Goal: Task Accomplishment & Management: Complete application form

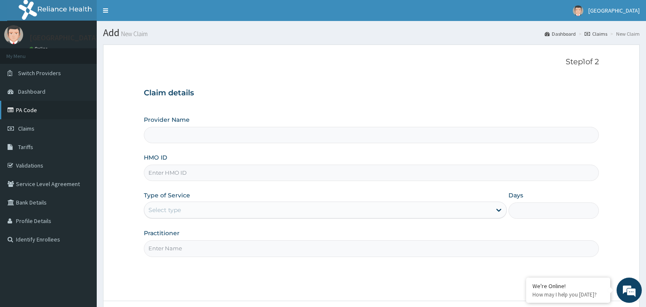
click at [30, 115] on link "PA Code" at bounding box center [48, 110] width 97 height 19
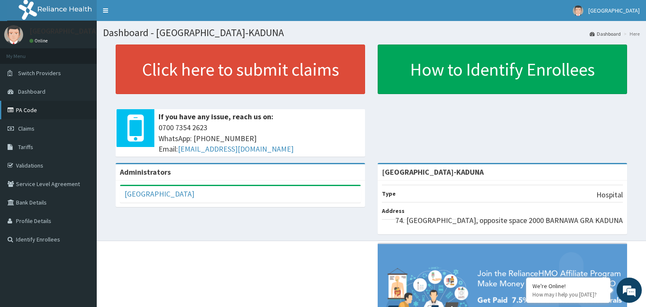
click at [38, 108] on link "PA Code" at bounding box center [48, 110] width 97 height 19
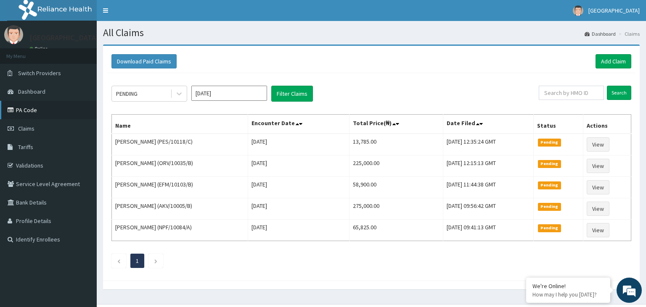
click at [50, 111] on link "PA Code" at bounding box center [48, 110] width 97 height 19
click at [602, 63] on link "Add Claim" at bounding box center [614, 61] width 36 height 14
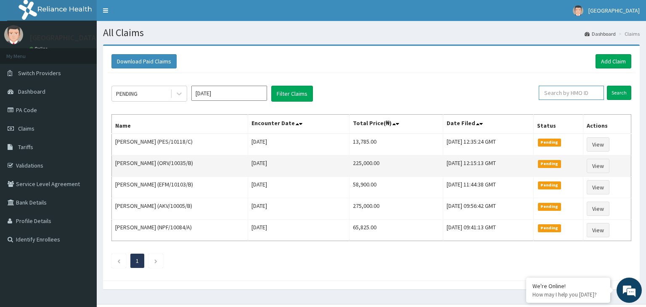
paste input "IFP/10390/B"
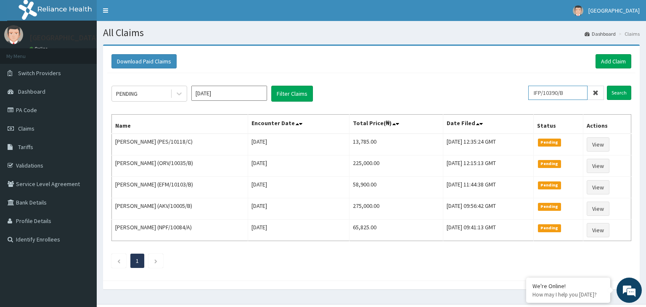
click at [551, 93] on input "IFP/10390/B" at bounding box center [557, 93] width 59 height 14
type input "IFP/10390/B"
click at [625, 93] on input "Search" at bounding box center [619, 93] width 24 height 14
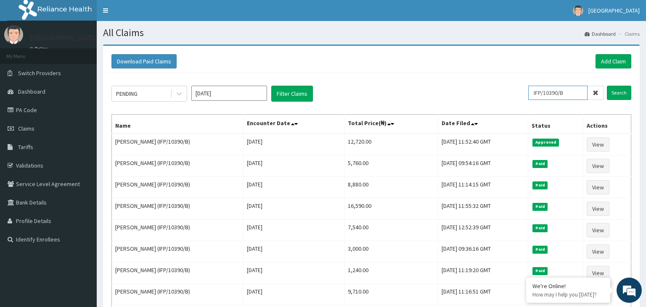
drag, startPoint x: 569, startPoint y: 93, endPoint x: 511, endPoint y: 102, distance: 59.1
click at [528, 100] on input "IFP/10390/B" at bounding box center [557, 93] width 59 height 14
paste input "PES/10118/C"
type input "PES/10118/C"
click at [614, 95] on input "Search" at bounding box center [619, 93] width 24 height 14
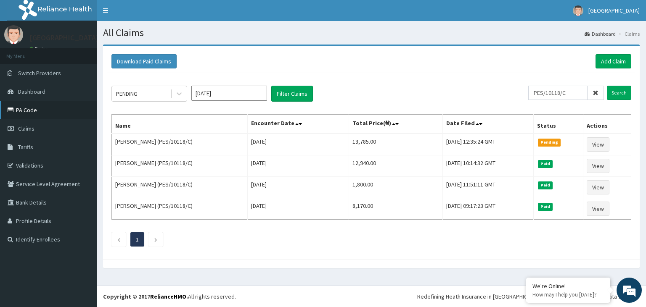
click at [28, 112] on link "PA Code" at bounding box center [48, 110] width 97 height 19
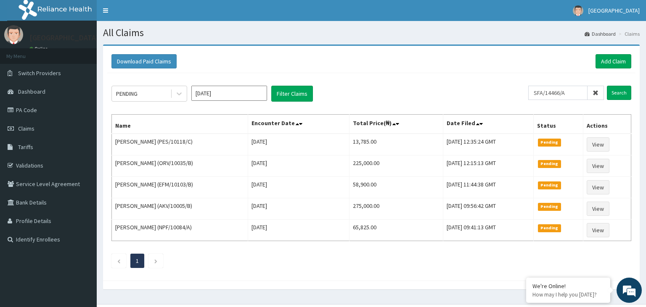
click at [549, 93] on input "SFA/14466/A" at bounding box center [557, 93] width 59 height 14
click at [551, 94] on input "SFA/14466/A" at bounding box center [557, 93] width 59 height 14
type input "SFA/14466/A"
click at [618, 94] on input "Search" at bounding box center [619, 93] width 24 height 14
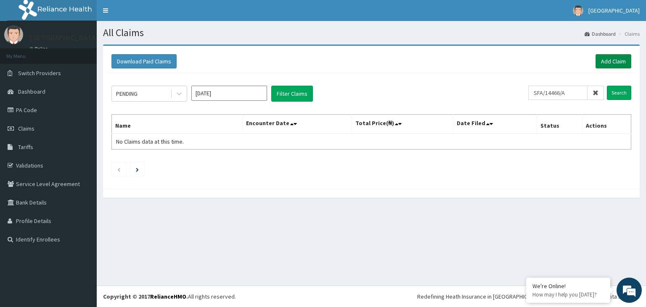
click at [601, 60] on link "Add Claim" at bounding box center [614, 61] width 36 height 14
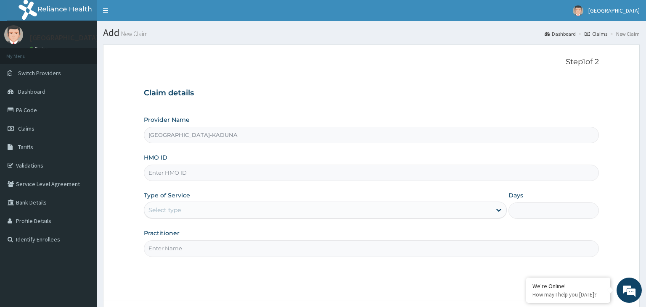
type input "[GEOGRAPHIC_DATA]-KADUNA"
paste input "SFA/14466/A"
click at [159, 176] on input "SFA/14466/A" at bounding box center [371, 173] width 455 height 16
click at [161, 175] on input "SFA/14466/A" at bounding box center [371, 173] width 455 height 16
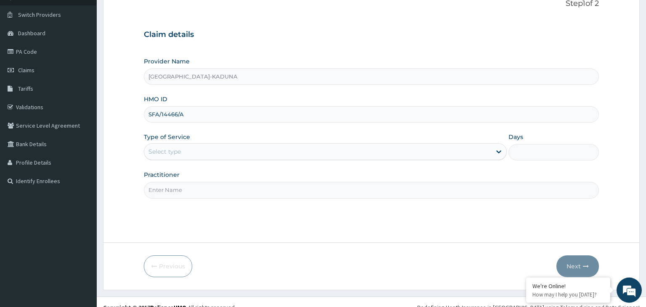
scroll to position [69, 0]
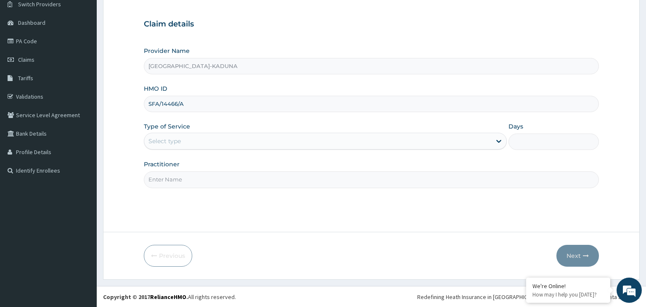
type input "SFA/14466/A"
click at [264, 142] on div "Select type" at bounding box center [317, 141] width 347 height 13
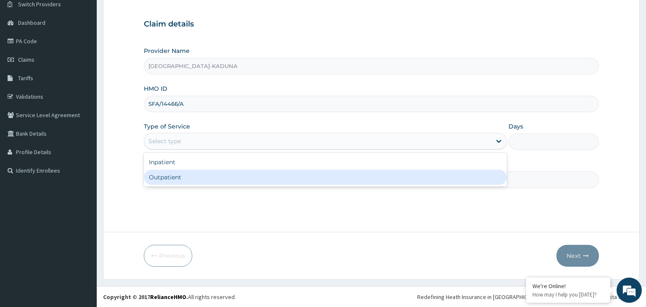
click at [209, 180] on div "Outpatient" at bounding box center [325, 177] width 363 height 15
type input "1"
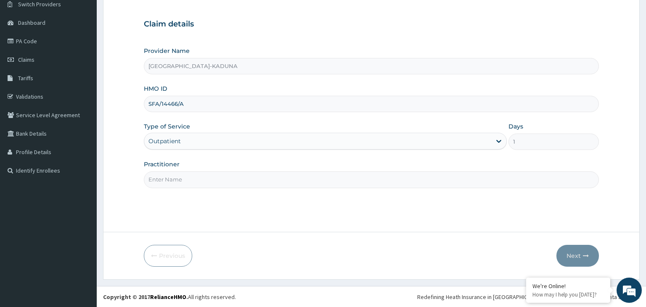
drag, startPoint x: 211, startPoint y: 183, endPoint x: 212, endPoint y: 190, distance: 7.3
click at [212, 185] on input "Practitioner" at bounding box center [371, 180] width 455 height 16
type input "gp"
click at [563, 255] on button "Next" at bounding box center [577, 256] width 42 height 22
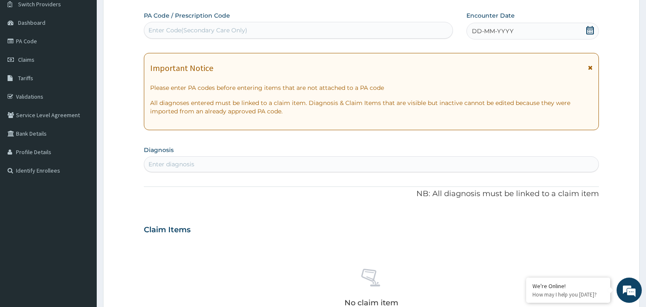
scroll to position [0, 0]
click at [294, 30] on div "Enter Code(Secondary Care Only)" at bounding box center [298, 30] width 309 height 13
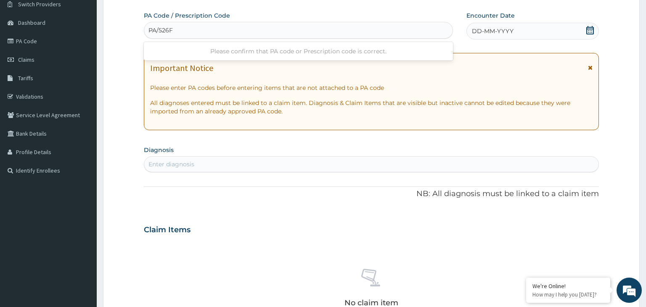
type input "PA/526F"
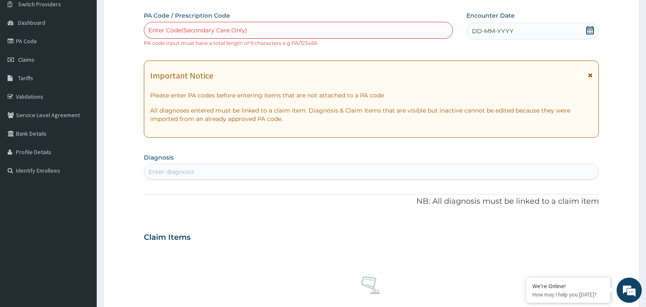
click at [218, 34] on div "Enter Code(Secondary Care Only)" at bounding box center [298, 30] width 309 height 13
type input "PA/526F4A"
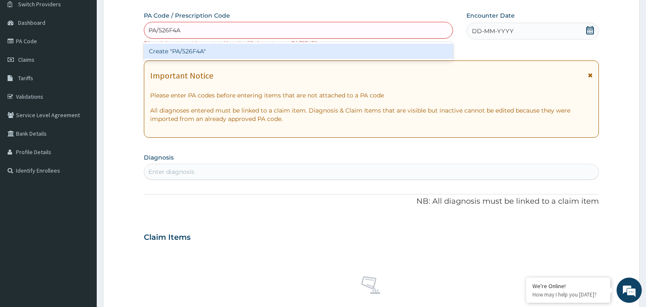
click at [225, 52] on div "Create "PA/526F4A"" at bounding box center [299, 51] width 310 height 15
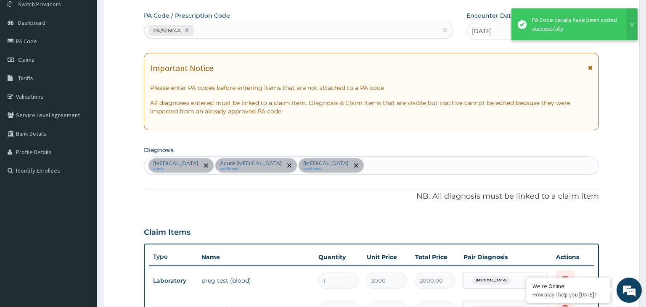
scroll to position [282, 0]
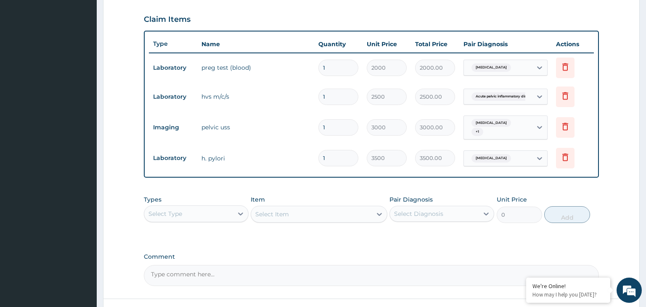
click at [225, 208] on div "Select Type" at bounding box center [188, 213] width 89 height 13
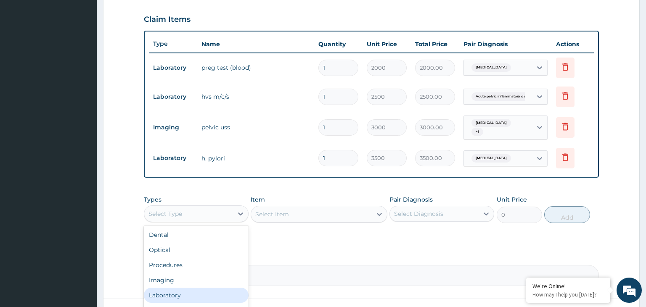
click at [191, 288] on div "Laboratory" at bounding box center [196, 295] width 105 height 15
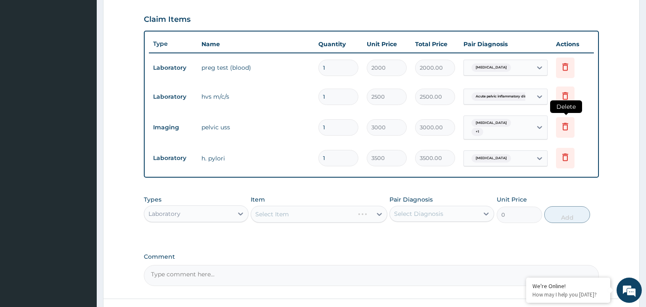
click at [563, 125] on icon at bounding box center [565, 127] width 10 height 10
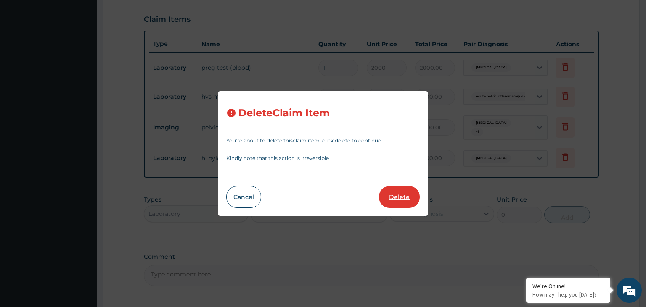
click at [410, 204] on button "Delete" at bounding box center [399, 197] width 41 height 22
type input "3500"
type input "3500.00"
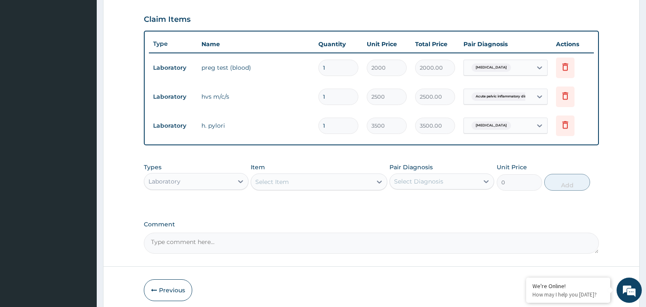
click at [316, 182] on div "Select Item" at bounding box center [311, 181] width 121 height 13
type input "pel"
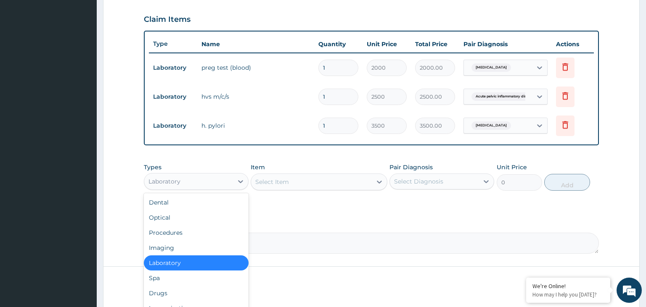
click at [207, 177] on div "Laboratory" at bounding box center [188, 181] width 89 height 13
click at [183, 245] on div "Imaging" at bounding box center [196, 248] width 105 height 15
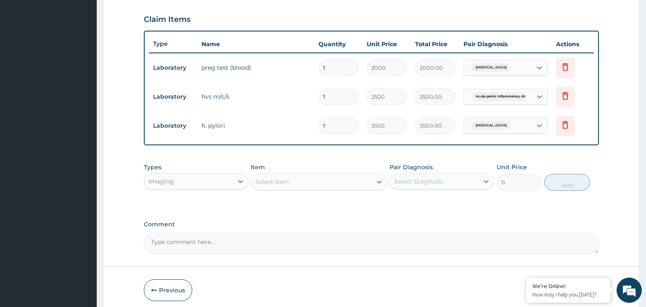
drag, startPoint x: 334, startPoint y: 181, endPoint x: 349, endPoint y: 191, distance: 17.3
click at [334, 182] on div "Select Item" at bounding box center [311, 181] width 121 height 13
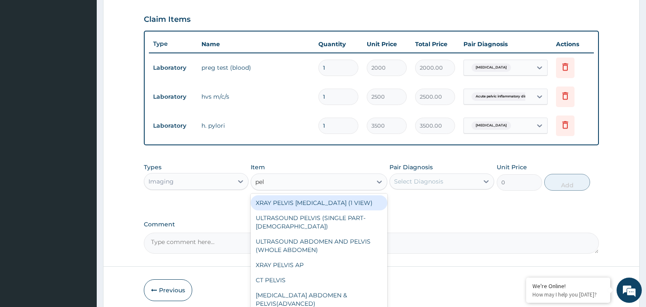
type input "pelv"
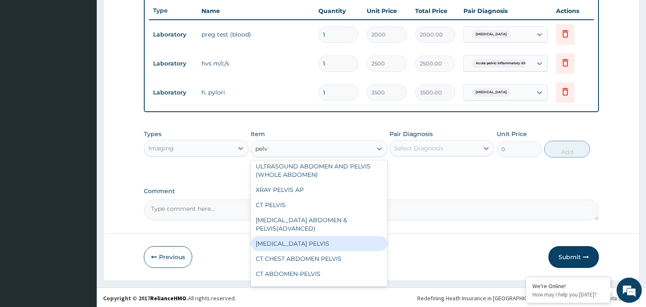
scroll to position [0, 0]
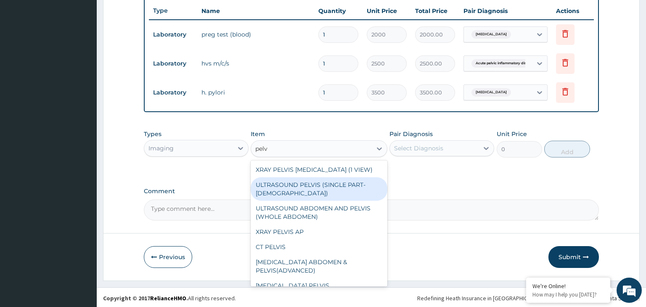
click at [308, 185] on div "ULTRASOUND PELVIS (SINGLE PART- FEMALE)" at bounding box center [319, 189] width 137 height 24
type input "6250"
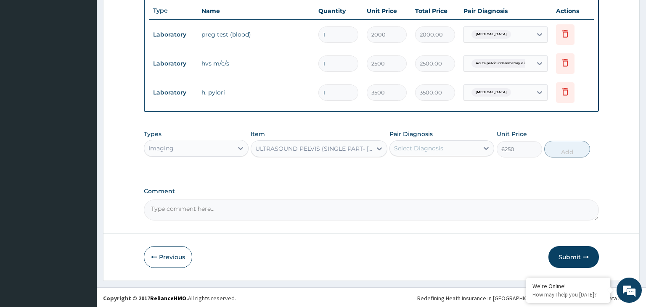
click at [421, 148] on div "Select Diagnosis" at bounding box center [418, 148] width 49 height 8
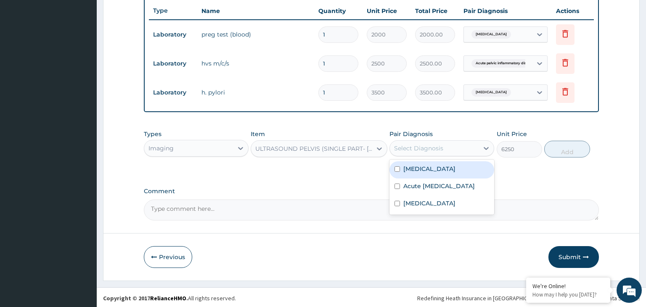
click at [415, 171] on label "Amenorrhea" at bounding box center [429, 169] width 52 height 8
checkbox input "true"
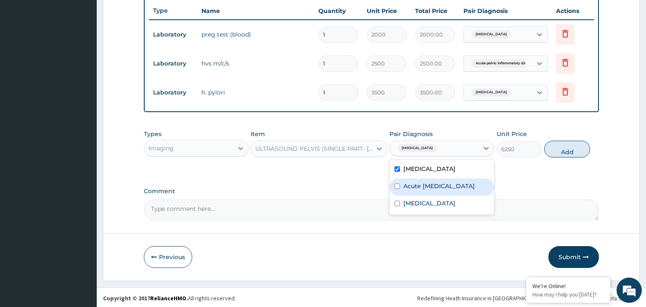
click at [415, 187] on label "Acute pelvic inflammatory disease" at bounding box center [438, 186] width 71 height 8
checkbox input "true"
click at [564, 147] on button "Add" at bounding box center [566, 149] width 45 height 17
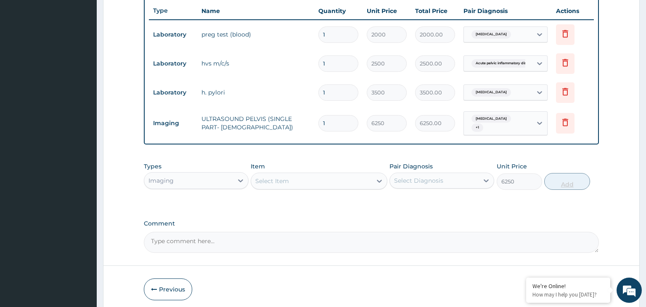
type input "0"
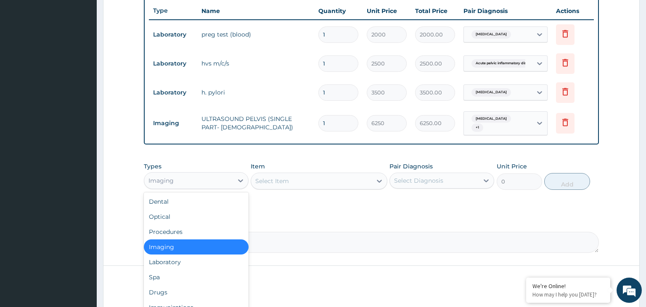
click at [203, 177] on div "Imaging" at bounding box center [188, 180] width 89 height 13
click at [167, 290] on div "Drugs" at bounding box center [196, 292] width 105 height 15
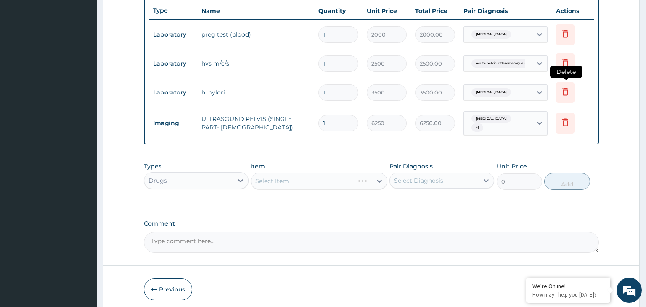
click at [564, 93] on icon at bounding box center [565, 92] width 6 height 8
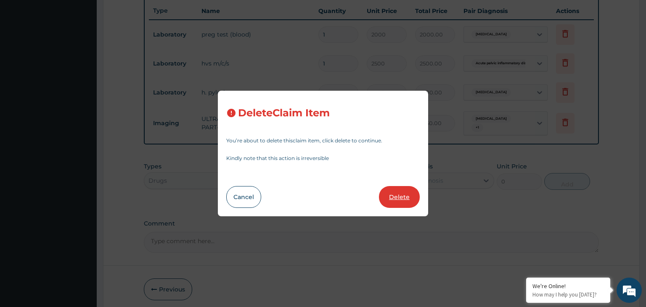
click at [415, 195] on button "Delete" at bounding box center [399, 197] width 41 height 22
type input "6250"
type input "6250.00"
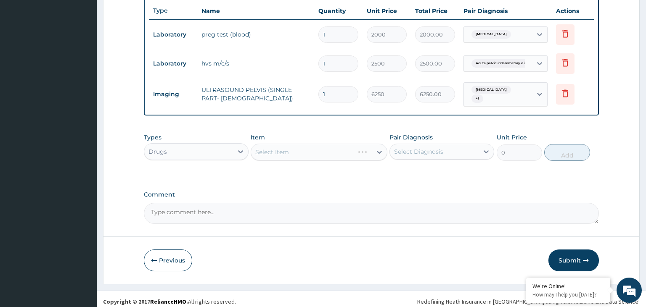
click at [316, 155] on div "Select Item" at bounding box center [319, 152] width 137 height 17
click at [310, 146] on div "Select Item" at bounding box center [311, 152] width 121 height 13
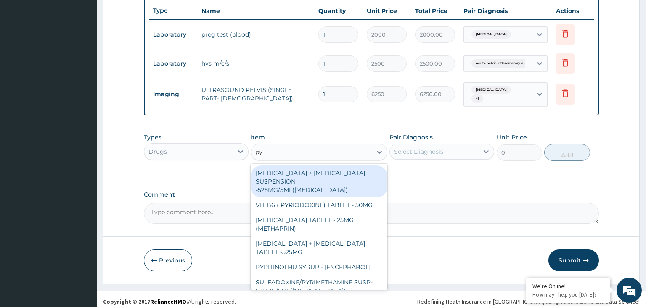
type input "p"
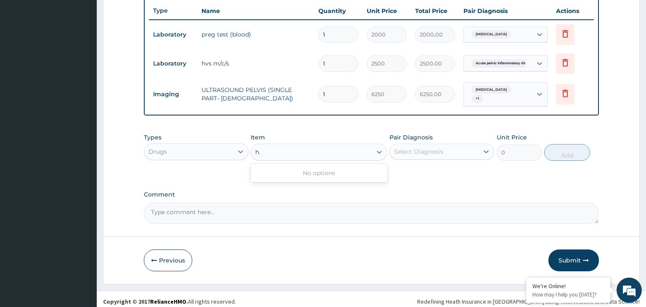
type input "h"
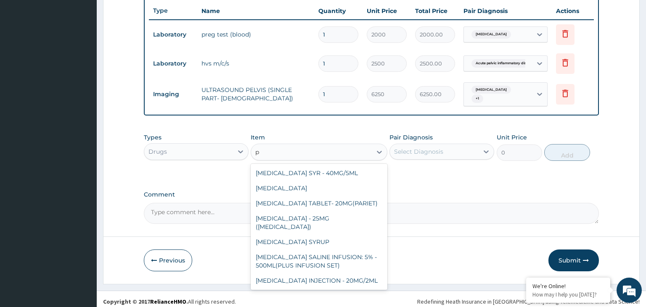
type input "p"
click at [223, 138] on div "Types Drugs" at bounding box center [196, 147] width 105 height 28
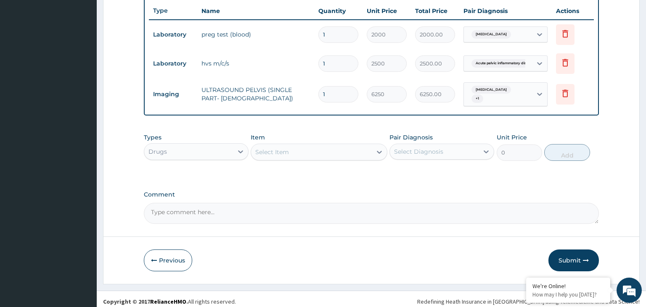
click at [217, 148] on div "Drugs" at bounding box center [188, 151] width 89 height 13
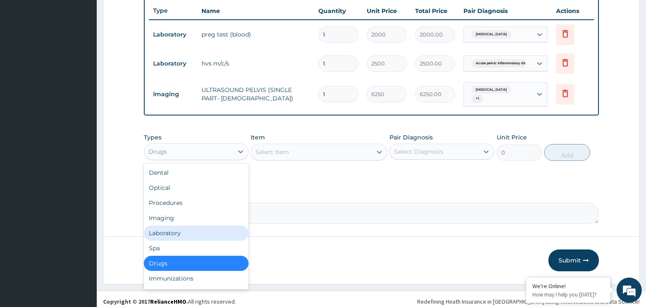
drag, startPoint x: 160, startPoint y: 227, endPoint x: 169, endPoint y: 226, distance: 8.9
click at [160, 228] on div "Laboratory" at bounding box center [196, 233] width 105 height 15
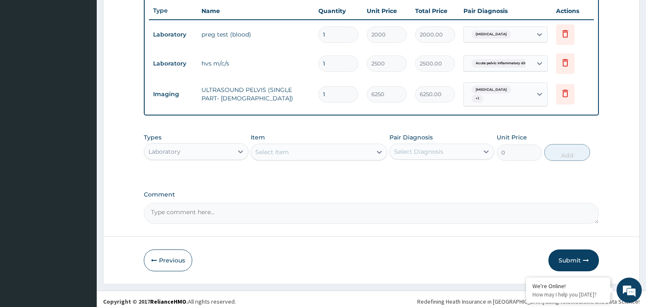
click at [306, 148] on div "Select Item" at bounding box center [311, 152] width 121 height 13
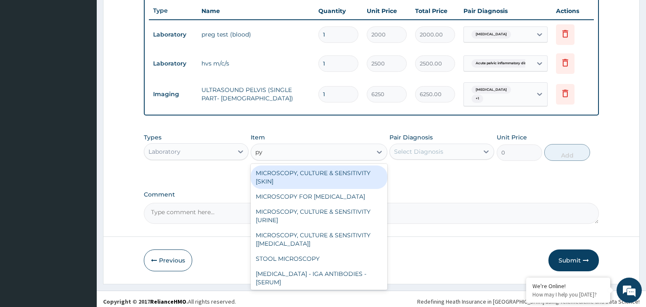
type input "pyl"
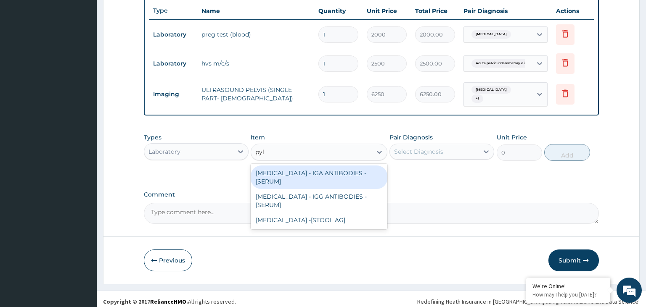
click at [309, 176] on div "[MEDICAL_DATA] - IGA ANTIBODIES - [SERUM]" at bounding box center [319, 178] width 137 height 24
type input "5937.5"
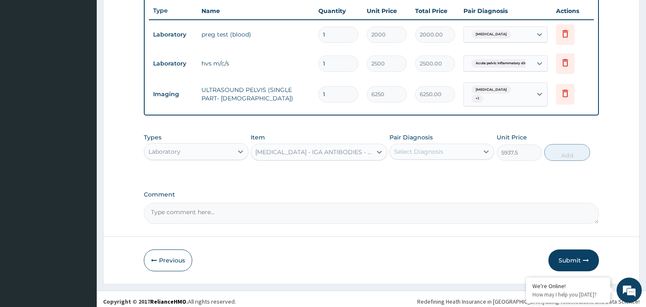
click at [418, 149] on div "Select Diagnosis" at bounding box center [418, 152] width 49 height 8
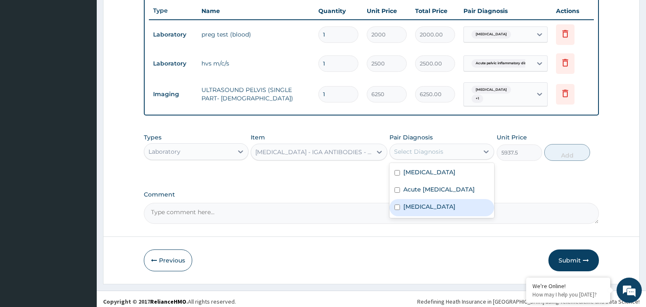
click at [406, 211] on label "Peptic ulcer" at bounding box center [429, 207] width 52 height 8
checkbox input "true"
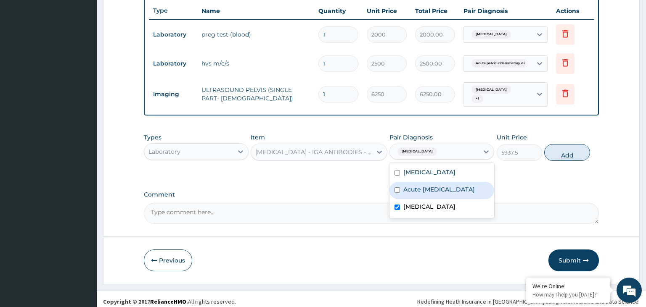
click at [566, 156] on button "Add" at bounding box center [566, 152] width 45 height 17
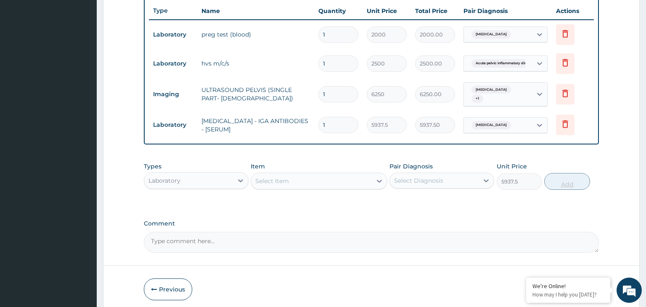
type input "0"
click at [568, 63] on icon at bounding box center [565, 63] width 10 height 10
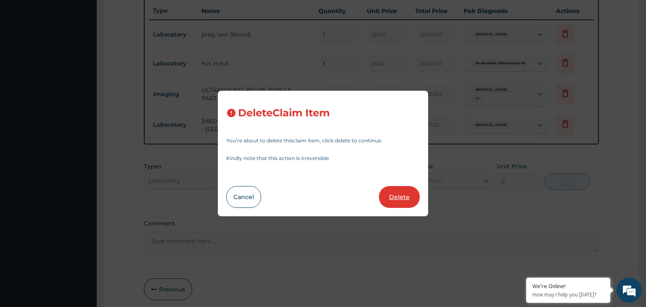
click at [405, 200] on button "Delete" at bounding box center [399, 197] width 41 height 22
type input "6250"
type input "6250.00"
type input "5937.5"
type input "5937.50"
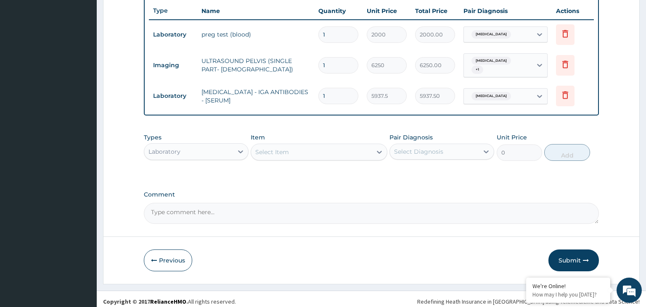
click at [304, 153] on div "Select Item" at bounding box center [311, 152] width 121 height 13
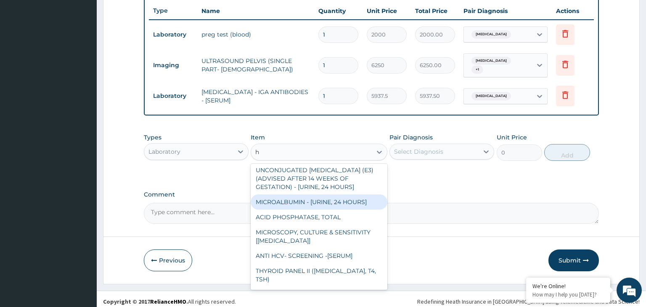
scroll to position [254, 0]
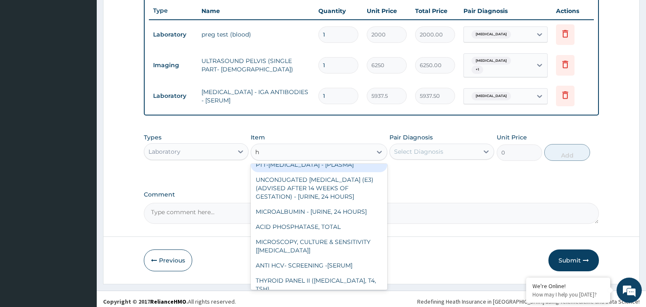
type input "h"
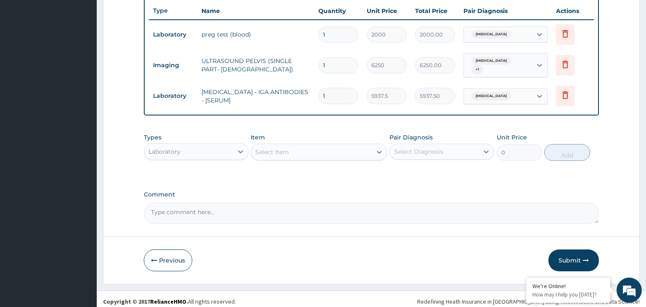
click at [332, 151] on div "Select Item" at bounding box center [311, 152] width 121 height 13
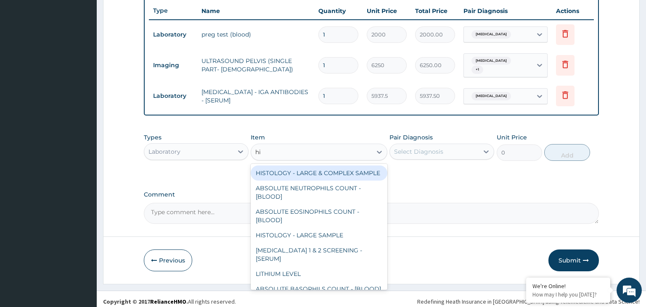
type input "hig"
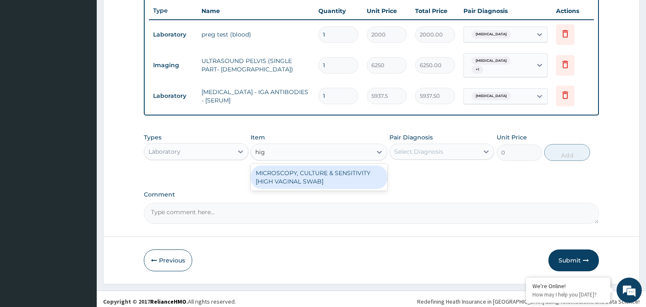
click at [327, 173] on div "MICROSCOPY, CULTURE & SENSITIVITY [HIGH VAGINAL SWAB]" at bounding box center [319, 178] width 137 height 24
type input "5000"
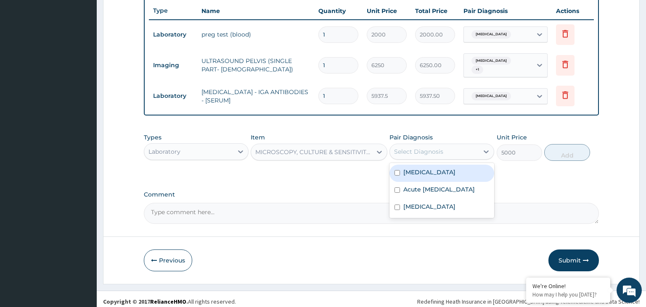
click at [431, 148] on div "Select Diagnosis" at bounding box center [418, 152] width 49 height 8
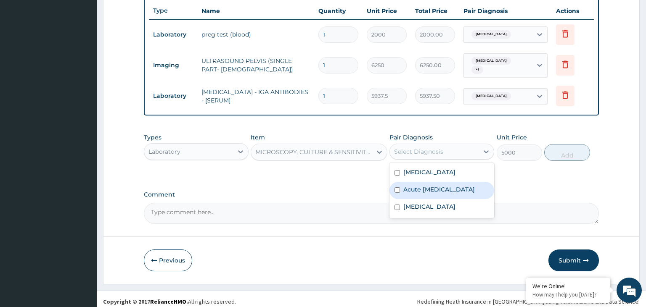
click at [411, 189] on label "Acute pelvic inflammatory disease" at bounding box center [438, 189] width 71 height 8
checkbox input "true"
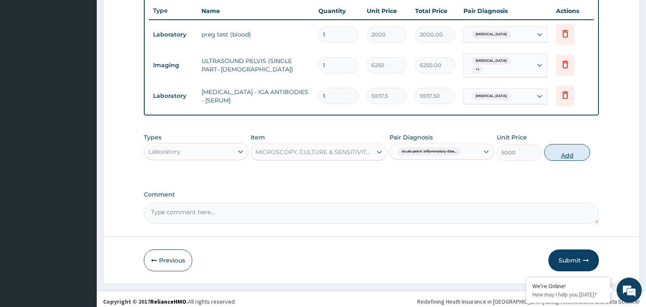
click at [569, 144] on button "Add" at bounding box center [566, 152] width 45 height 17
type input "0"
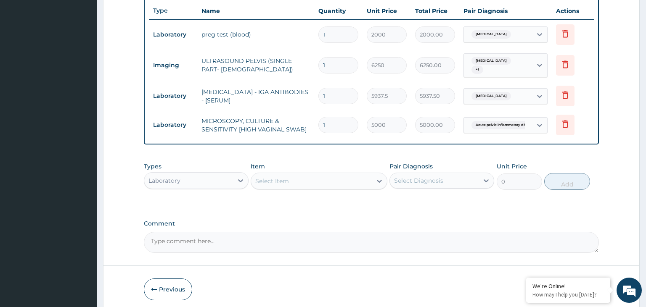
click at [293, 177] on div "Select Item" at bounding box center [311, 181] width 121 height 13
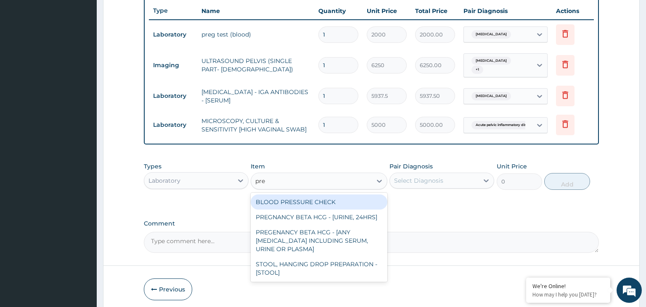
type input "preg"
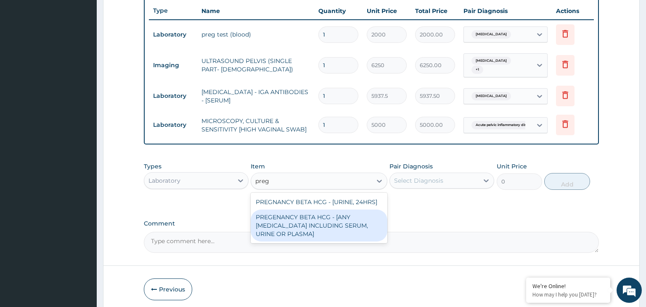
click at [346, 219] on div "PREGENANCY BETA HCG - [ANY [MEDICAL_DATA] INCLUDING SERUM, URINE OR PLASMA]" at bounding box center [319, 226] width 137 height 32
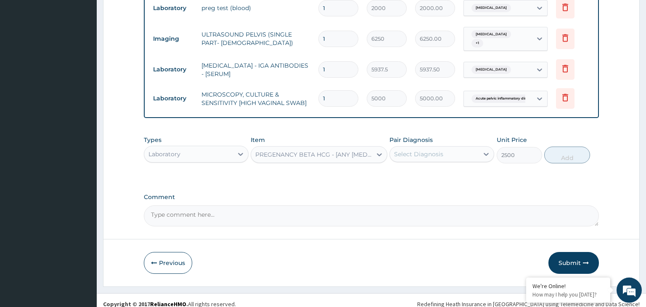
scroll to position [344, 0]
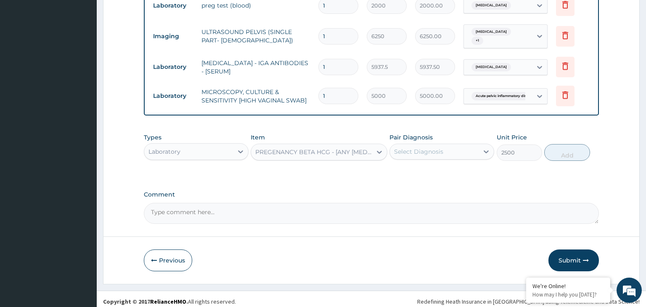
click at [218, 156] on div "Types Laboratory Item option PREGENANCY BETA HCG - [ANY BODY FLUID INCLUDING SE…" at bounding box center [371, 147] width 455 height 36
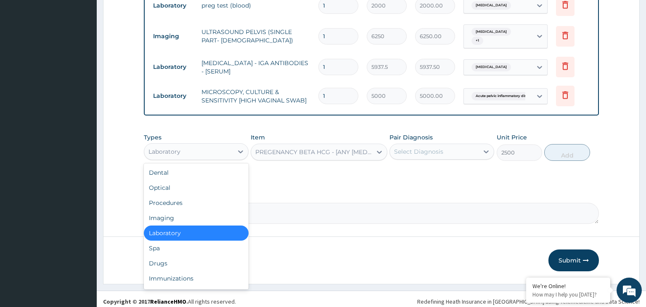
click at [214, 151] on div "Laboratory" at bounding box center [188, 151] width 89 height 13
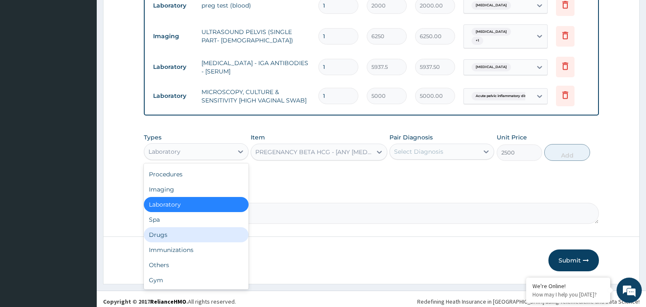
click at [190, 234] on div "Drugs" at bounding box center [196, 235] width 105 height 15
type input "0"
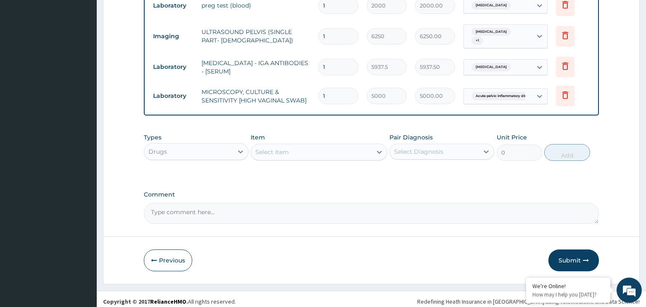
click at [275, 148] on div "Select Item" at bounding box center [272, 152] width 34 height 8
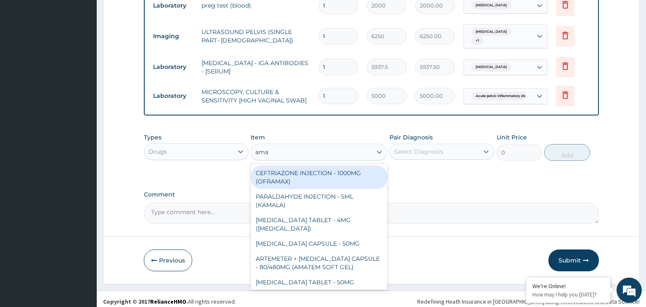
type input "amat"
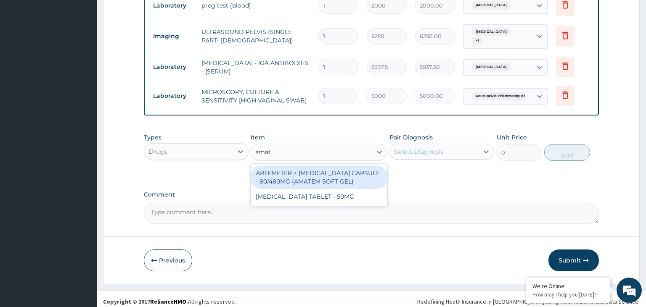
click at [324, 172] on div "ARTEMETER + [MEDICAL_DATA] CAPSULE - 80/480MG (AMATEM SOFT GEL)" at bounding box center [319, 178] width 137 height 24
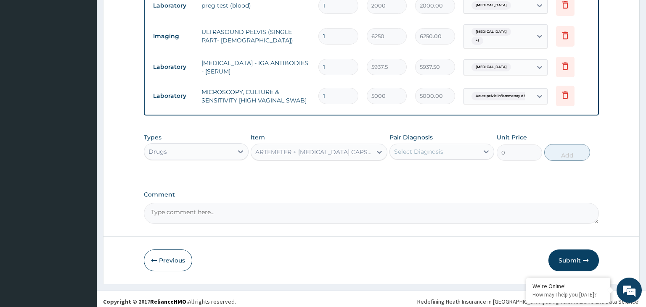
type input "420"
click at [440, 150] on div "Select Diagnosis" at bounding box center [418, 152] width 49 height 8
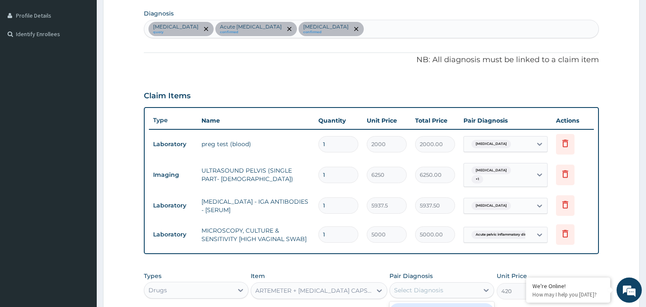
scroll to position [167, 0]
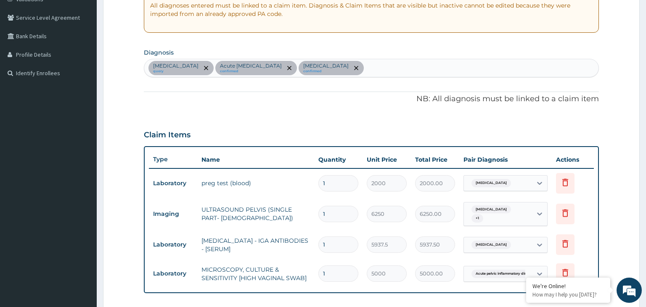
click at [387, 66] on div "Amenorrhea query Acute pelvic inflammatory disease confirmed Peptic ulcer confi…" at bounding box center [371, 68] width 455 height 18
type input "malaria"
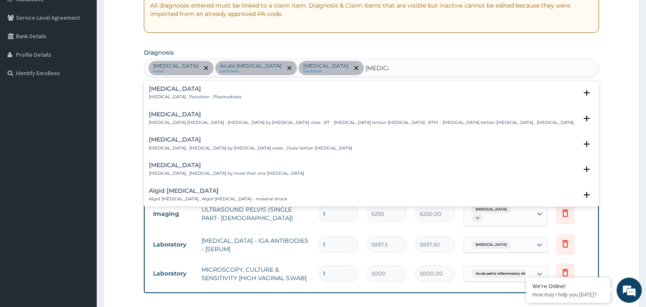
click at [165, 94] on p "[MEDICAL_DATA] , Paludism , Plasmodiosis" at bounding box center [195, 97] width 93 height 6
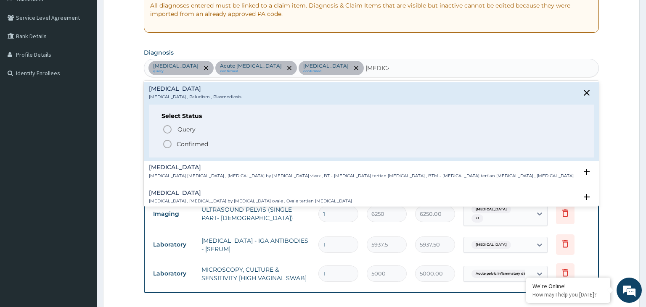
click at [176, 141] on span "Confirmed" at bounding box center [371, 144] width 419 height 10
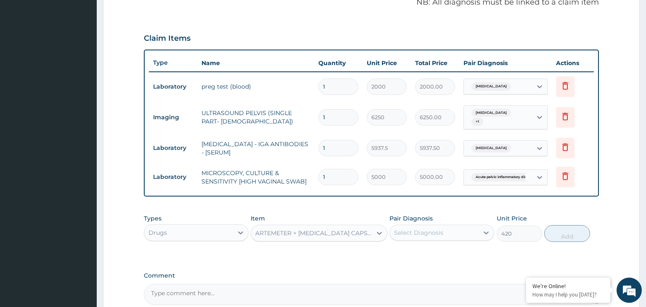
scroll to position [300, 0]
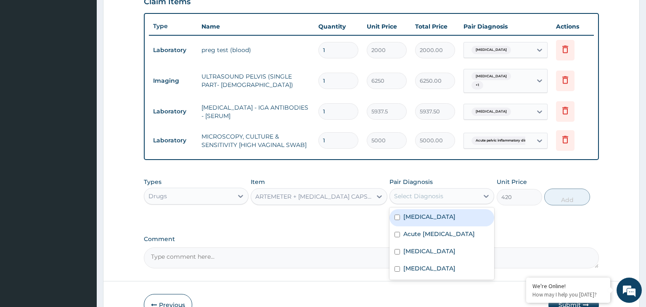
click at [460, 191] on div "Select Diagnosis" at bounding box center [434, 196] width 89 height 13
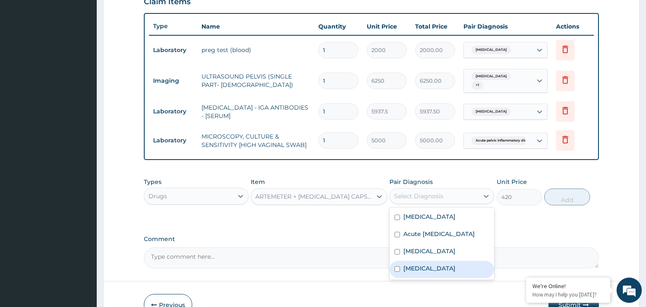
click at [427, 272] on div "[MEDICAL_DATA]" at bounding box center [441, 269] width 105 height 17
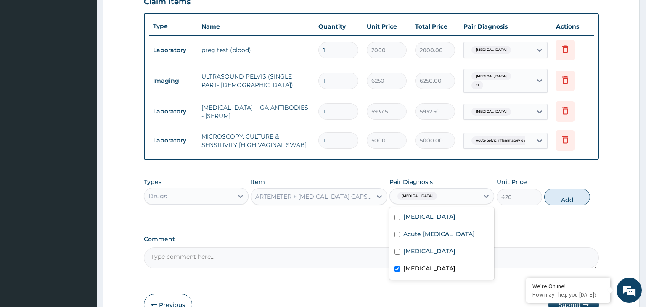
checkbox input "true"
click at [577, 189] on button "Add" at bounding box center [566, 197] width 45 height 17
type input "0"
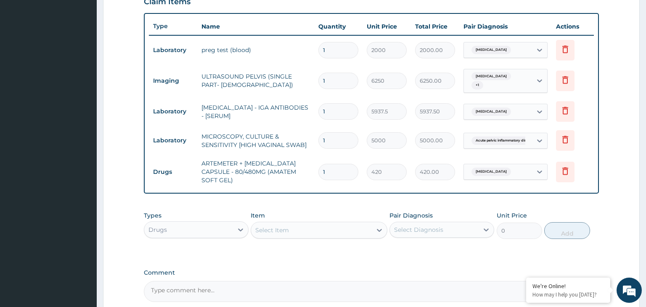
drag, startPoint x: 330, startPoint y: 172, endPoint x: 326, endPoint y: 172, distance: 4.7
click at [326, 172] on input "1" at bounding box center [338, 172] width 40 height 16
drag, startPoint x: 331, startPoint y: 170, endPoint x: 310, endPoint y: 170, distance: 20.6
click at [318, 170] on input "1" at bounding box center [338, 172] width 40 height 16
type input "6"
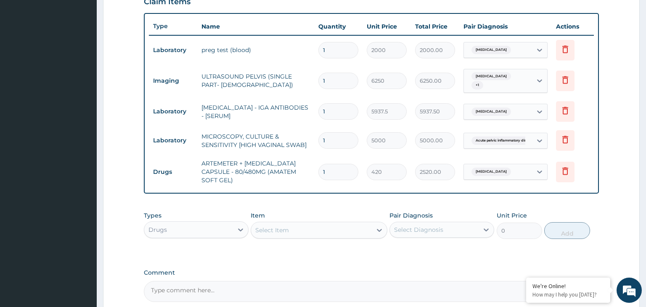
type input "2520.00"
type input "6"
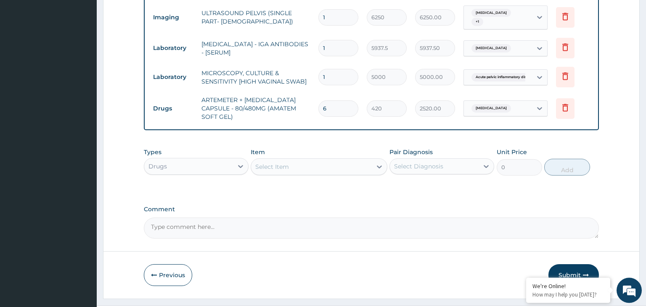
scroll to position [378, 0]
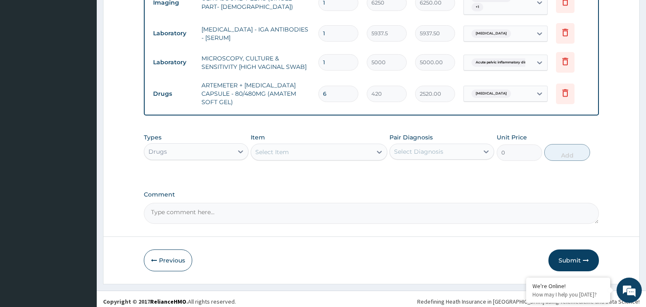
click at [296, 157] on div "Types Drugs Item Select Item Pair Diagnosis Select Diagnosis Unit Price 0 Add" at bounding box center [371, 147] width 455 height 36
click at [305, 152] on div "Select Item" at bounding box center [311, 152] width 121 height 13
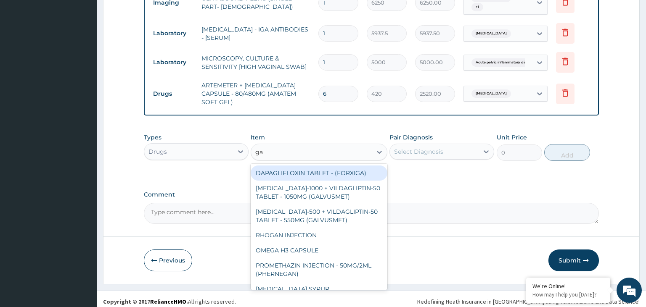
type input "gas"
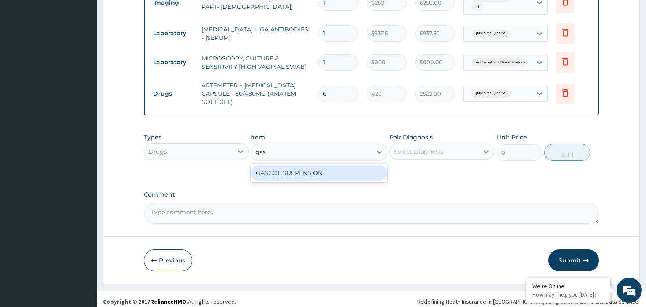
click at [293, 167] on div "GASCOL SUSPENSION" at bounding box center [319, 173] width 137 height 15
type input "979.9999999999999"
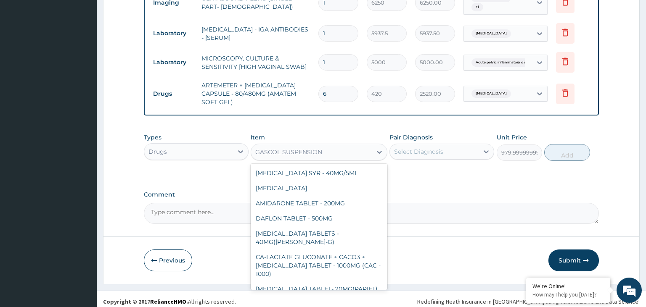
click at [345, 149] on div "GASCOL SUSPENSION" at bounding box center [311, 152] width 121 height 13
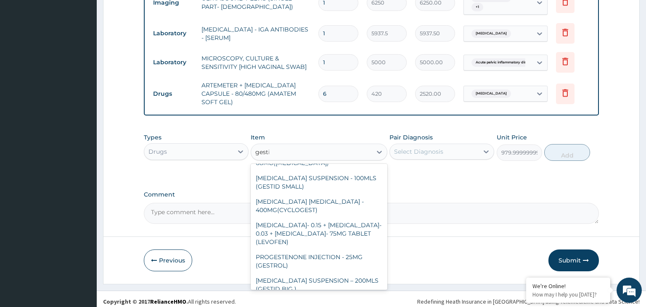
scroll to position [0, 0]
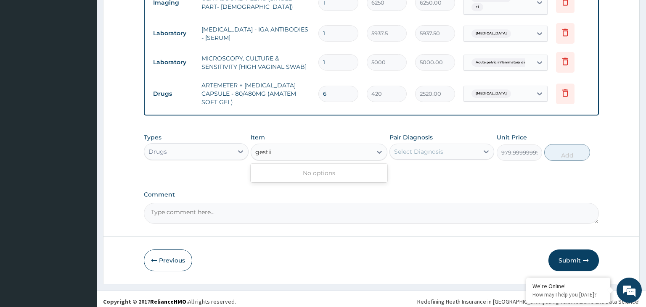
type input "gesti"
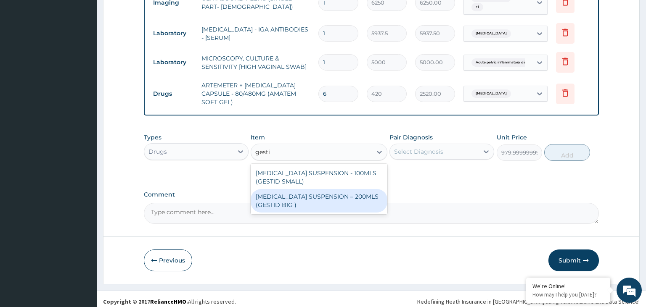
click at [333, 199] on div "[MEDICAL_DATA] SUSPENSION – 200MLS (GESTID BIG )" at bounding box center [319, 201] width 137 height 24
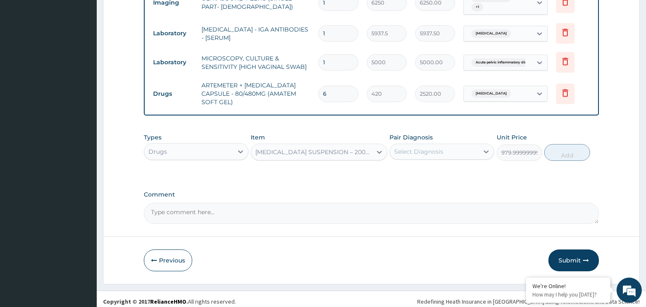
type input "1680"
click at [437, 145] on div "Select Diagnosis" at bounding box center [434, 151] width 89 height 13
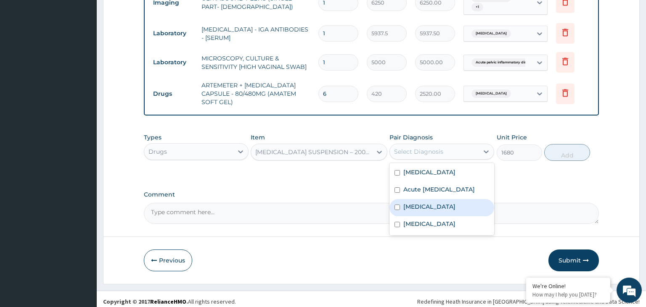
click at [432, 211] on label "Peptic ulcer" at bounding box center [429, 207] width 52 height 8
checkbox input "true"
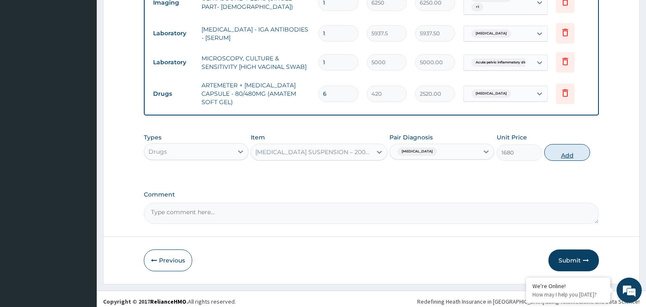
click at [583, 151] on button "Add" at bounding box center [566, 152] width 45 height 17
type input "0"
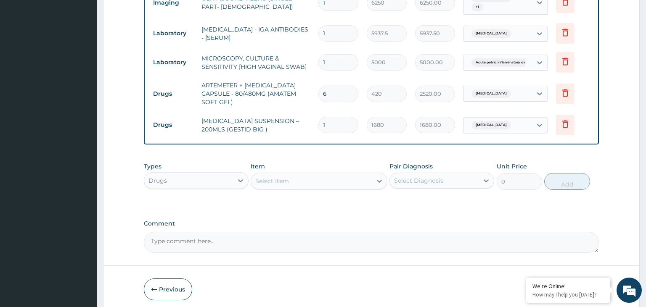
click at [307, 175] on div "Select Item" at bounding box center [311, 181] width 121 height 13
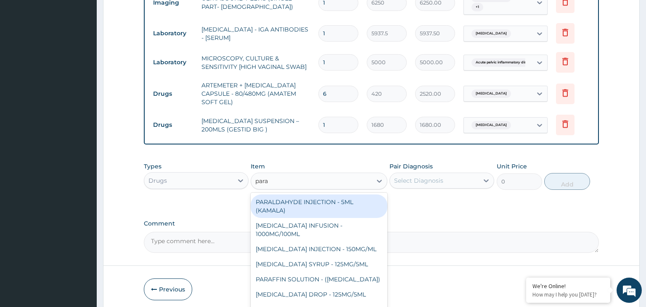
type input "parac"
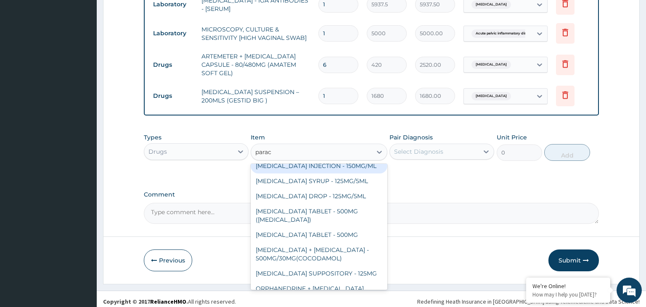
scroll to position [47, 0]
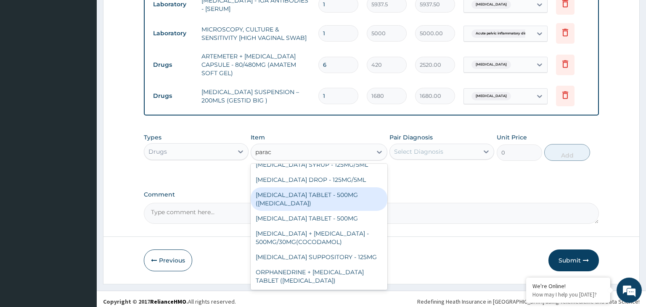
click at [324, 188] on div "[MEDICAL_DATA] TABLET - 500MG ([MEDICAL_DATA])" at bounding box center [319, 200] width 137 height 24
type input "42"
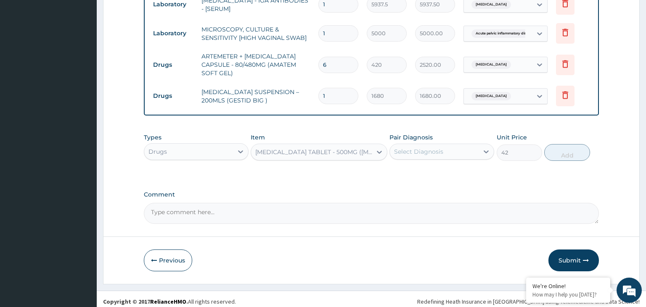
click at [463, 137] on div "Pair Diagnosis Select Diagnosis" at bounding box center [441, 147] width 105 height 28
click at [463, 145] on div "Select Diagnosis" at bounding box center [434, 151] width 89 height 13
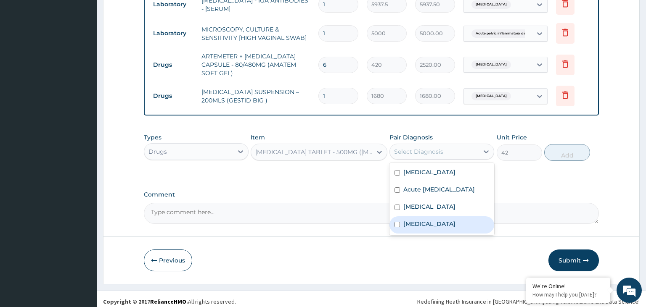
click at [438, 228] on div "[MEDICAL_DATA]" at bounding box center [441, 225] width 105 height 17
checkbox input "true"
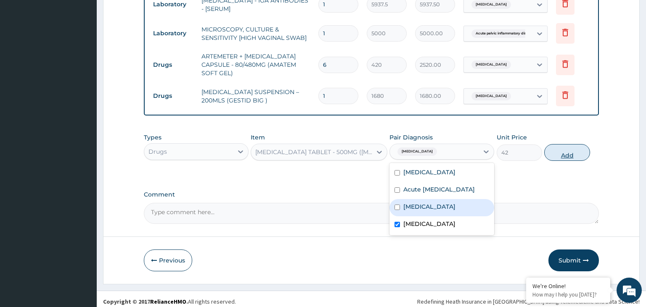
click at [563, 151] on button "Add" at bounding box center [566, 152] width 45 height 17
type input "0"
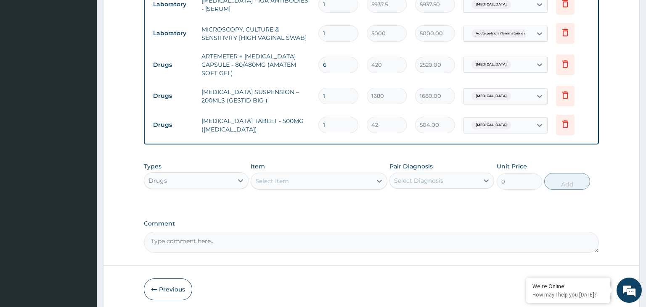
type input "12"
type input "504.00"
type input "12"
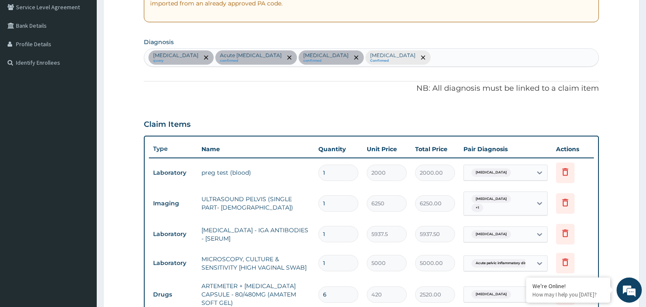
scroll to position [96, 0]
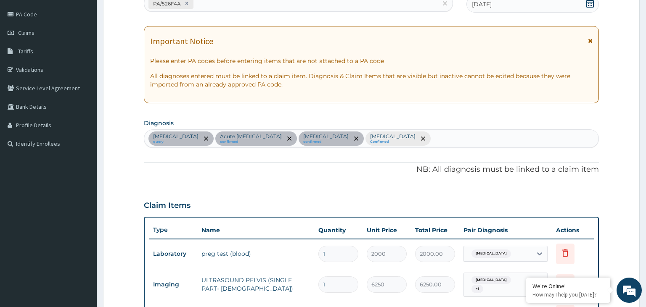
click at [438, 143] on div "Amenorrhea query Acute pelvic inflammatory disease confirmed Peptic ulcer confi…" at bounding box center [371, 139] width 455 height 18
type input "anem"
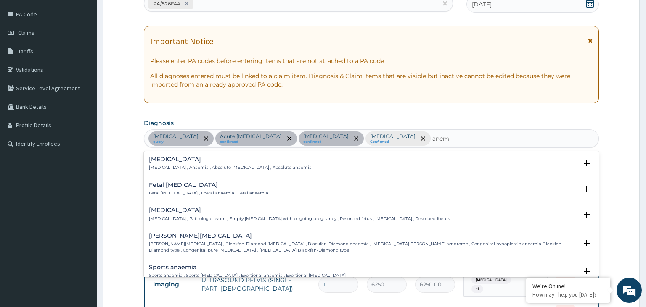
click at [196, 162] on h4 "Anemia" at bounding box center [230, 159] width 163 height 6
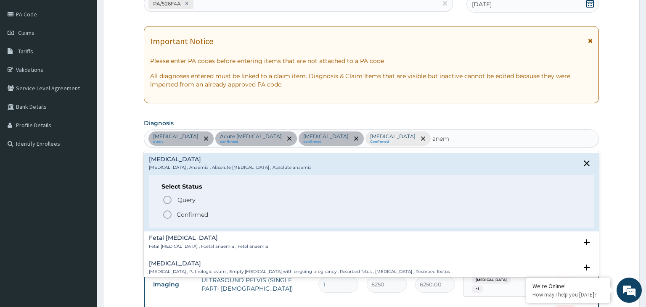
click at [201, 214] on p "Confirmed" at bounding box center [193, 215] width 32 height 8
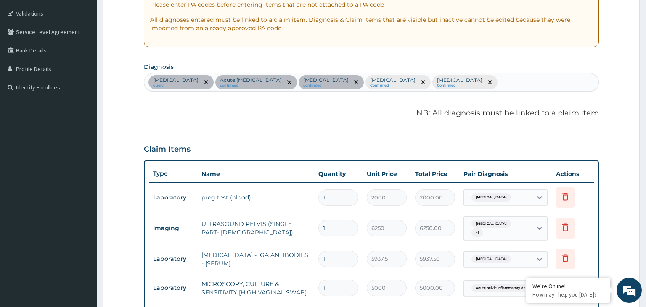
scroll to position [318, 0]
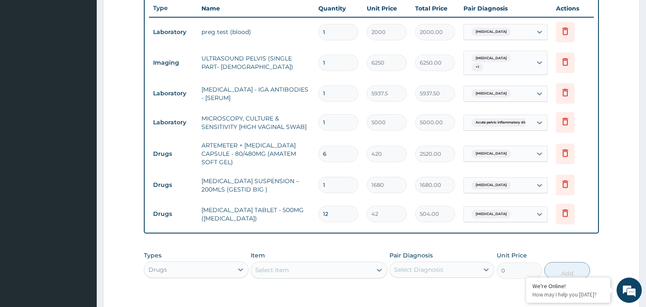
click at [314, 265] on div "Select Item" at bounding box center [311, 270] width 121 height 13
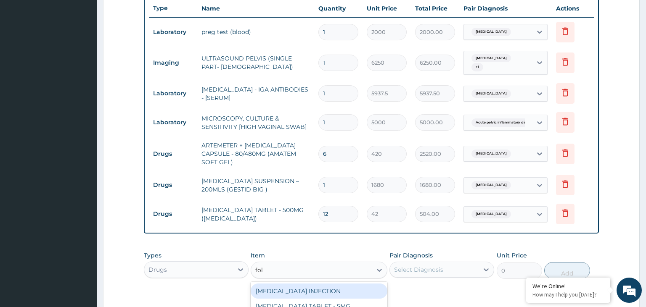
type input "foli"
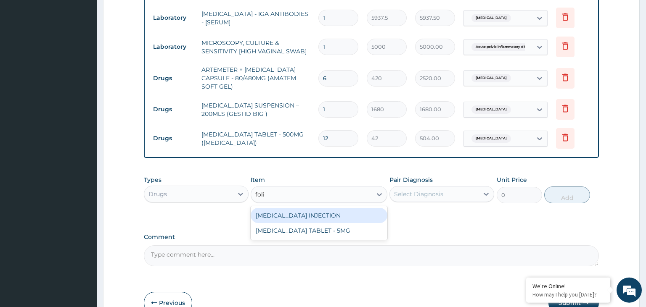
scroll to position [436, 0]
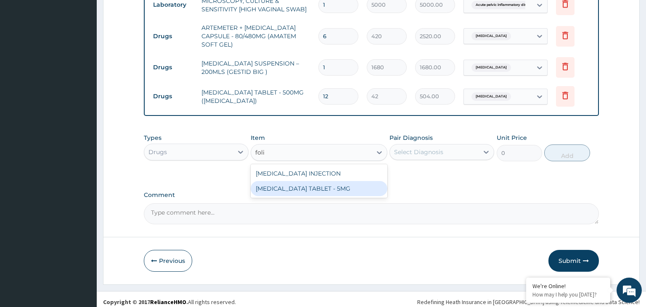
click at [322, 188] on div "FOLIC ACID TABLET - 5MG" at bounding box center [319, 188] width 137 height 15
type input "11.2"
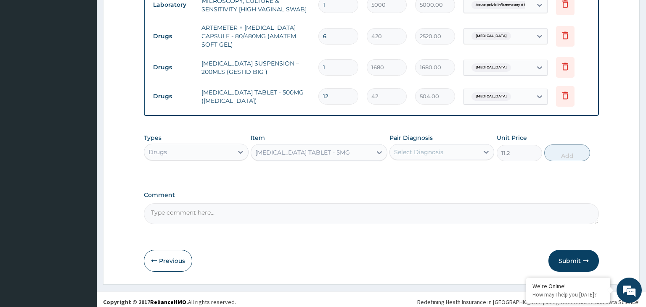
click at [436, 153] on div "Select Diagnosis" at bounding box center [434, 152] width 89 height 13
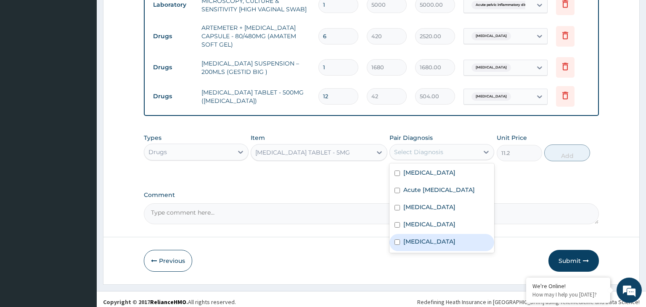
click at [419, 246] on label "Anemia" at bounding box center [429, 242] width 52 height 8
checkbox input "true"
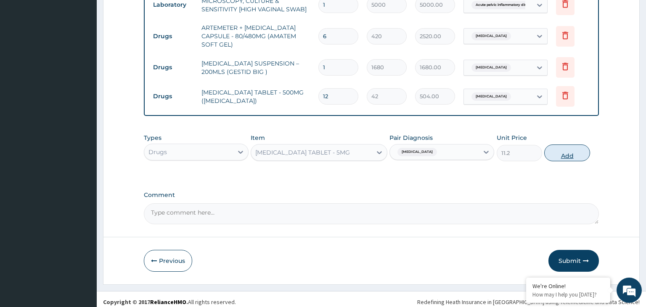
click at [560, 153] on button "Add" at bounding box center [566, 153] width 45 height 17
type input "0"
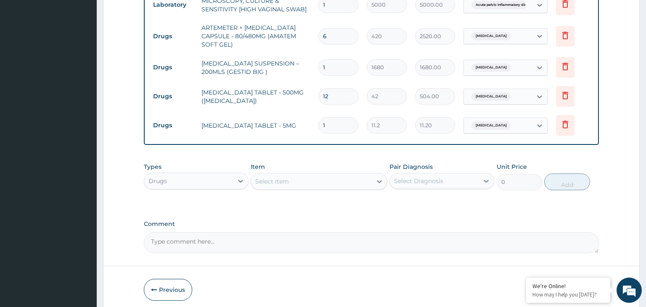
drag, startPoint x: 338, startPoint y: 123, endPoint x: 319, endPoint y: 126, distance: 18.7
click at [320, 126] on input "1" at bounding box center [338, 125] width 40 height 16
type input "2"
type input "22.40"
type input "28"
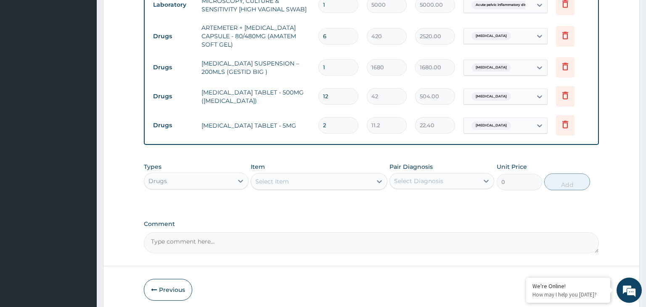
type input "313.60"
type input "28"
click at [212, 176] on div "Drugs" at bounding box center [188, 181] width 89 height 13
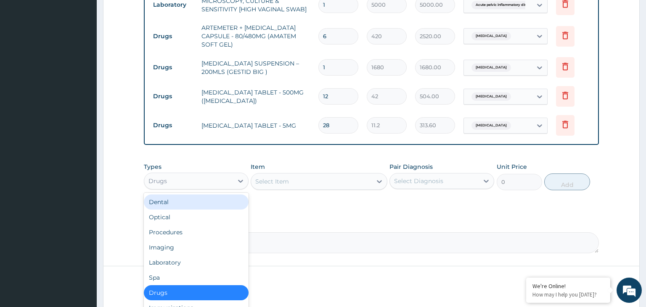
click at [294, 183] on div "Select Item" at bounding box center [311, 181] width 121 height 13
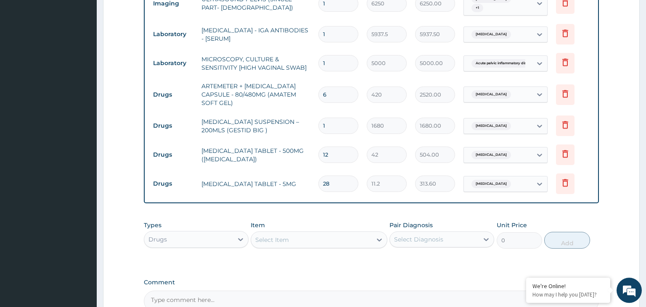
scroll to position [392, 0]
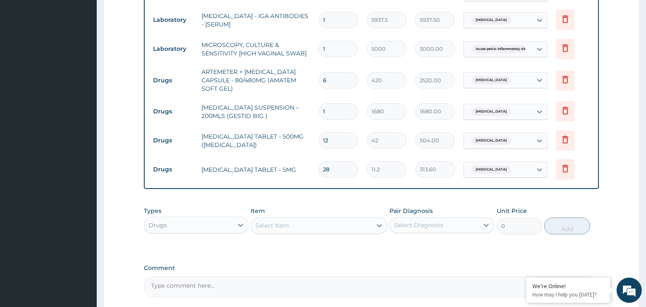
click at [210, 219] on div "Drugs" at bounding box center [188, 225] width 89 height 13
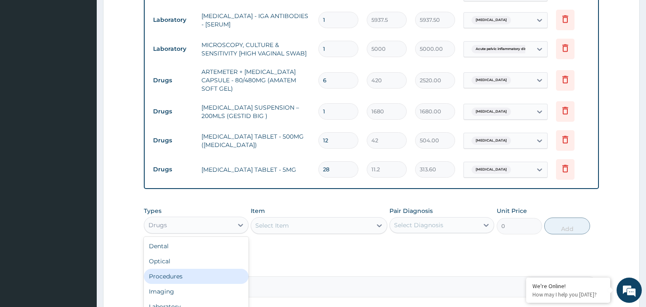
click at [197, 273] on div "Procedures" at bounding box center [196, 276] width 105 height 15
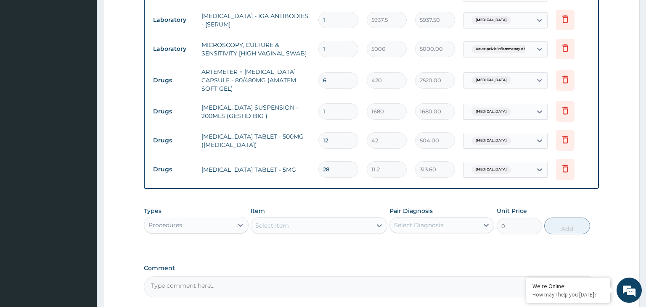
click at [302, 225] on div "Select Item" at bounding box center [311, 225] width 121 height 13
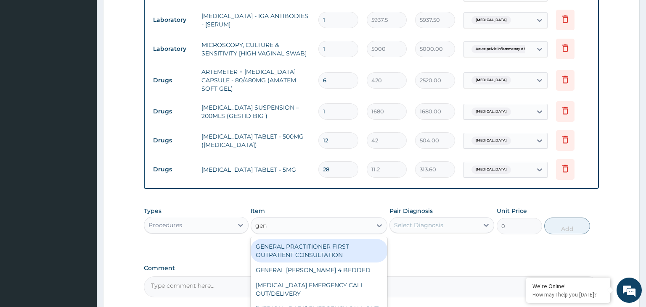
type input "gene"
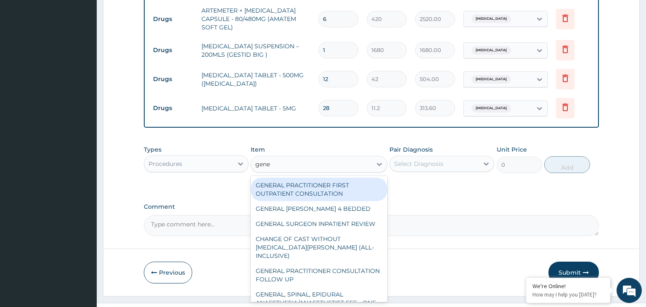
scroll to position [465, 0]
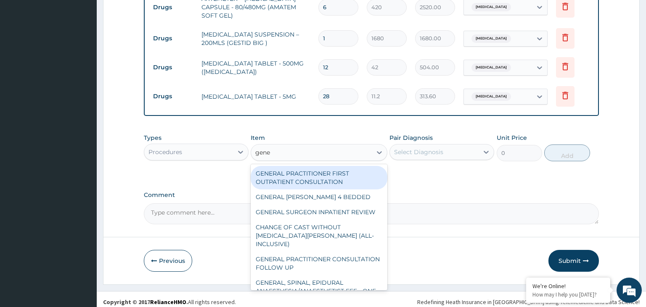
click at [343, 179] on div "GENERAL PRACTITIONER FIRST OUTPATIENT CONSULTATION" at bounding box center [319, 178] width 137 height 24
type input "3750"
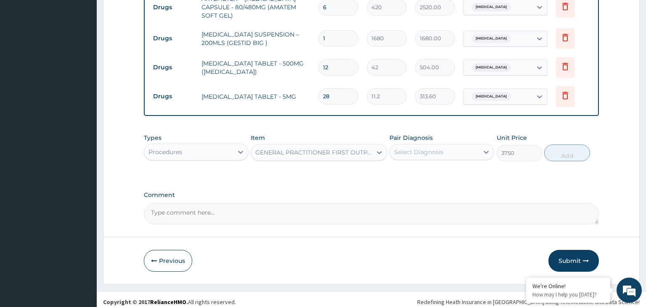
click at [429, 150] on div "Select Diagnosis" at bounding box center [418, 152] width 49 height 8
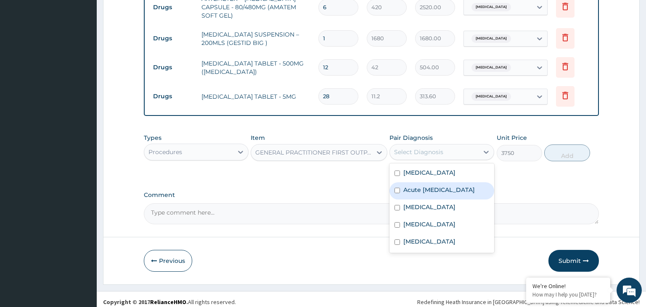
click at [412, 193] on label "Acute pelvic inflammatory disease" at bounding box center [438, 190] width 71 height 8
checkbox input "true"
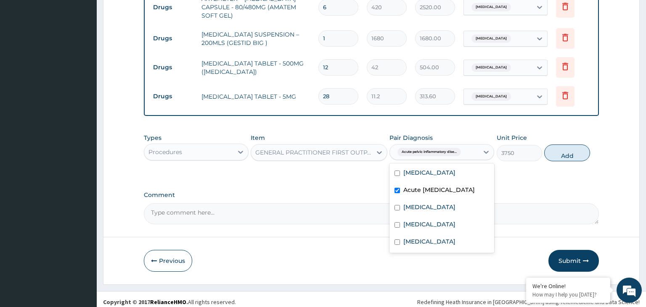
click at [417, 176] on div "Amenorrhea" at bounding box center [441, 173] width 105 height 17
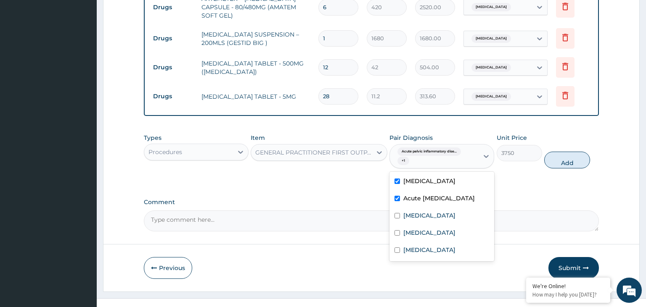
checkbox input "true"
click at [416, 220] on label "Peptic ulcer" at bounding box center [429, 216] width 52 height 8
checkbox input "true"
click at [420, 247] on div "Anemia" at bounding box center [441, 251] width 105 height 17
checkbox input "true"
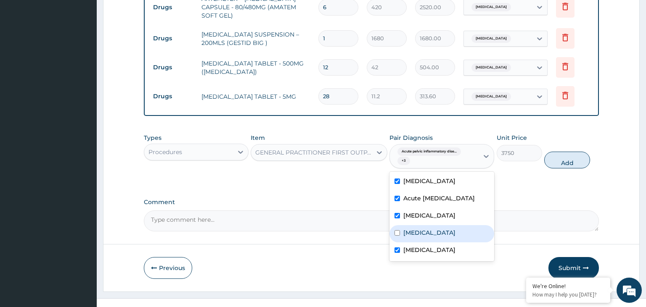
click at [418, 234] on label "[MEDICAL_DATA]" at bounding box center [429, 233] width 52 height 8
checkbox input "true"
click at [566, 161] on button "Add" at bounding box center [566, 160] width 45 height 17
type input "0"
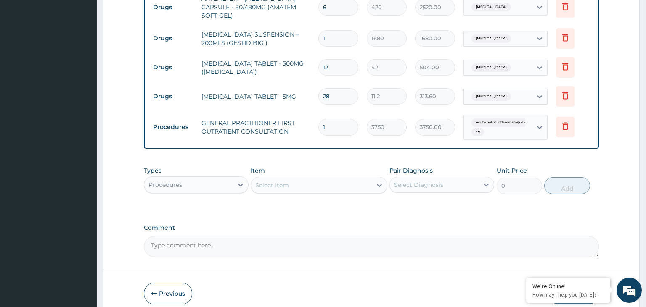
click at [193, 179] on div "Procedures" at bounding box center [188, 184] width 89 height 13
click at [194, 182] on div "Procedures" at bounding box center [188, 184] width 89 height 13
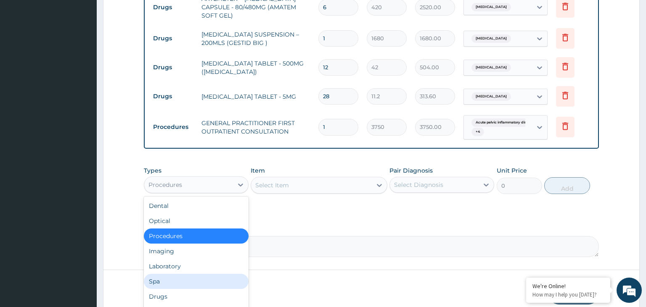
drag, startPoint x: 190, startPoint y: 270, endPoint x: 192, endPoint y: 263, distance: 7.1
click at [192, 263] on div "Dental Optical Procedures Imaging Laboratory Spa Drugs Immunizations Others Gym" at bounding box center [196, 260] width 105 height 126
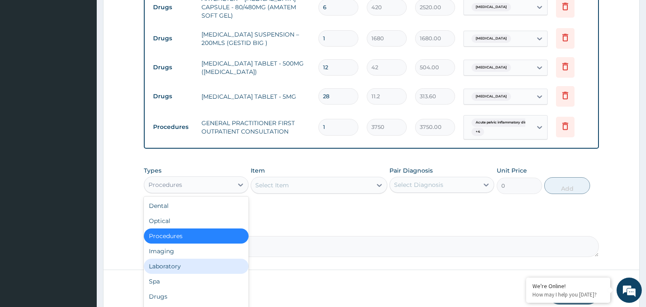
click at [192, 263] on div "Laboratory" at bounding box center [196, 266] width 105 height 15
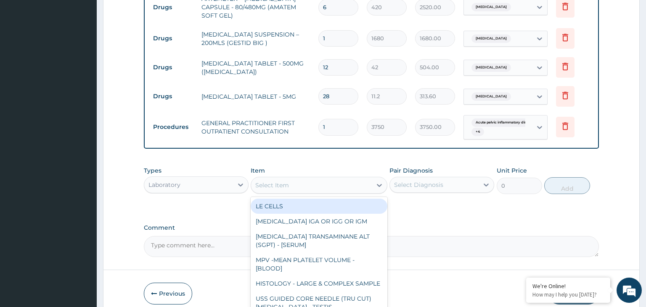
click at [348, 180] on div "Select Item" at bounding box center [311, 185] width 121 height 13
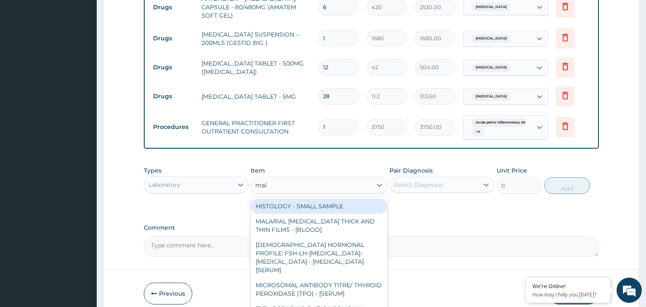
type input "mala"
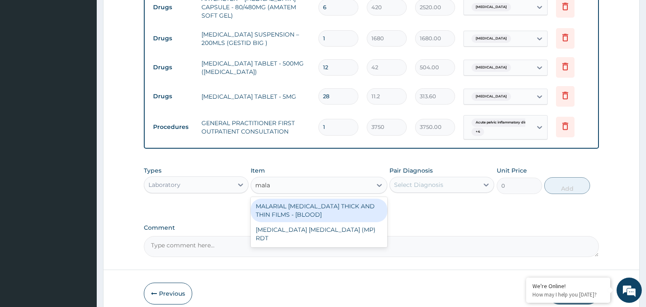
click at [357, 210] on div "MALARIAL PARASITE THICK AND THIN FILMS - [BLOOD]" at bounding box center [319, 211] width 137 height 24
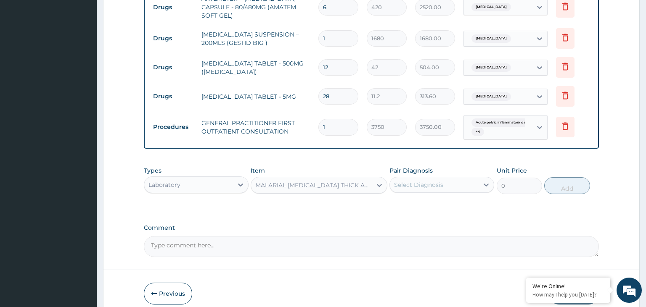
type input "2187.5"
click at [354, 186] on div "MALARIAL PARASITE THICK AND THIN FILMS - [BLOOD]" at bounding box center [311, 185] width 121 height 13
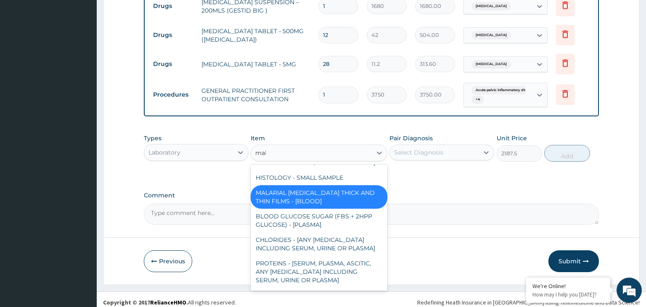
scroll to position [0, 0]
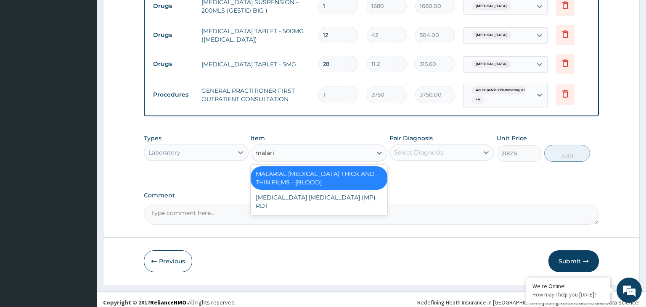
type input "[MEDICAL_DATA]"
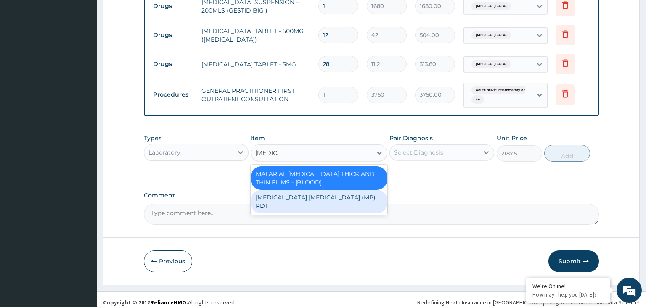
click at [341, 192] on div "MALARIA PARASITE (MP) RDT" at bounding box center [319, 202] width 137 height 24
type input "2000"
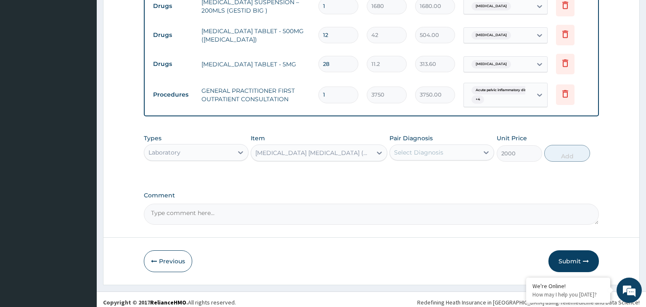
click at [339, 149] on div "MALARIA PARASITE (MP) RDT" at bounding box center [313, 153] width 117 height 8
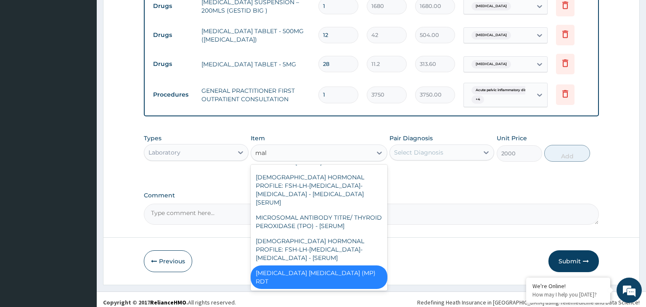
scroll to position [10, 0]
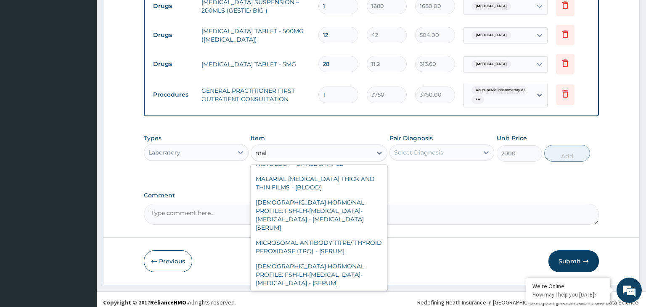
type input "mala"
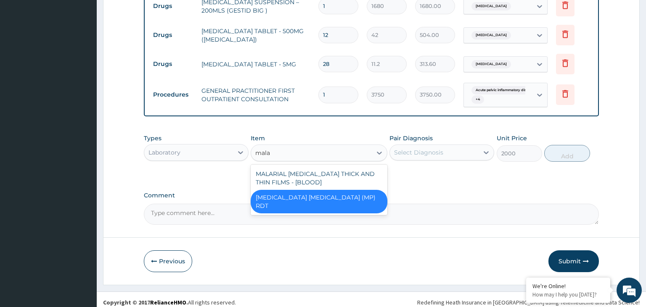
scroll to position [0, 0]
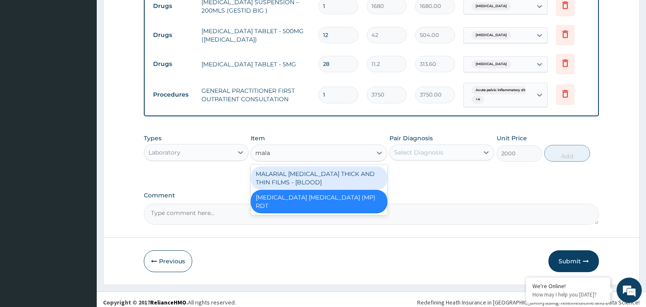
click at [330, 171] on div "MALARIAL PARASITE THICK AND THIN FILMS - [BLOOD]" at bounding box center [319, 179] width 137 height 24
type input "2187.5"
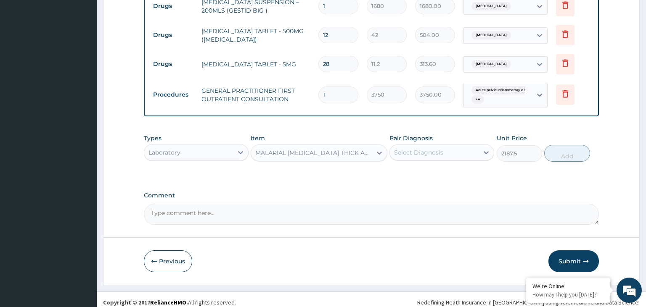
click at [435, 156] on div "Types Laboratory Item option MALARIAL PARASITE THICK AND THIN FILMS - [BLOOD], …" at bounding box center [371, 148] width 455 height 36
click at [440, 151] on div "Select Diagnosis" at bounding box center [434, 152] width 89 height 13
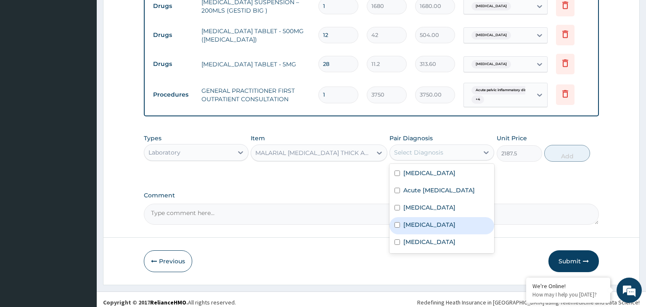
click at [419, 227] on label "[MEDICAL_DATA]" at bounding box center [429, 225] width 52 height 8
checkbox input "true"
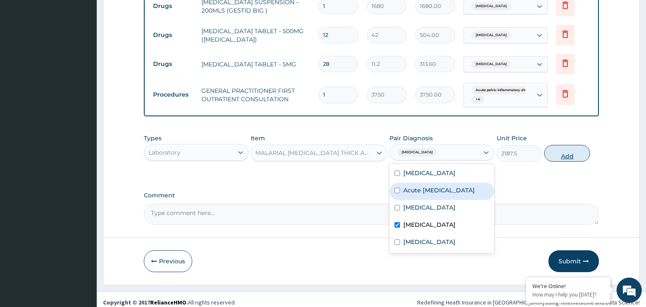
click at [566, 145] on button "Add" at bounding box center [566, 153] width 45 height 17
type input "0"
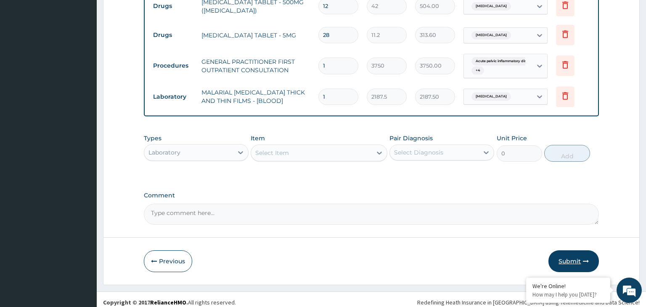
click at [572, 252] on button "Submit" at bounding box center [573, 262] width 50 height 22
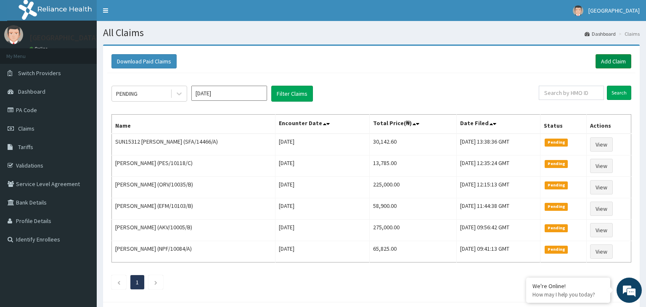
click at [620, 63] on link "Add Claim" at bounding box center [614, 61] width 36 height 14
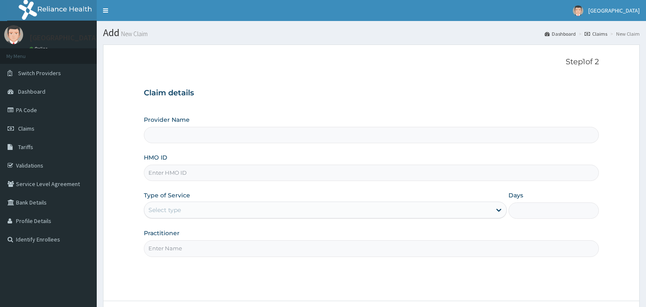
type input "SFA/14439/A"
type input "[GEOGRAPHIC_DATA]-KADUNA"
click at [163, 176] on input "SFA/14439/A" at bounding box center [371, 173] width 455 height 16
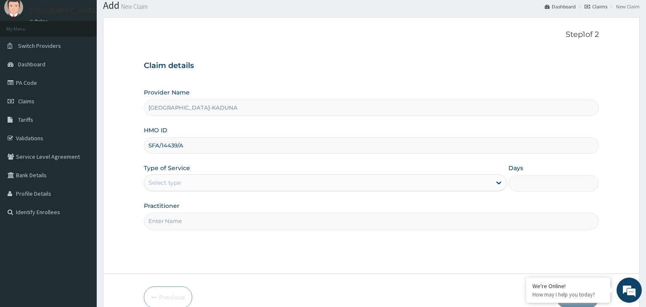
scroll to position [44, 0]
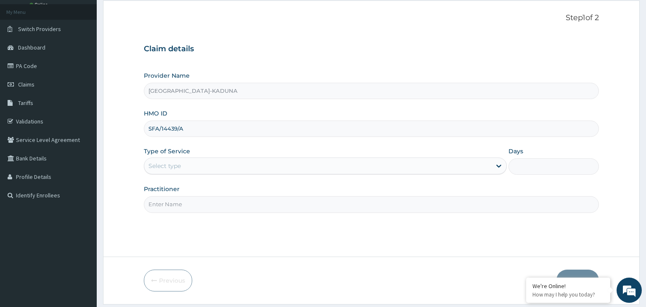
type input "SFA/14439/A"
click at [176, 163] on div "Select type" at bounding box center [164, 166] width 32 height 8
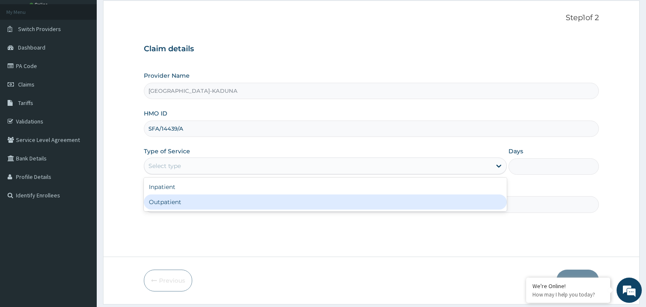
click at [181, 204] on div "Outpatient" at bounding box center [325, 202] width 363 height 15
type input "1"
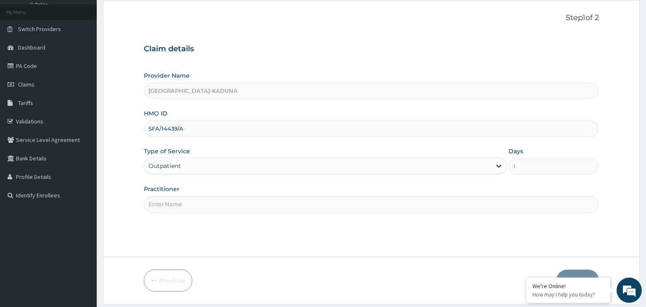
click at [182, 203] on input "Practitioner" at bounding box center [371, 204] width 455 height 16
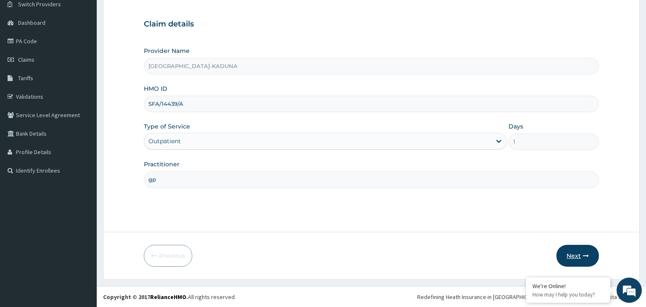
type input "gp"
click at [585, 257] on icon "button" at bounding box center [586, 256] width 6 height 6
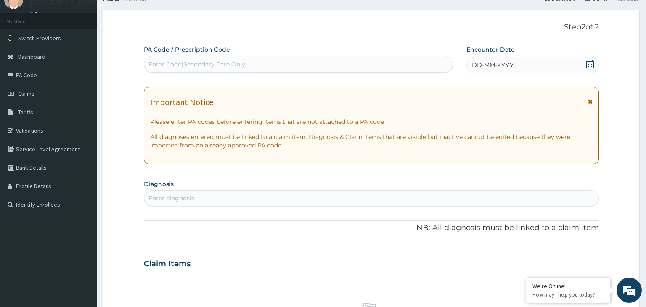
scroll to position [24, 0]
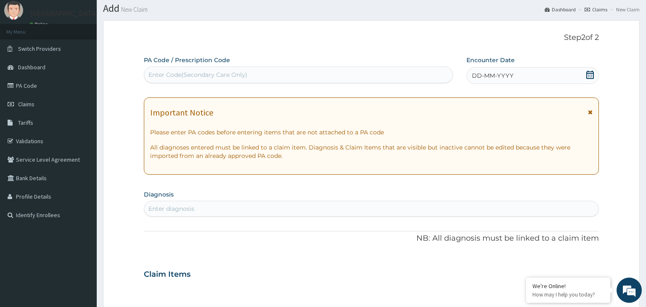
click at [226, 206] on div "Enter diagnosis" at bounding box center [371, 208] width 455 height 13
type input "malaria"
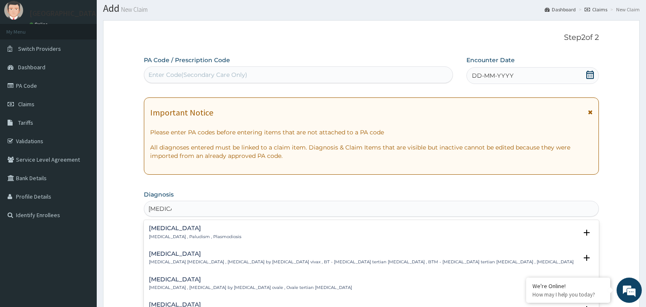
click at [171, 230] on h4 "Malaria" at bounding box center [195, 228] width 93 height 6
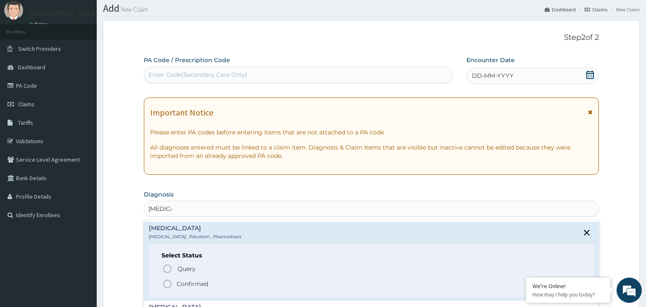
click at [183, 283] on p "Confirmed" at bounding box center [193, 284] width 32 height 8
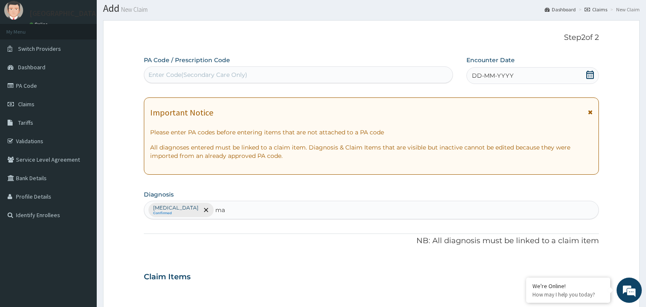
type input "m"
type input "anem"
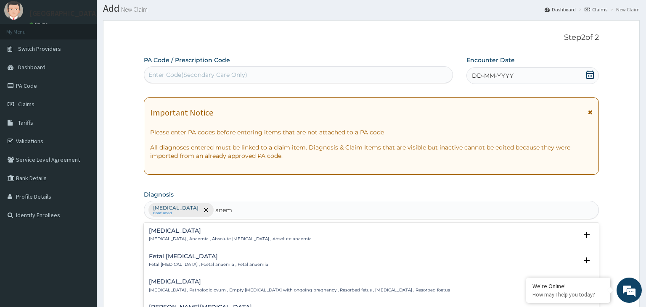
click at [159, 236] on p "Anemia , Anaemia , Absolute anemia , Absolute anaemia" at bounding box center [230, 239] width 163 height 6
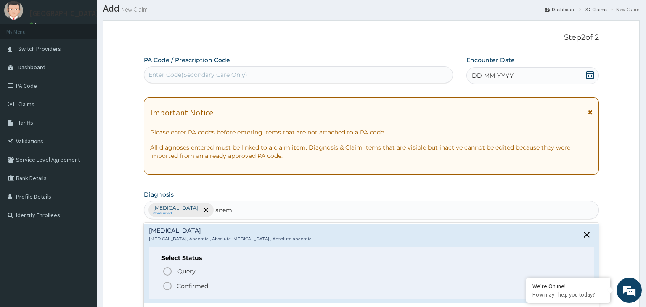
drag, startPoint x: 191, startPoint y: 283, endPoint x: 218, endPoint y: 293, distance: 29.0
click at [191, 284] on p "Confirmed" at bounding box center [193, 286] width 32 height 8
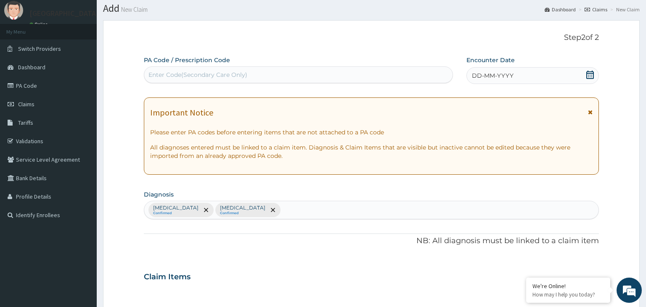
click at [181, 75] on div "Enter Code(Secondary Care Only)" at bounding box center [197, 75] width 99 height 8
type input "PA/1914354"
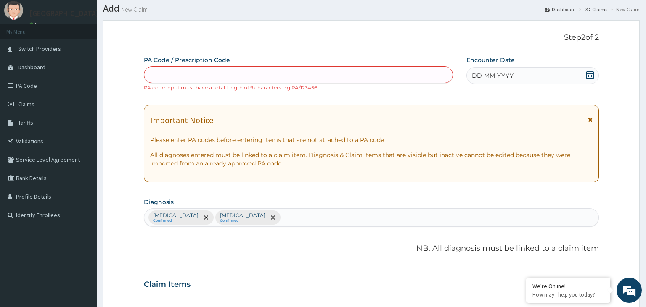
type input "0"
type input "PA/914354"
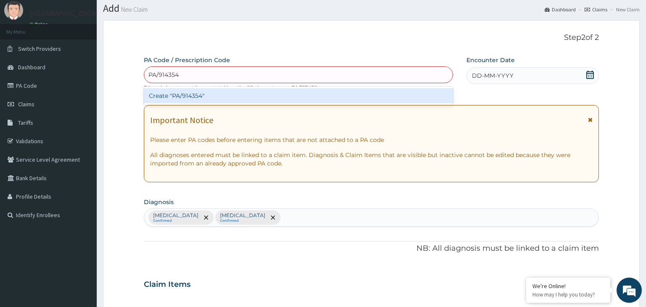
click at [220, 90] on div "Create "PA/914354"" at bounding box center [299, 95] width 310 height 15
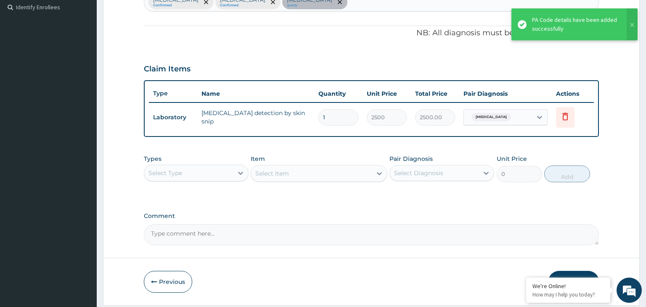
scroll to position [257, 0]
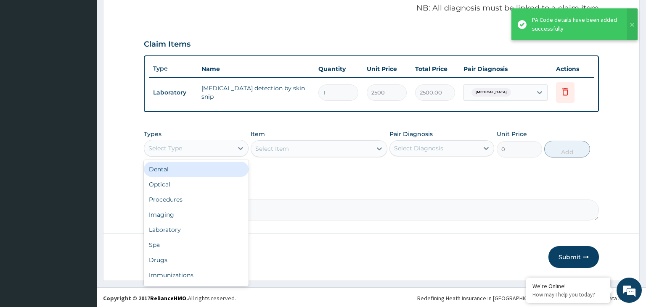
click at [225, 147] on div "Select Type" at bounding box center [188, 148] width 89 height 13
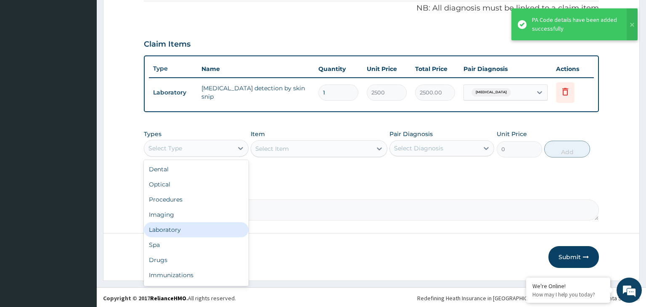
click at [193, 225] on div "Laboratory" at bounding box center [196, 229] width 105 height 15
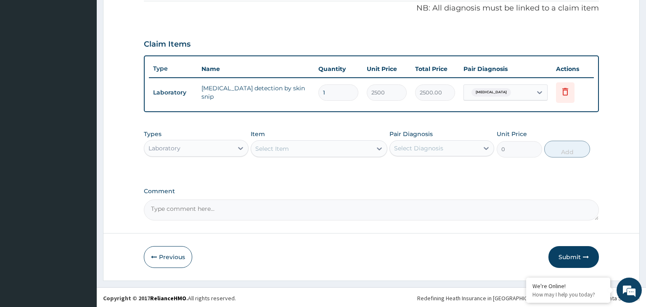
click at [316, 147] on div "Select Item" at bounding box center [311, 148] width 121 height 13
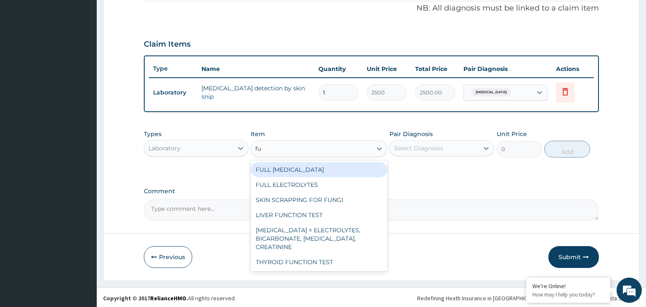
type input "ful"
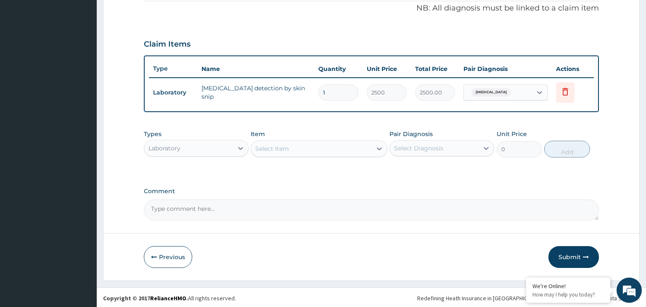
click at [296, 149] on div "Select Item" at bounding box center [311, 148] width 121 height 13
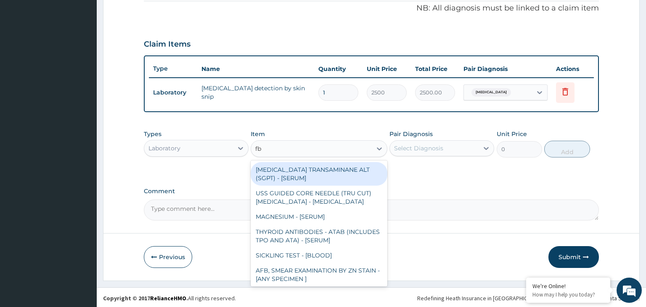
type input "fbc"
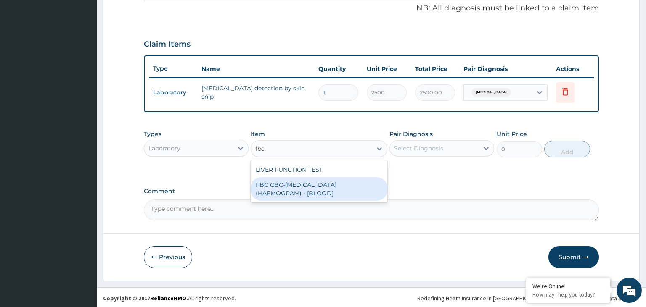
drag, startPoint x: 309, startPoint y: 181, endPoint x: 357, endPoint y: 181, distance: 47.9
click at [309, 181] on div "FBC CBC-[MEDICAL_DATA] (HAEMOGRAM) - [BLOOD]" at bounding box center [319, 189] width 137 height 24
type input "5000"
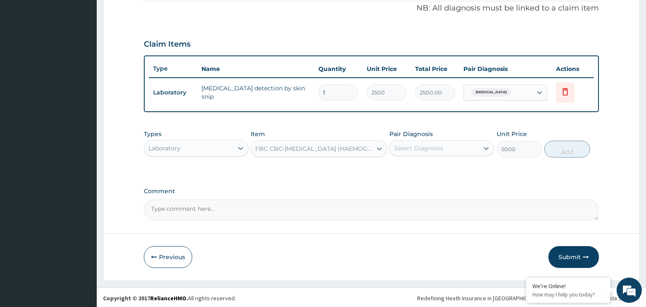
click at [429, 149] on div "Select Diagnosis" at bounding box center [418, 148] width 49 height 8
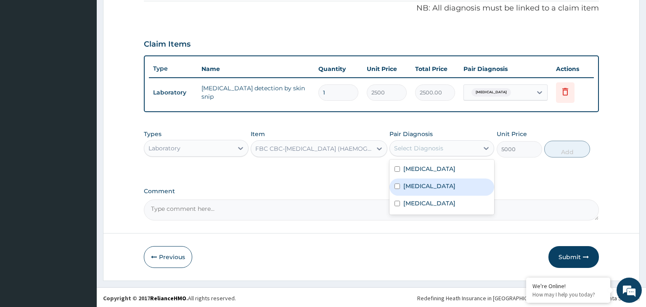
click at [418, 188] on label "Anemia" at bounding box center [429, 186] width 52 height 8
checkbox input "true"
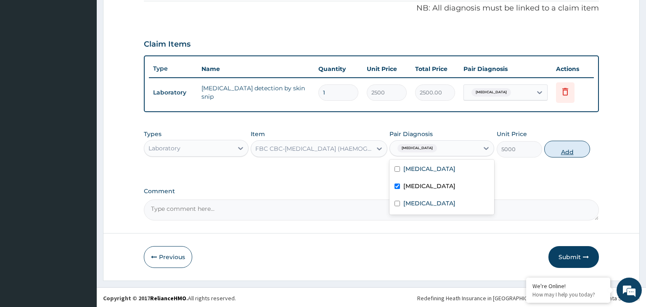
click at [582, 141] on button "Add" at bounding box center [566, 149] width 45 height 17
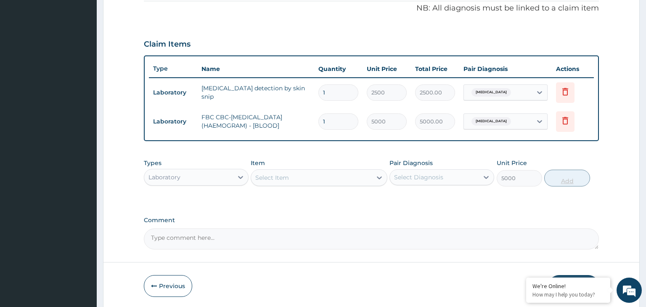
type input "0"
click at [334, 183] on div "Select Item" at bounding box center [319, 177] width 137 height 17
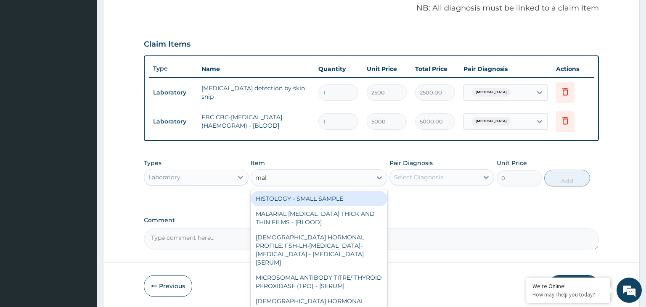
type input "mala"
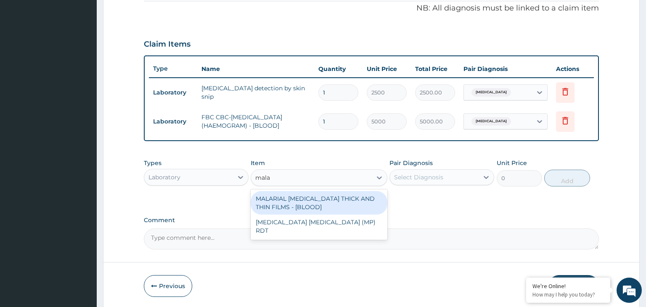
click at [327, 206] on div "MALARIAL [MEDICAL_DATA] THICK AND THIN FILMS - [BLOOD]" at bounding box center [319, 203] width 137 height 24
type input "2187.5"
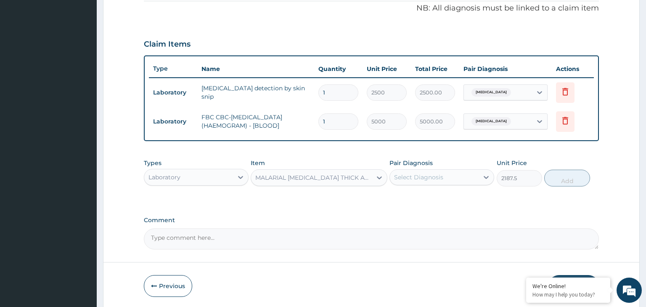
click at [436, 173] on div "Select Diagnosis" at bounding box center [418, 177] width 49 height 8
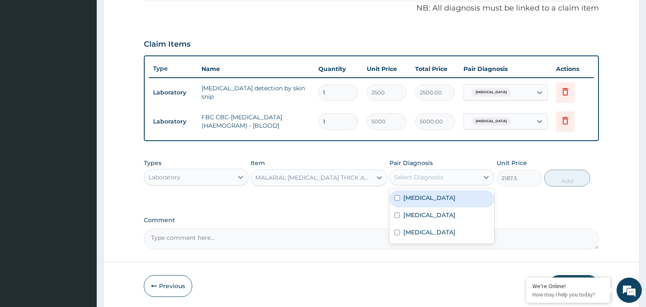
click at [425, 194] on label "Malaria" at bounding box center [429, 198] width 52 height 8
checkbox input "true"
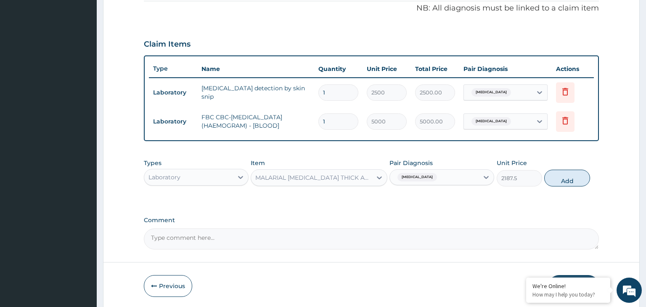
click at [594, 176] on div "Types Laboratory Item MALARIAL PARASITE THICK AND THIN FILMS - [BLOOD] Pair Dia…" at bounding box center [371, 173] width 455 height 36
click at [584, 176] on button "Add" at bounding box center [566, 178] width 45 height 17
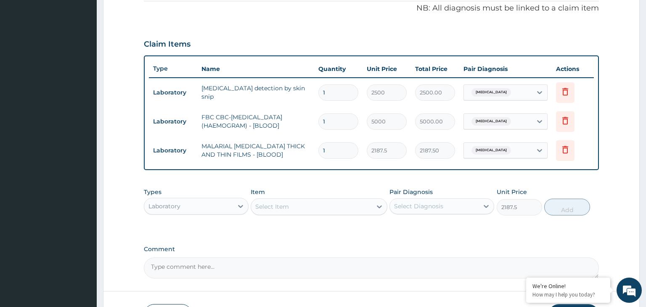
type input "0"
click at [216, 200] on div "Laboratory" at bounding box center [188, 206] width 89 height 13
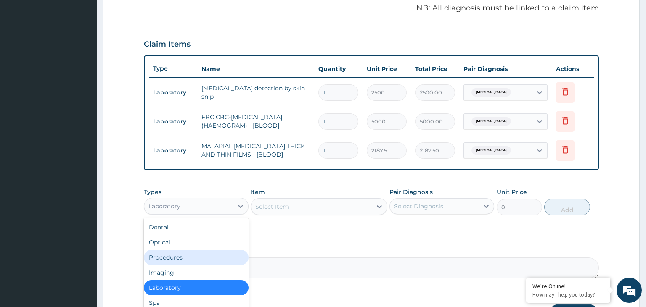
click at [180, 254] on div "Procedures" at bounding box center [196, 257] width 105 height 15
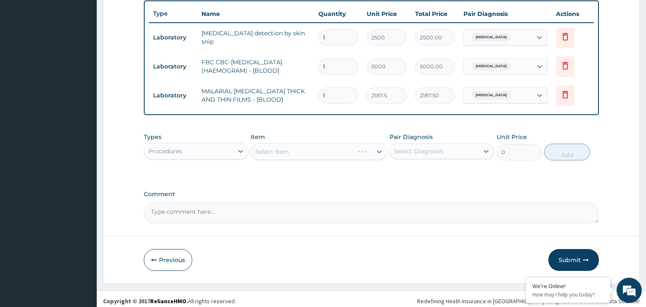
scroll to position [315, 0]
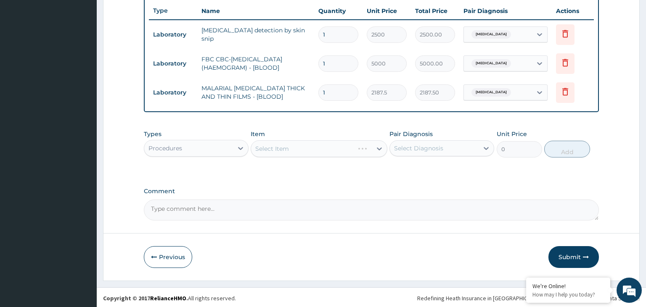
click at [327, 142] on div "Select Item" at bounding box center [319, 148] width 137 height 17
click at [327, 143] on div "Select Item" at bounding box center [319, 148] width 137 height 17
click at [325, 151] on div "Select Item" at bounding box center [311, 148] width 121 height 13
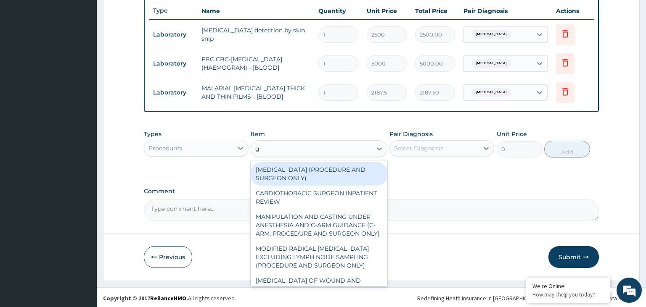
type input "gp"
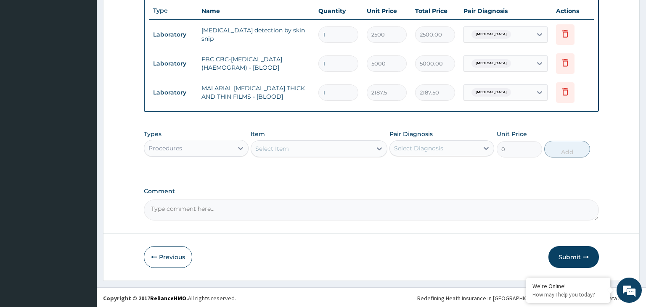
click at [326, 149] on div "Select Item" at bounding box center [311, 148] width 121 height 13
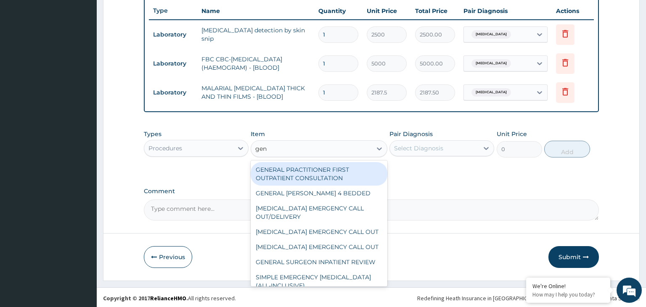
type input "gene"
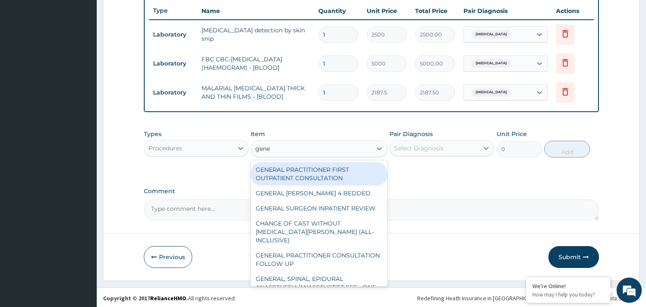
click at [326, 175] on div "GENERAL PRACTITIONER FIRST OUTPATIENT CONSULTATION" at bounding box center [319, 174] width 137 height 24
type input "3750"
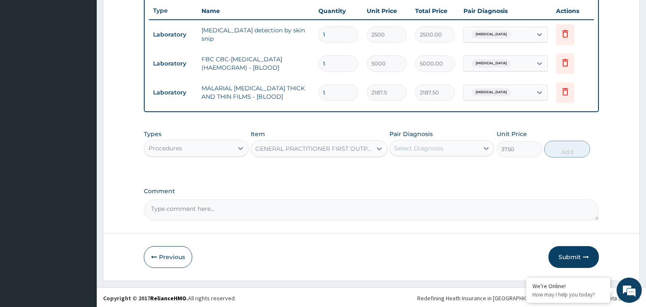
click at [446, 138] on div "Pair Diagnosis Select Diagnosis" at bounding box center [441, 144] width 105 height 28
click at [445, 145] on div "Select Diagnosis" at bounding box center [434, 148] width 89 height 13
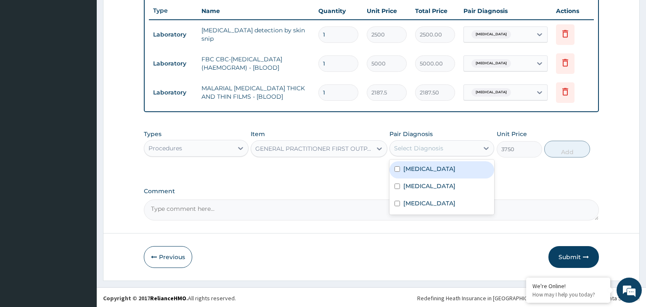
click at [437, 172] on div "Malaria" at bounding box center [441, 170] width 105 height 17
checkbox input "true"
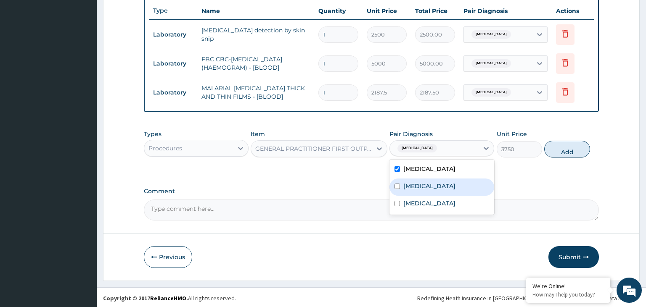
click at [432, 190] on div "Anemia" at bounding box center [441, 187] width 105 height 17
checkbox input "true"
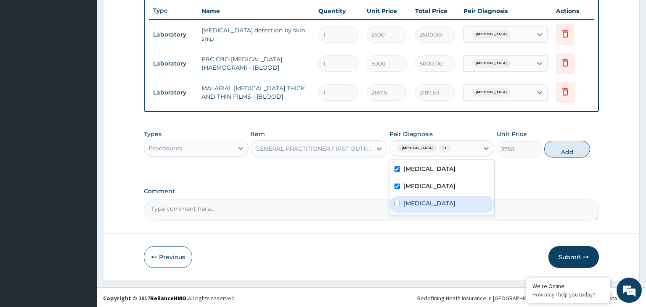
click at [427, 207] on div "Tinea corporis" at bounding box center [441, 204] width 105 height 17
checkbox input "true"
click at [567, 150] on button "Add" at bounding box center [566, 149] width 45 height 17
type input "0"
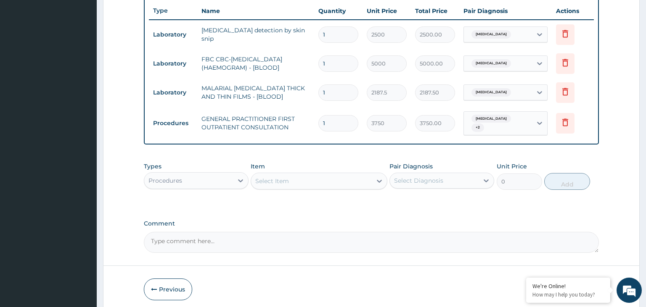
click at [199, 177] on div "Procedures" at bounding box center [188, 180] width 89 height 13
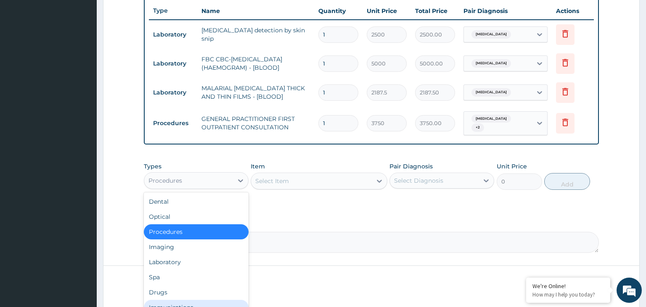
scroll to position [29, 0]
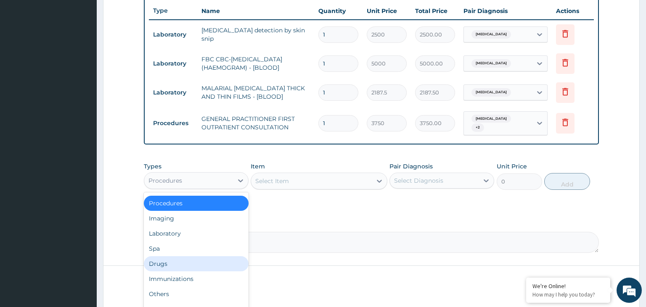
click at [189, 265] on div "Drugs" at bounding box center [196, 264] width 105 height 15
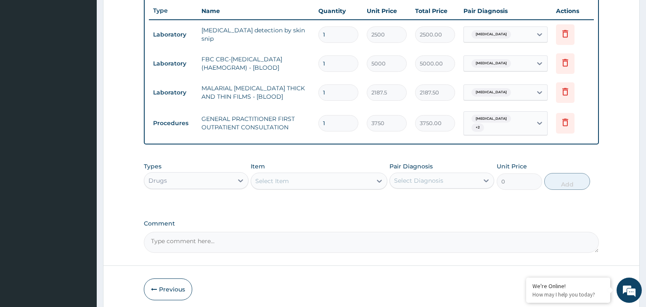
click at [322, 176] on div "Select Item" at bounding box center [311, 181] width 121 height 13
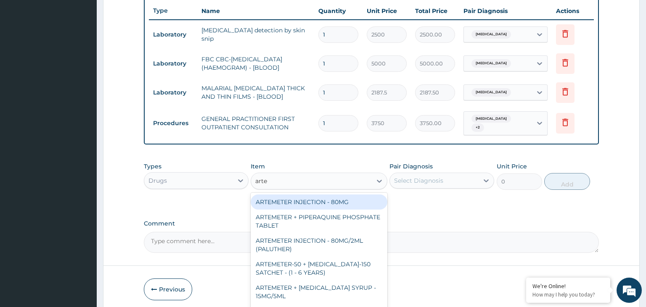
type input "artem"
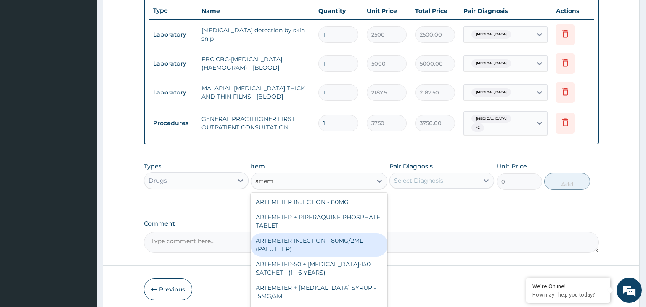
click at [347, 245] on div "ARTEMETER INJECTION - 80MG/2ML (PALUTHER)" at bounding box center [319, 245] width 137 height 24
type input "700"
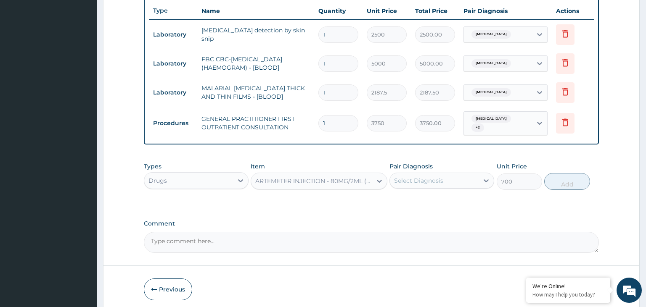
click at [443, 186] on div "Types Drugs Item option ARTEMETER INJECTION - 80MG/2ML (PALUTHER), selected. Se…" at bounding box center [371, 176] width 455 height 36
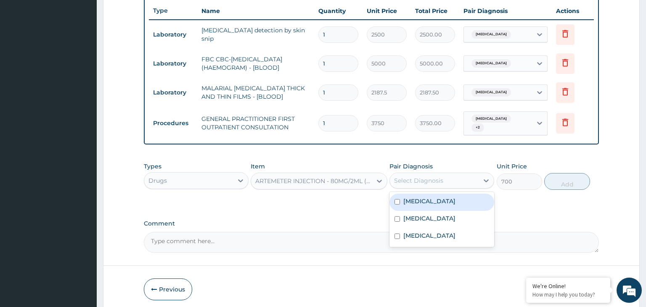
click at [442, 181] on div "Select Diagnosis" at bounding box center [434, 180] width 89 height 13
click at [421, 204] on div "[MEDICAL_DATA]" at bounding box center [441, 202] width 105 height 17
checkbox input "true"
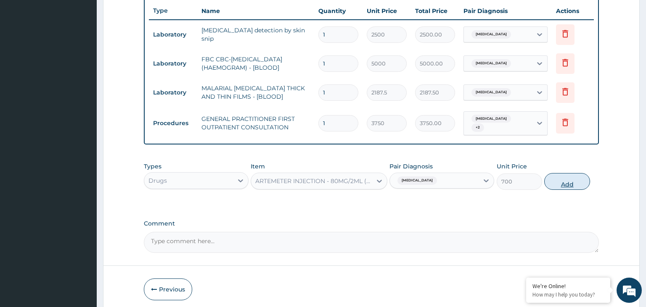
click at [551, 179] on button "Add" at bounding box center [566, 181] width 45 height 17
type input "0"
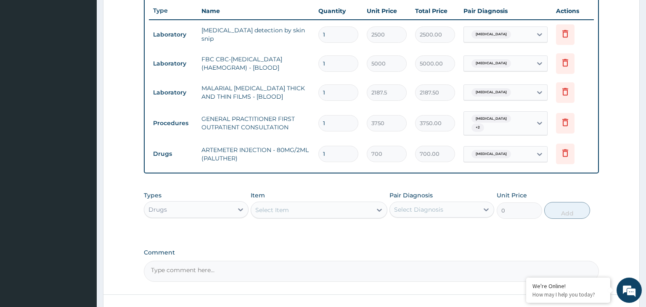
drag, startPoint x: 339, startPoint y: 154, endPoint x: 305, endPoint y: 159, distance: 34.6
click at [318, 159] on input "1" at bounding box center [338, 154] width 40 height 16
type input "6"
type input "4200.00"
type input "6"
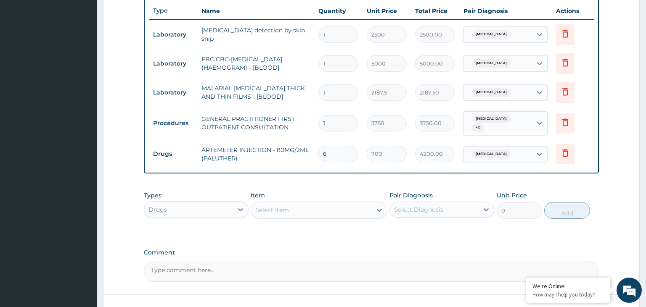
click at [289, 208] on div "Select Item" at bounding box center [311, 210] width 121 height 13
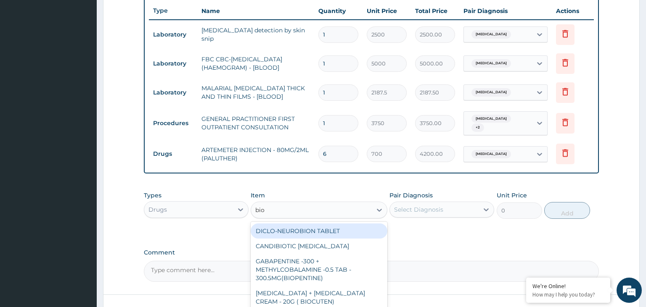
type input "bioc"
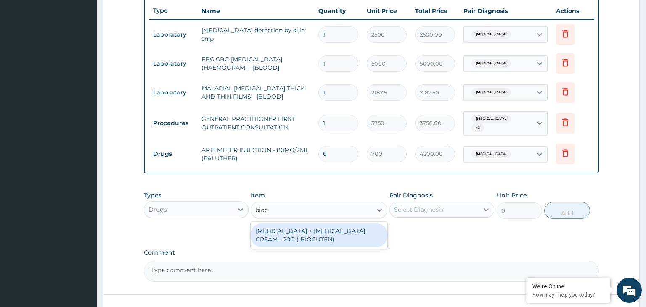
click at [329, 237] on div "[MEDICAL_DATA] + [MEDICAL_DATA] CREAM - 20G ( BIOCUTEN)" at bounding box center [319, 236] width 137 height 24
type input "1680"
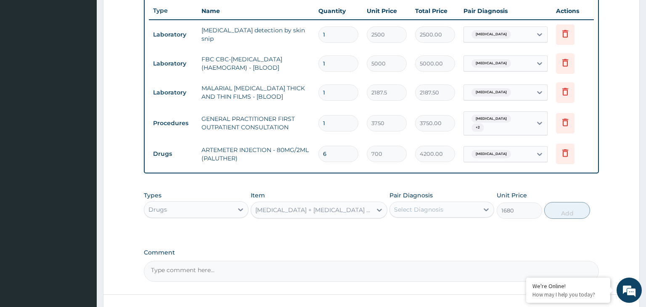
click at [435, 207] on div "Select Diagnosis" at bounding box center [418, 210] width 49 height 8
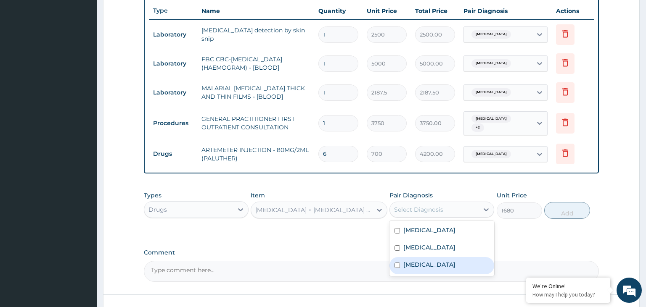
drag, startPoint x: 429, startPoint y: 259, endPoint x: 444, endPoint y: 256, distance: 15.9
click at [429, 261] on label "Tinea corporis" at bounding box center [429, 265] width 52 height 8
checkbox input "true"
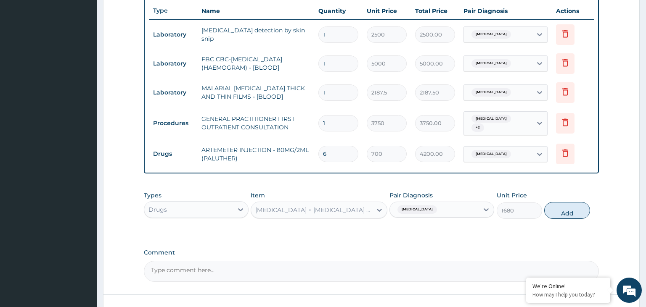
click at [564, 206] on button "Add" at bounding box center [566, 210] width 45 height 17
type input "0"
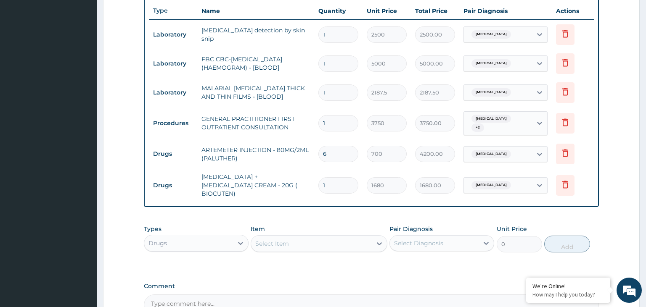
click at [301, 237] on div "Select Item" at bounding box center [311, 243] width 121 height 13
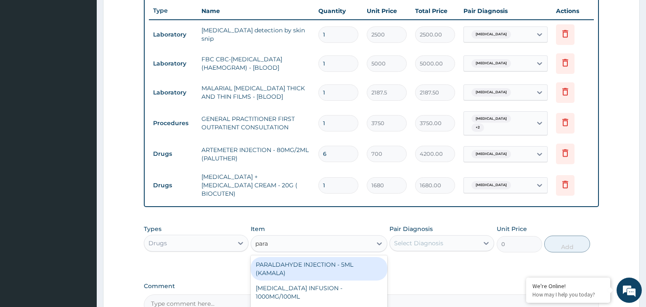
type input "parac"
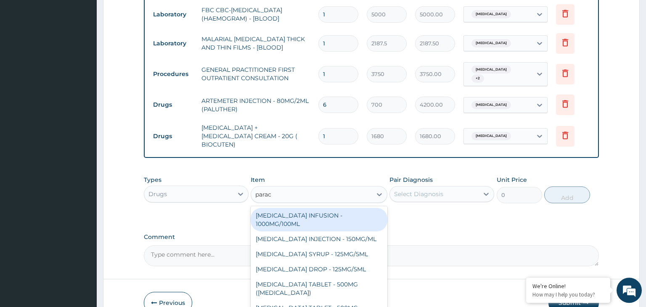
scroll to position [402, 0]
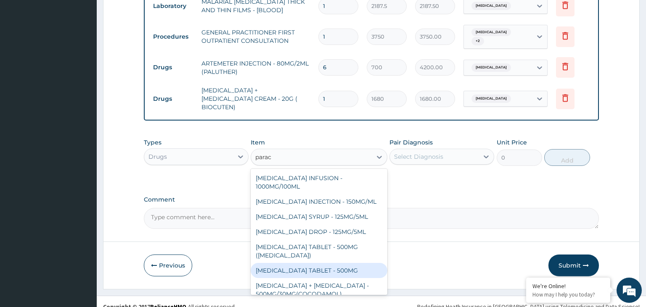
click at [349, 267] on div "[MEDICAL_DATA] TABLET - 500MG" at bounding box center [319, 270] width 137 height 15
type input "33.599999999999994"
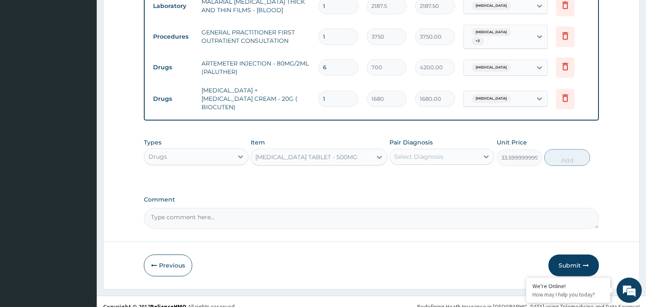
click at [436, 153] on div "Select Diagnosis" at bounding box center [418, 157] width 49 height 8
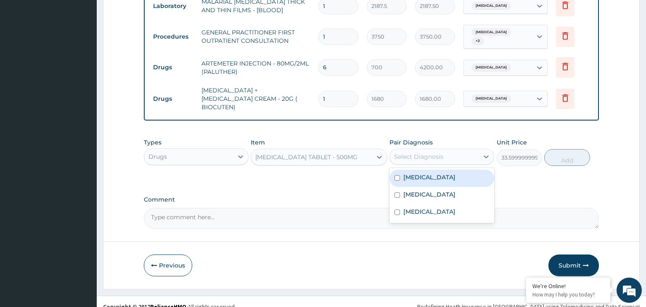
click at [427, 170] on div "[MEDICAL_DATA]" at bounding box center [441, 178] width 105 height 17
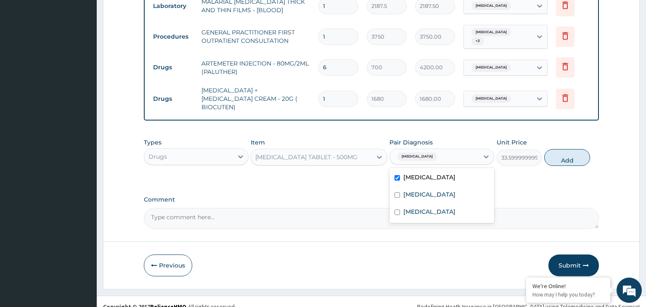
checkbox input "true"
click at [564, 149] on button "Add" at bounding box center [566, 157] width 45 height 17
type input "0"
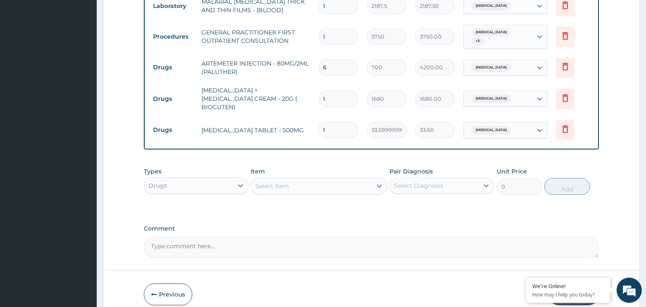
click at [329, 124] on input "1" at bounding box center [338, 130] width 40 height 16
type input "12"
type input "403.20"
type input "12"
click at [311, 180] on div "Select Item" at bounding box center [311, 186] width 121 height 13
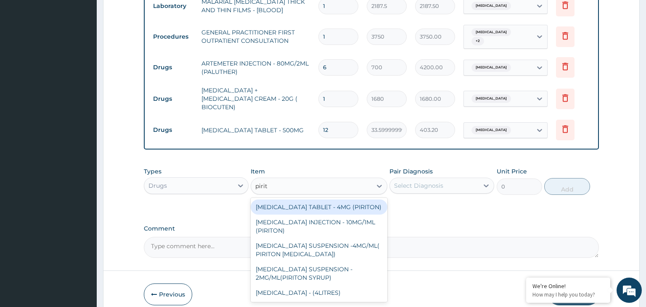
type input "pirito"
click at [327, 204] on div "[MEDICAL_DATA] TABLET - 4MG (PIRITON)" at bounding box center [319, 207] width 137 height 15
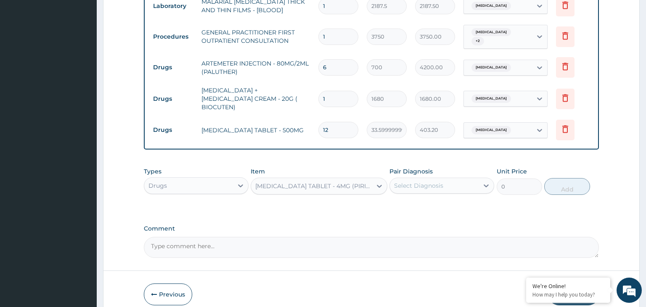
type input "22.4"
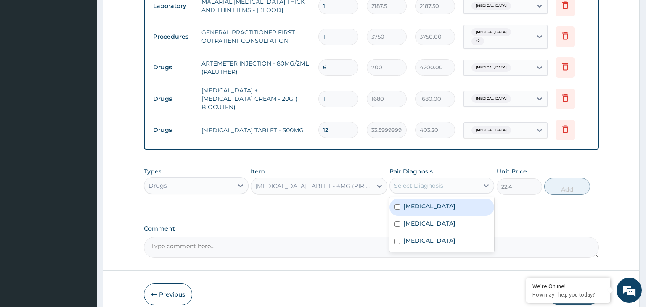
click at [423, 182] on div "Select Diagnosis" at bounding box center [418, 186] width 49 height 8
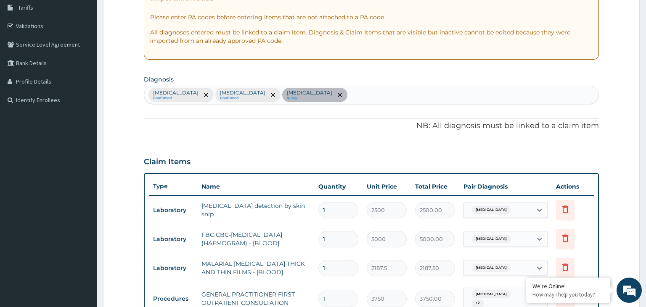
scroll to position [136, 0]
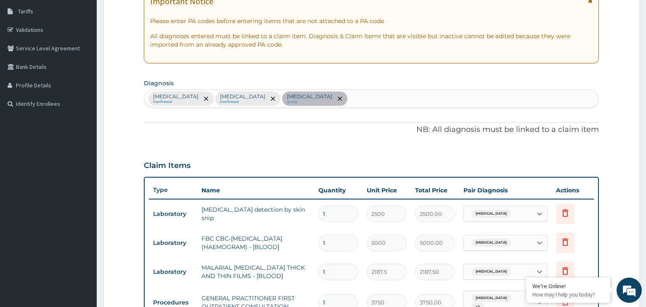
click at [271, 109] on div "PA Code / Prescription Code PA/914354 Encounter Date 12-08-2025 Important Notic…" at bounding box center [371, 234] width 455 height 580
click at [319, 97] on div "Malaria Confirmed Anemia Confirmed Tinea corporis query" at bounding box center [371, 99] width 455 height 18
type input "allerg"
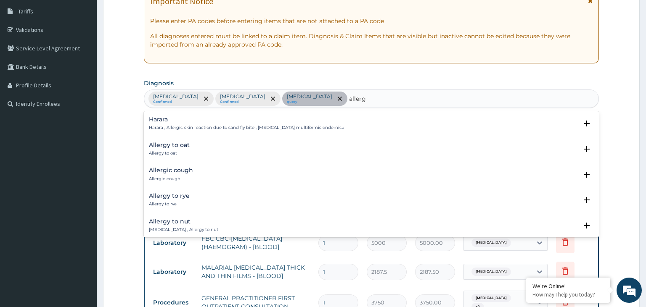
click at [176, 175] on div "Allergic cough Allergic cough" at bounding box center [171, 174] width 44 height 15
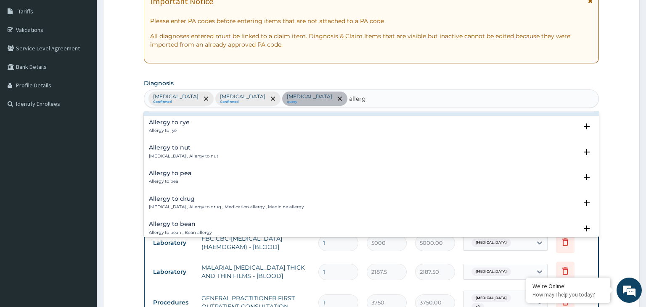
scroll to position [169, 0]
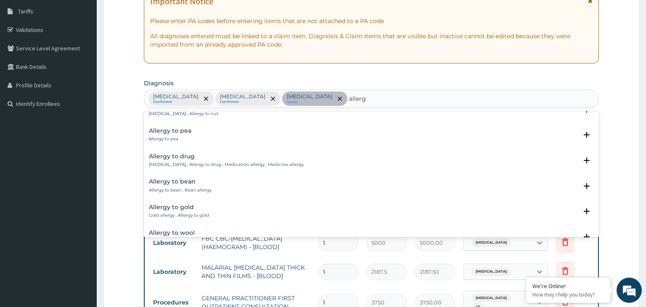
click at [191, 161] on div "Allergy to drug Drug allergy , Allergy to drug , Medication allergy , Medicine …" at bounding box center [226, 161] width 155 height 15
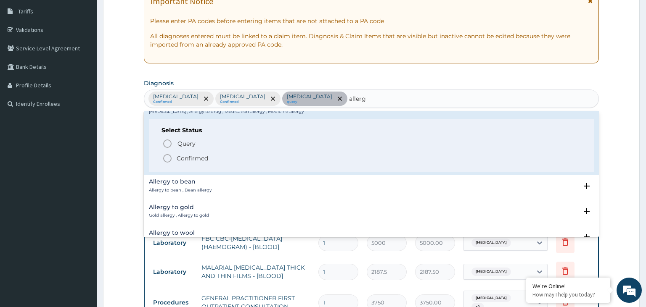
click at [193, 157] on p "Confirmed" at bounding box center [193, 158] width 32 height 8
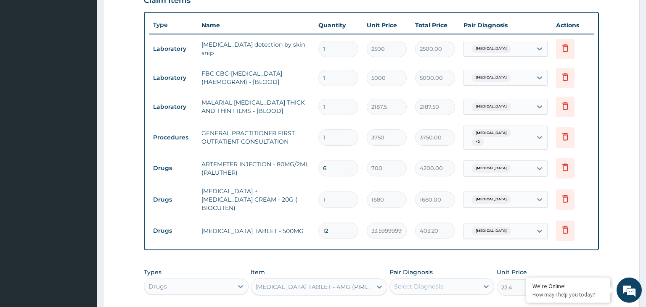
scroll to position [313, 0]
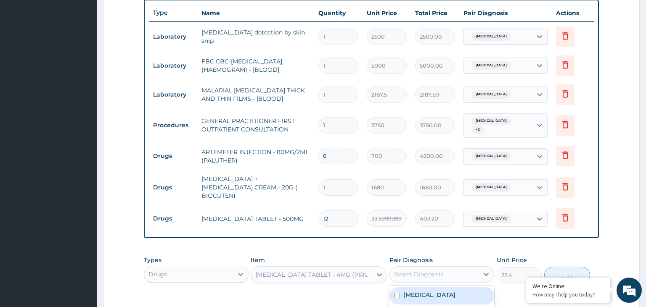
click at [422, 273] on div "Select Diagnosis" at bounding box center [441, 275] width 105 height 16
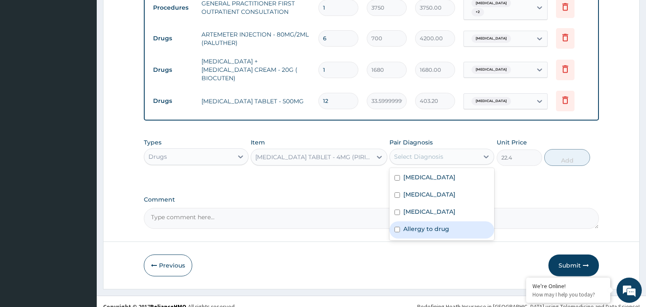
click at [442, 225] on label "Allergy to drug" at bounding box center [426, 229] width 46 height 8
checkbox input "true"
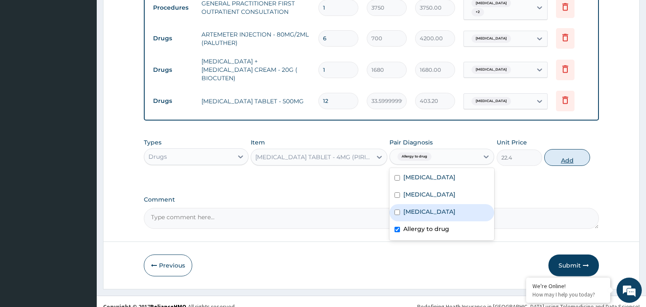
click at [583, 151] on button "Add" at bounding box center [566, 157] width 45 height 17
type input "0"
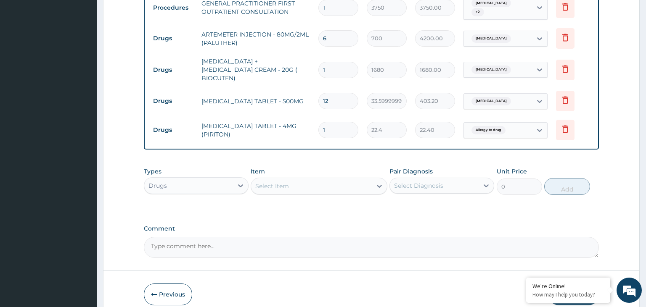
drag, startPoint x: 328, startPoint y: 119, endPoint x: 320, endPoint y: 121, distance: 7.9
click at [320, 122] on input "1" at bounding box center [338, 130] width 40 height 16
type input "4"
type input "89.60"
type input "4"
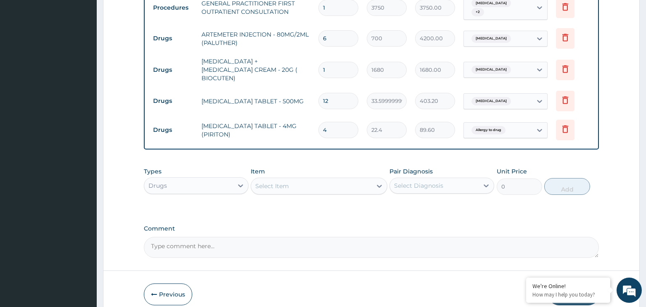
click at [230, 179] on div "Drugs" at bounding box center [188, 185] width 89 height 13
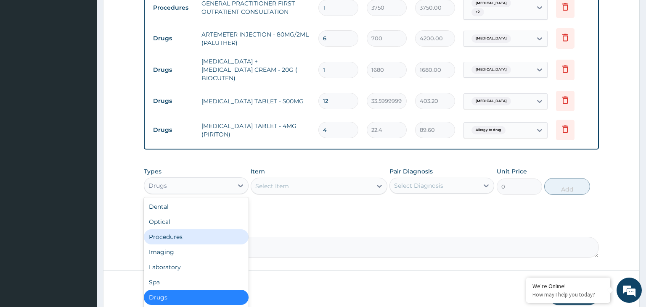
click at [192, 233] on div "Procedures" at bounding box center [196, 237] width 105 height 15
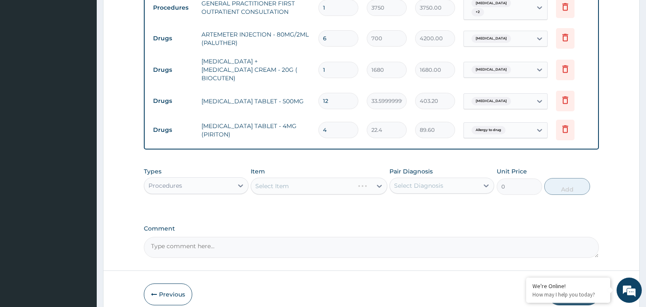
click at [347, 178] on div "Select Item" at bounding box center [319, 186] width 137 height 17
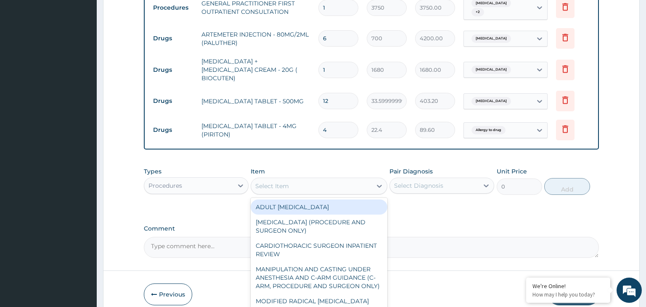
click at [326, 180] on div "Select Item" at bounding box center [311, 186] width 121 height 13
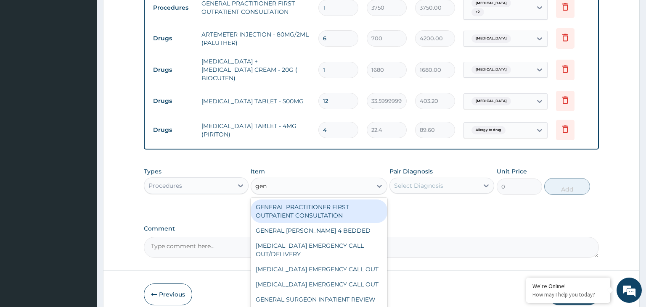
type input "gene"
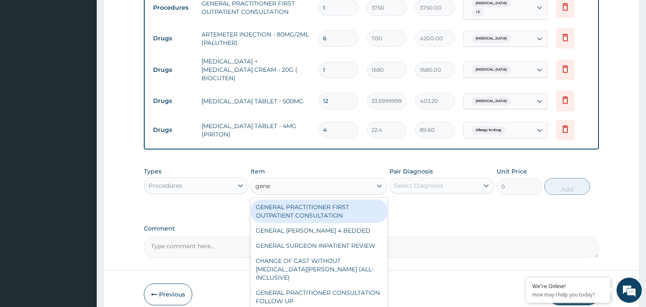
click at [314, 201] on div "GENERAL PRACTITIONER FIRST OUTPATIENT CONSULTATION" at bounding box center [319, 212] width 137 height 24
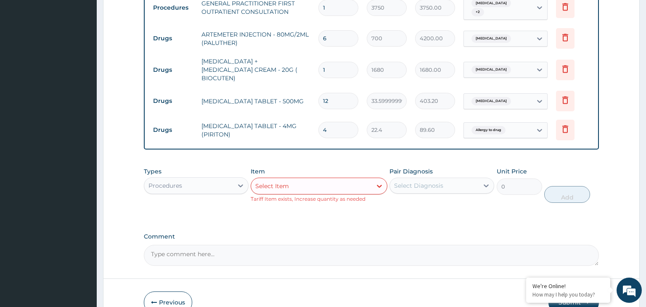
click at [426, 182] on div "Select Diagnosis" at bounding box center [418, 186] width 49 height 8
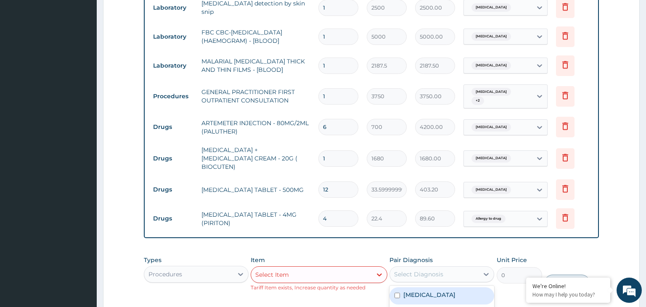
scroll to position [468, 0]
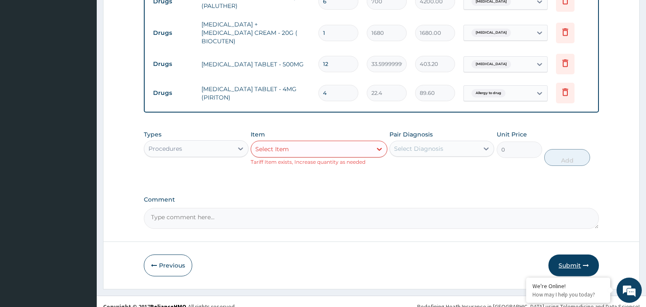
click at [575, 255] on button "Submit" at bounding box center [573, 266] width 50 height 22
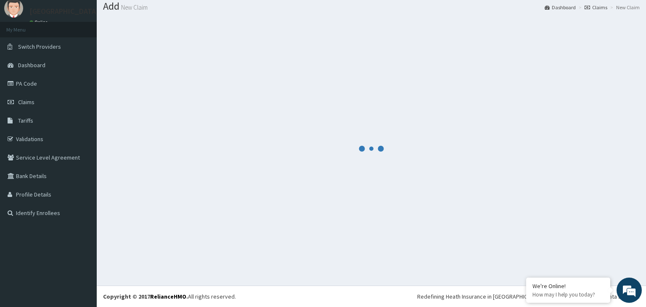
scroll to position [26, 0]
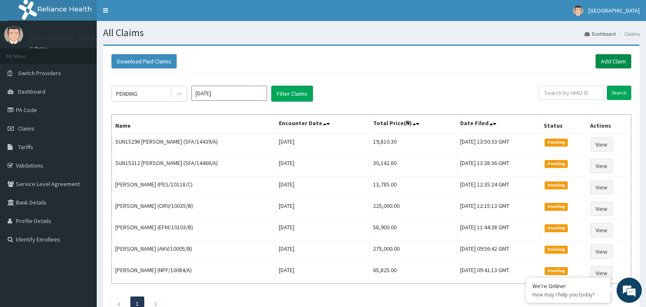
click at [613, 64] on link "Add Claim" at bounding box center [614, 61] width 36 height 14
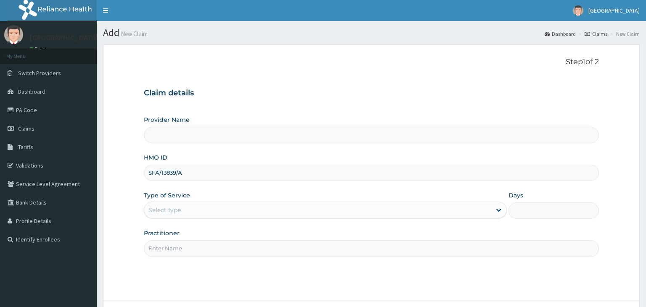
type input "SFA/13839/A"
click at [187, 210] on div "Select type" at bounding box center [317, 210] width 347 height 13
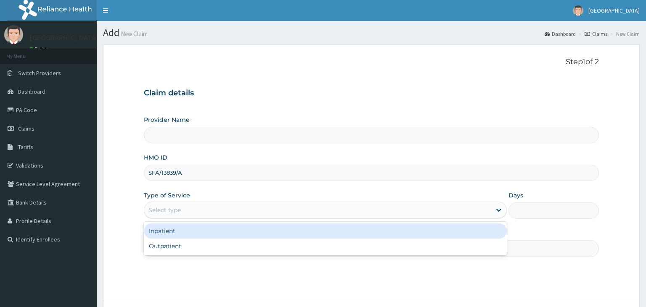
type input "[GEOGRAPHIC_DATA]-KADUNA"
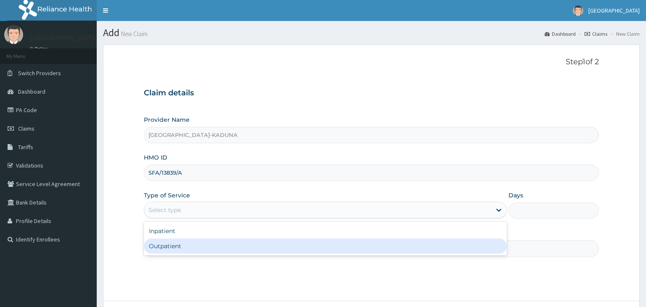
drag, startPoint x: 191, startPoint y: 248, endPoint x: 199, endPoint y: 251, distance: 7.7
click at [191, 249] on div "Outpatient" at bounding box center [325, 246] width 363 height 15
type input "1"
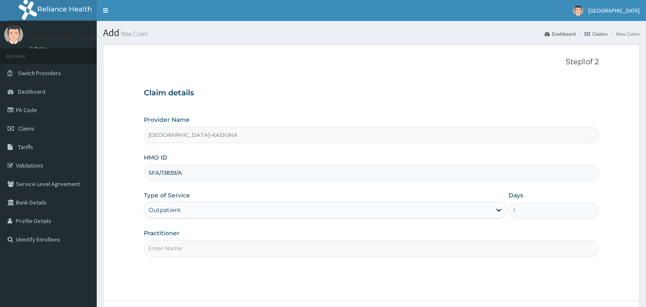
click at [200, 251] on input "Practitioner" at bounding box center [371, 249] width 455 height 16
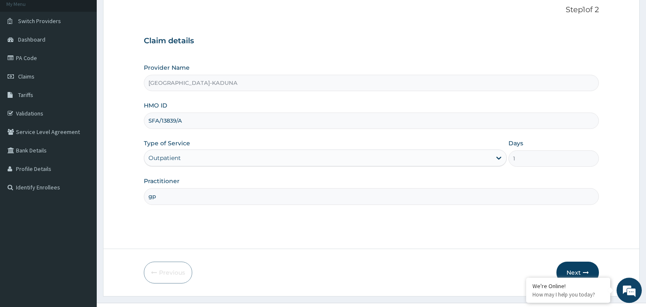
scroll to position [69, 0]
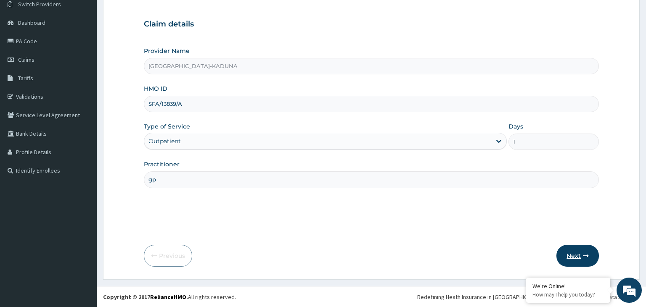
type input "gp"
click at [580, 253] on button "Next" at bounding box center [577, 256] width 42 height 22
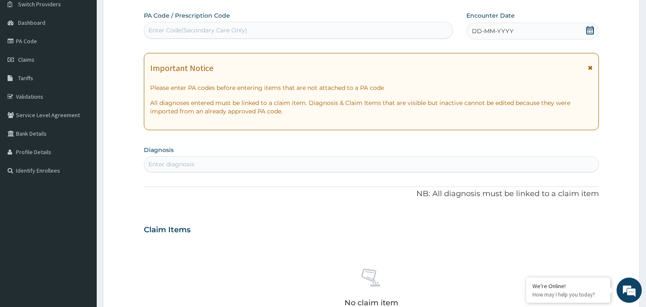
scroll to position [0, 0]
click at [289, 37] on div "Enter Code(Secondary Care Only)" at bounding box center [298, 30] width 309 height 13
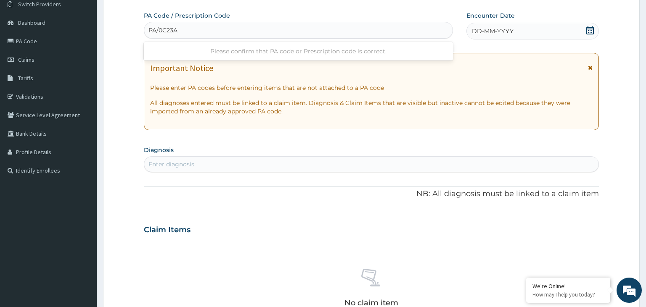
type input "PA/0C23A3"
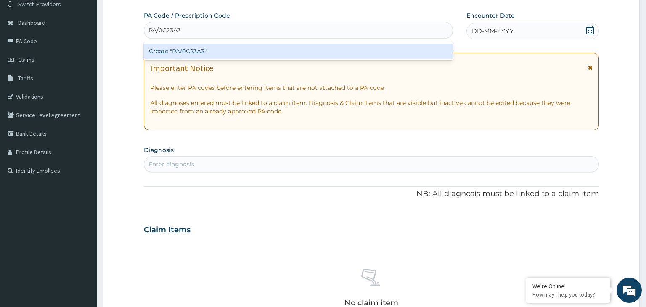
click at [275, 51] on div "Create "PA/0C23A3"" at bounding box center [299, 51] width 310 height 15
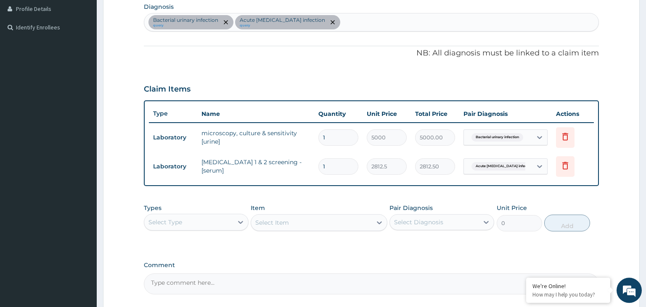
scroll to position [180, 0]
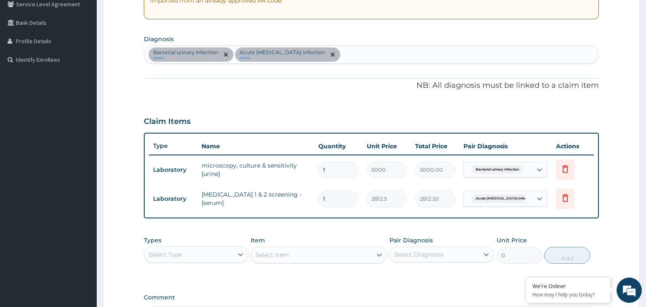
click at [338, 60] on div "Bacterial urinary infection query Acute [MEDICAL_DATA] infection query" at bounding box center [371, 55] width 455 height 18
type input "u"
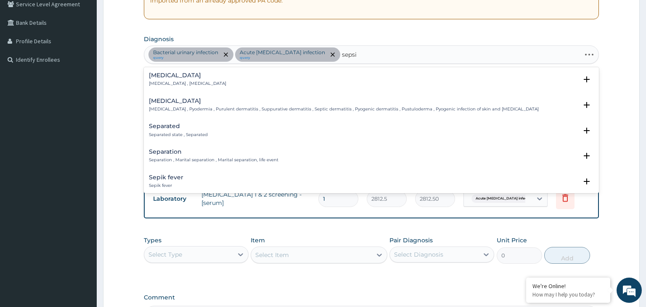
type input "[MEDICAL_DATA]"
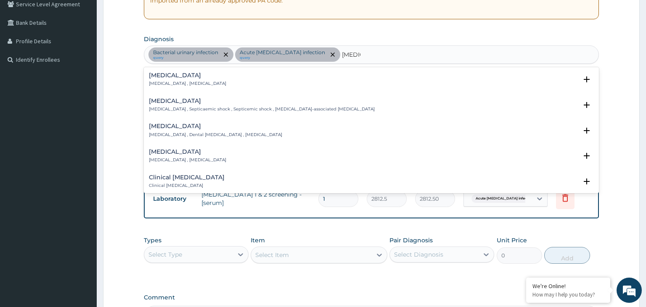
click at [167, 79] on div "[MEDICAL_DATA] [MEDICAL_DATA] , [MEDICAL_DATA]" at bounding box center [187, 79] width 77 height 15
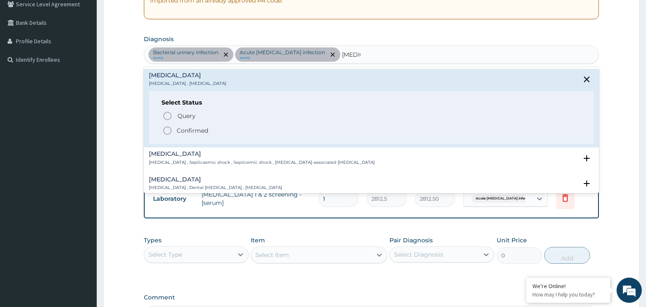
click at [186, 131] on p "Confirmed" at bounding box center [193, 131] width 32 height 8
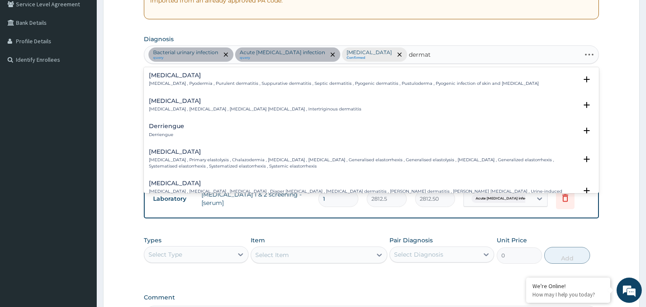
type input "dermati"
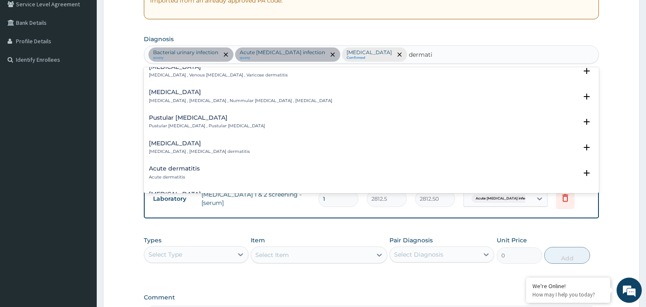
scroll to position [339, 0]
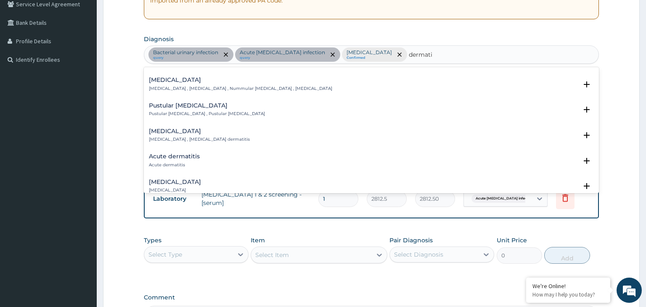
click at [188, 154] on h4 "Acute dermatitis" at bounding box center [174, 157] width 51 height 6
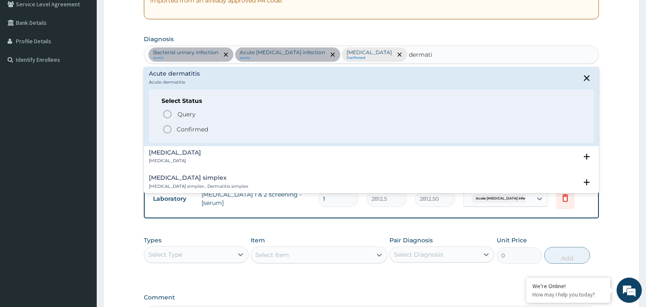
scroll to position [424, 0]
click at [188, 127] on p "Confirmed" at bounding box center [193, 127] width 32 height 8
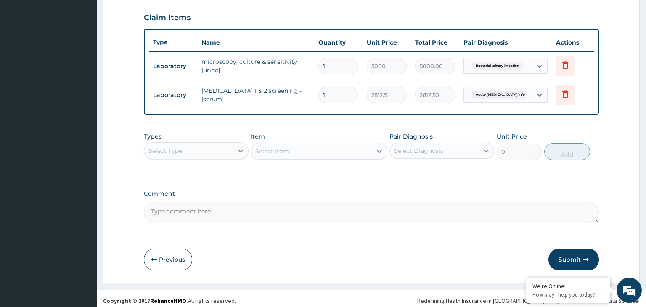
scroll to position [286, 0]
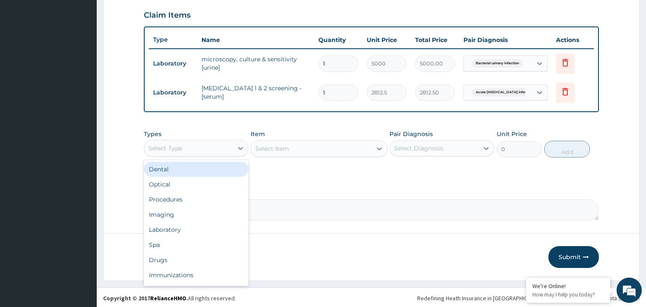
click at [191, 152] on div "Select Type" at bounding box center [188, 148] width 89 height 13
click at [225, 143] on div "Select Type" at bounding box center [188, 148] width 89 height 13
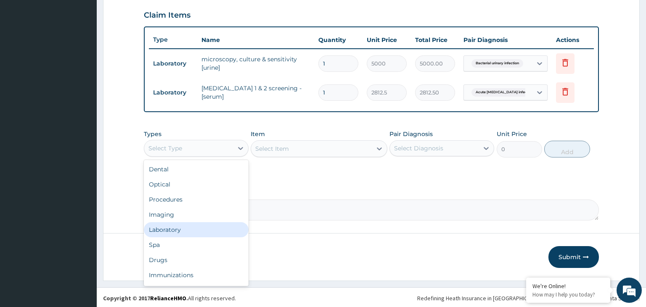
click at [196, 231] on div "Laboratory" at bounding box center [196, 229] width 105 height 15
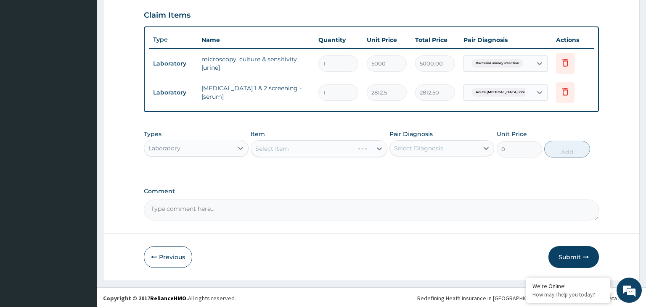
click at [307, 146] on div "Select Item" at bounding box center [319, 148] width 137 height 17
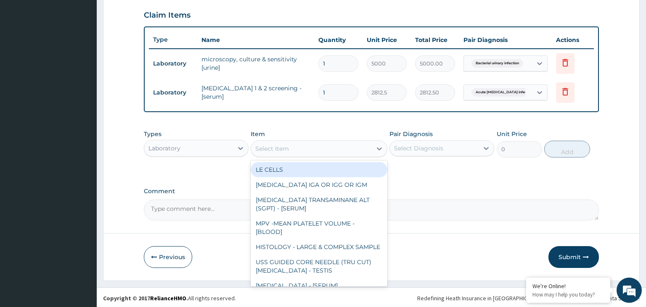
click at [307, 146] on div "Select Item" at bounding box center [311, 148] width 121 height 13
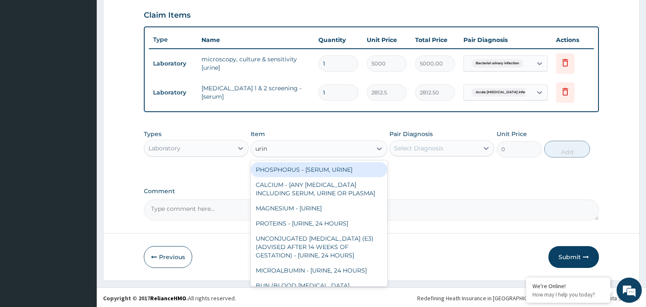
type input "urina"
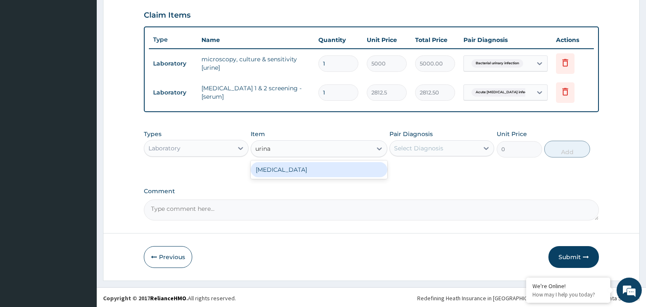
click at [308, 165] on div "URINALYSIS" at bounding box center [319, 169] width 137 height 15
type input "2187.5"
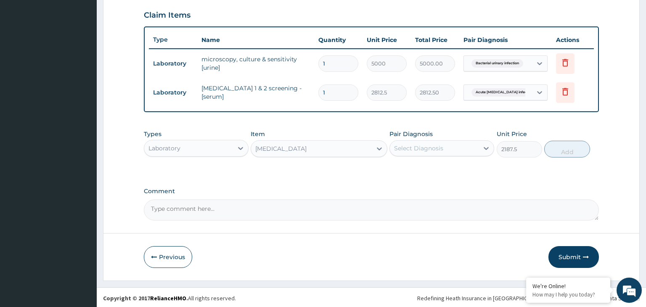
click at [446, 155] on div "Pair Diagnosis Select Diagnosis" at bounding box center [441, 144] width 105 height 28
click at [447, 149] on div "Select Diagnosis" at bounding box center [434, 148] width 89 height 13
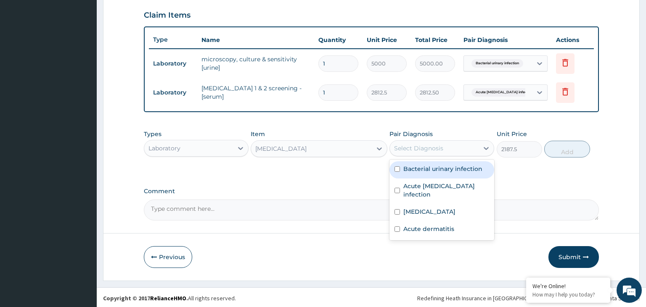
click at [438, 169] on label "Bacterial urinary infection" at bounding box center [442, 169] width 79 height 8
checkbox input "true"
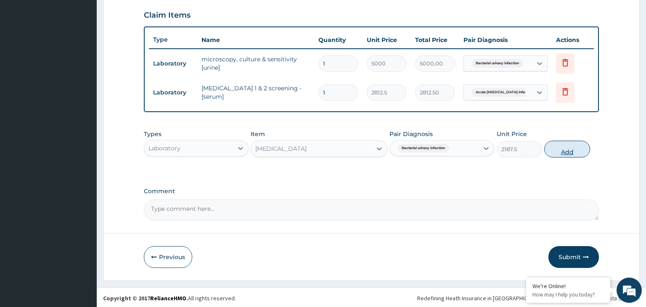
click at [566, 149] on button "Add" at bounding box center [566, 149] width 45 height 17
type input "0"
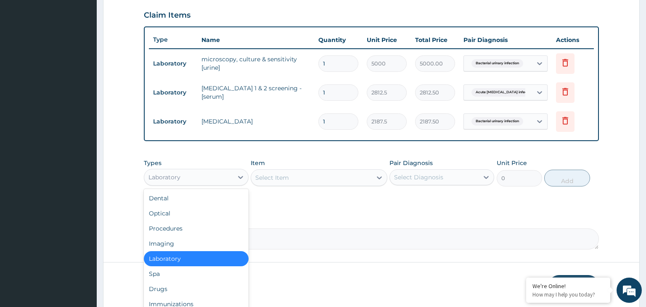
click at [178, 178] on div "Laboratory" at bounding box center [164, 177] width 32 height 8
click at [167, 282] on div "Drugs" at bounding box center [196, 289] width 105 height 15
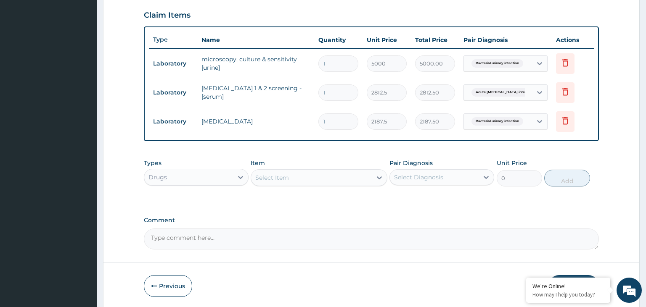
click at [259, 178] on div "Select Item" at bounding box center [311, 177] width 121 height 13
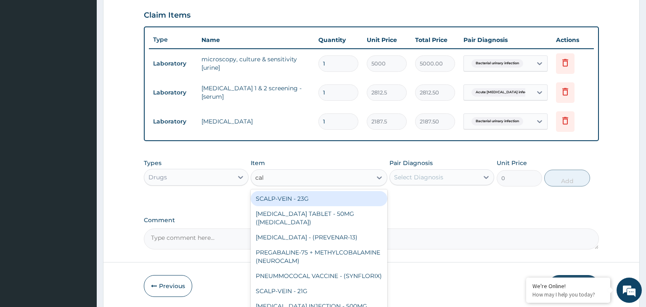
type input "cala"
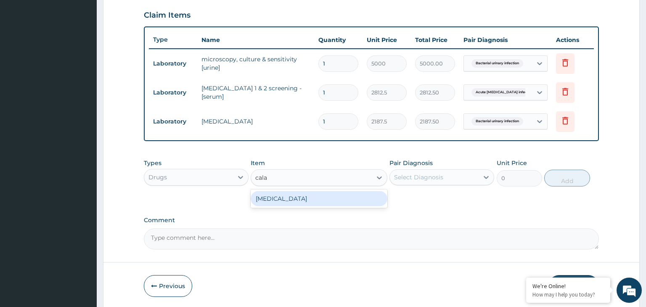
click at [290, 198] on div "[MEDICAL_DATA]" at bounding box center [319, 198] width 137 height 15
type input "1120"
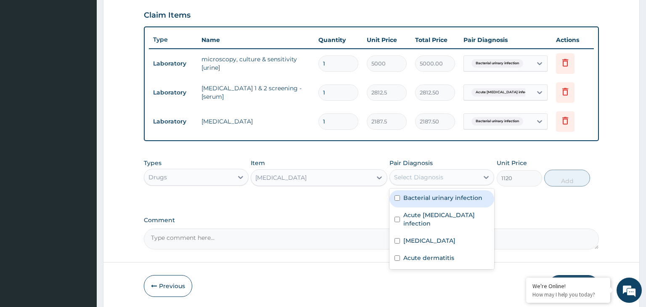
click at [433, 174] on div "Select Diagnosis" at bounding box center [418, 177] width 49 height 8
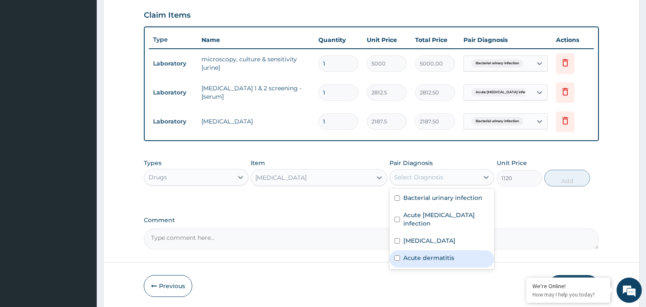
click at [426, 253] on div "Acute dermatitis" at bounding box center [441, 259] width 105 height 17
checkbox input "true"
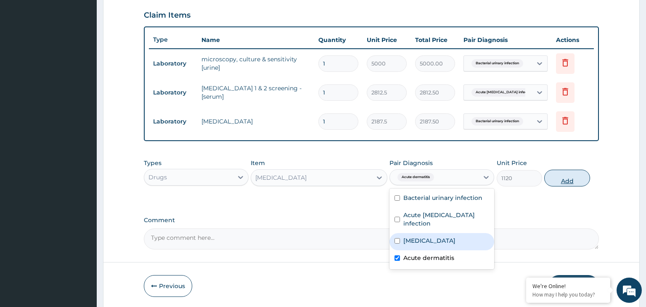
click at [559, 181] on button "Add" at bounding box center [566, 178] width 45 height 17
type input "0"
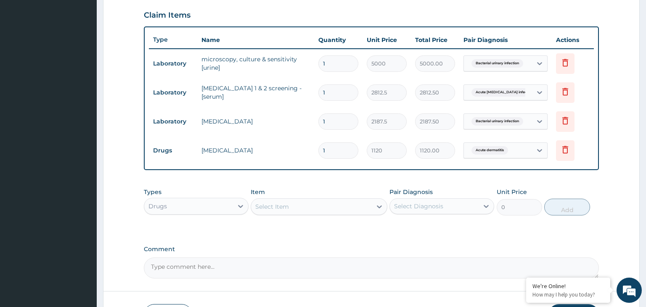
click at [291, 204] on div "Select Item" at bounding box center [311, 206] width 121 height 13
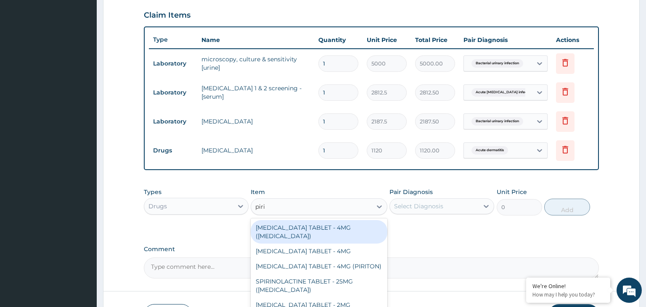
type input "pirit"
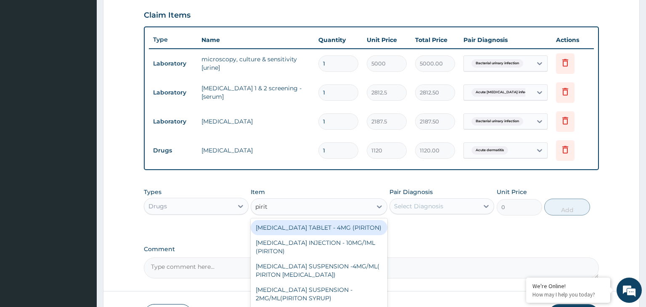
click at [321, 236] on div "[MEDICAL_DATA] TABLET - 4MG (PIRITON)" at bounding box center [319, 227] width 137 height 15
type input "22.4"
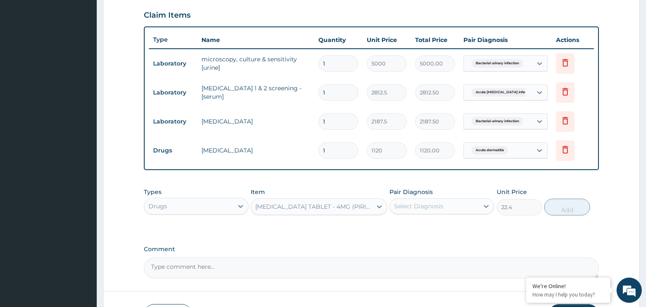
click at [434, 205] on div "Select Diagnosis" at bounding box center [418, 206] width 49 height 8
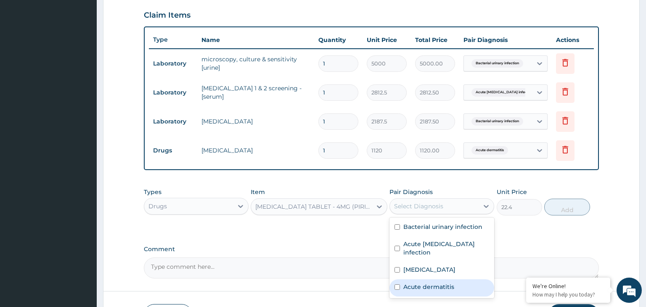
click at [421, 283] on label "Acute dermatitis" at bounding box center [428, 287] width 51 height 8
checkbox input "true"
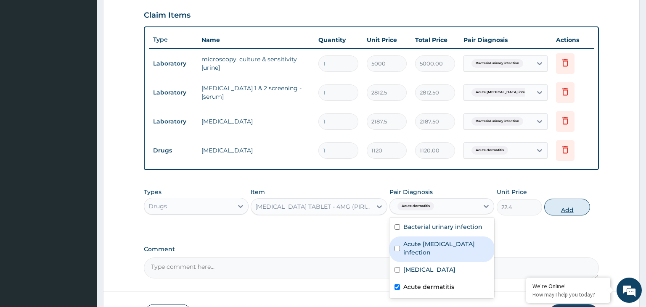
click at [574, 209] on button "Add" at bounding box center [566, 207] width 45 height 17
type input "0"
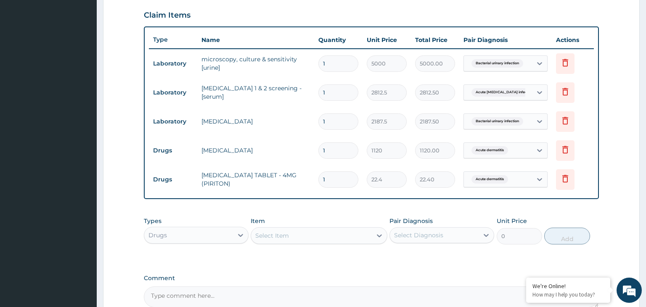
drag, startPoint x: 331, startPoint y: 180, endPoint x: 312, endPoint y: 178, distance: 18.2
click at [318, 178] on input "1" at bounding box center [338, 180] width 40 height 16
type input "6"
type input "134.40"
type input "6"
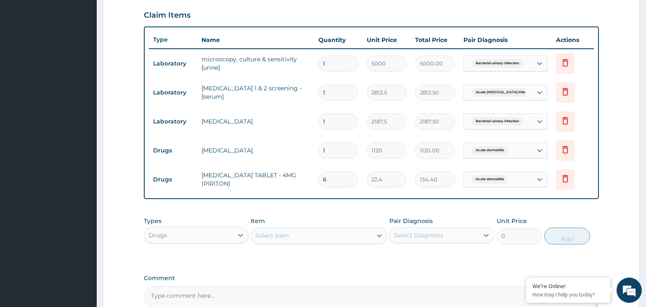
click at [282, 229] on div "Select Item" at bounding box center [311, 235] width 121 height 13
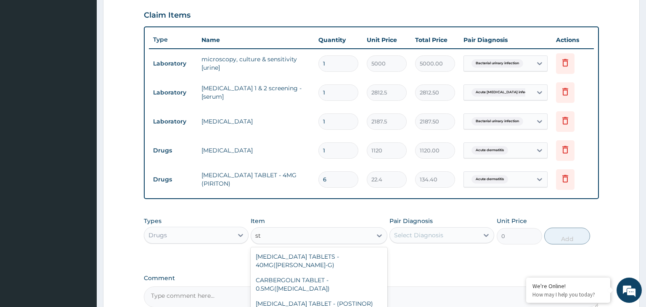
type input "s"
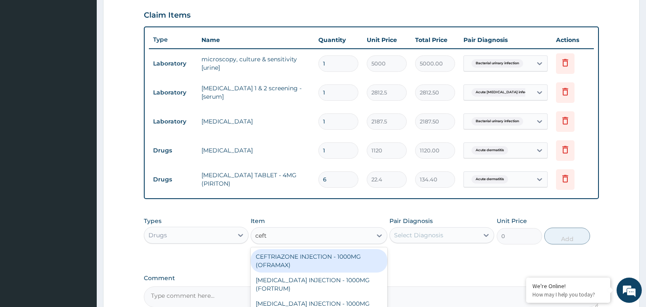
type input "ceftr"
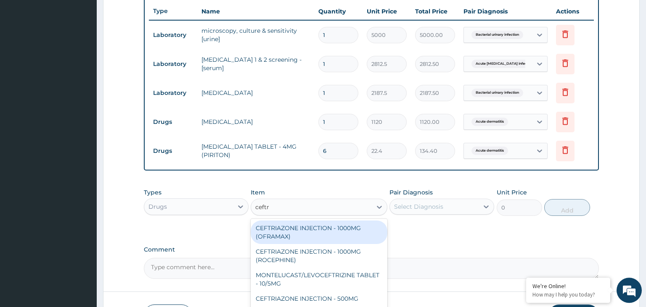
scroll to position [331, 0]
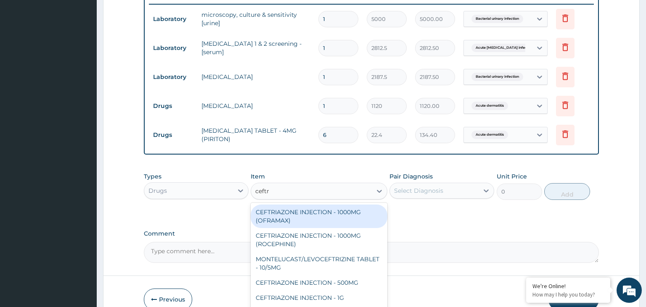
click at [326, 219] on div "CEFTRIAZONE INJECTION - 1000MG (OFRAMAX)" at bounding box center [319, 217] width 137 height 24
type input "2520"
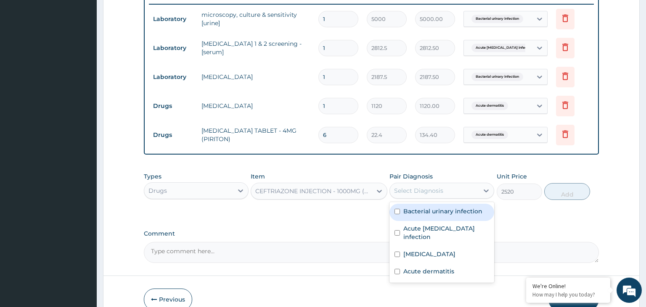
click at [439, 187] on div "Select Diagnosis" at bounding box center [418, 191] width 49 height 8
click at [416, 212] on label "Bacterial urinary infection" at bounding box center [442, 211] width 79 height 8
checkbox input "true"
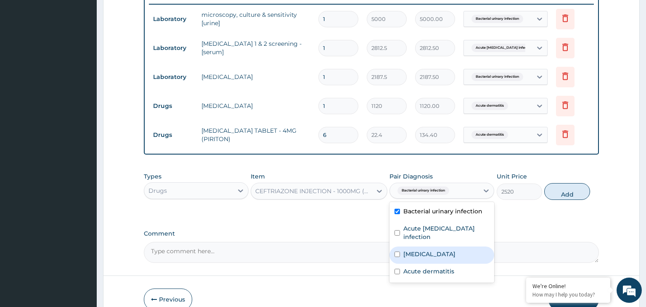
click at [415, 250] on div "Sepsis" at bounding box center [441, 255] width 105 height 17
checkbox input "true"
click at [558, 193] on button "Add" at bounding box center [566, 191] width 45 height 17
type input "0"
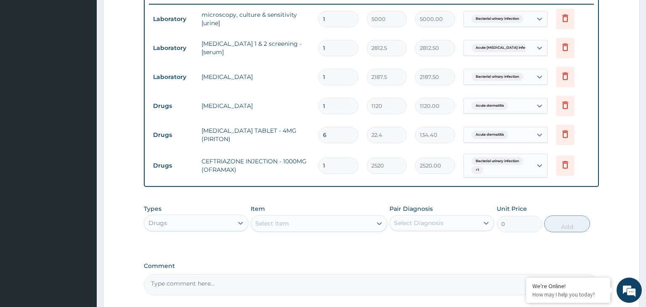
drag, startPoint x: 338, startPoint y: 169, endPoint x: 314, endPoint y: 172, distance: 24.2
click at [318, 172] on input "1" at bounding box center [338, 166] width 40 height 16
type input "5"
type input "12600.00"
type input "5"
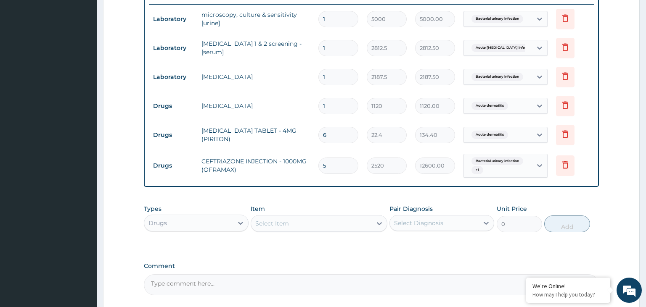
click at [308, 228] on div "Select Item" at bounding box center [311, 223] width 121 height 13
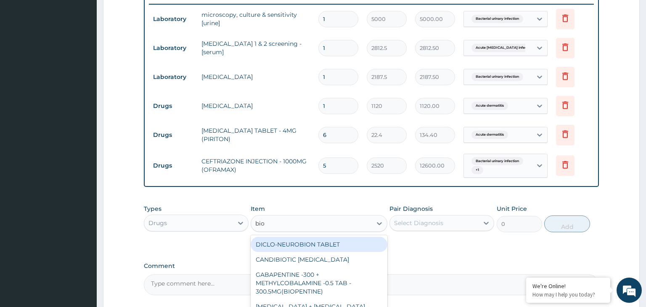
type input "bioc"
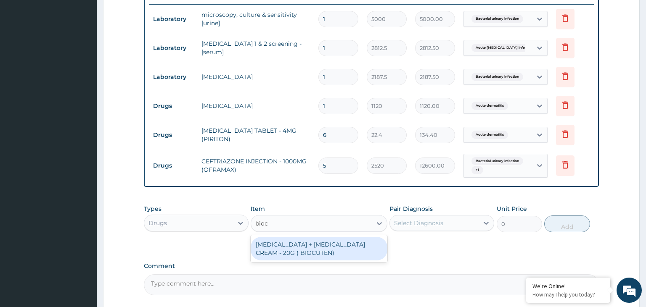
drag, startPoint x: 318, startPoint y: 249, endPoint x: 343, endPoint y: 268, distance: 32.1
click at [322, 278] on div "PA Code / Prescription Code PA/0C23A3 Encounter Date 12-08-2025 Important Notic…" at bounding box center [371, 22] width 455 height 546
click at [309, 244] on div "[MEDICAL_DATA] + [MEDICAL_DATA] CREAM - 20G ( BIOCUTEN)" at bounding box center [319, 249] width 137 height 24
type input "1680"
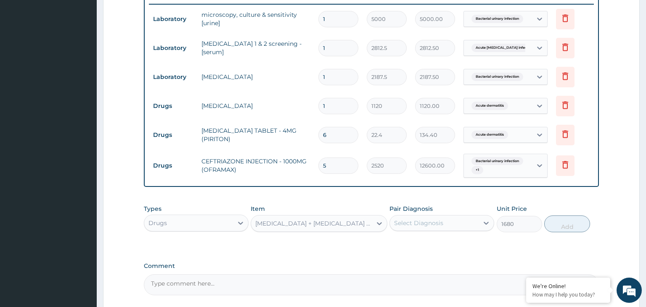
click at [469, 230] on div "Pair Diagnosis Select Diagnosis" at bounding box center [441, 219] width 105 height 28
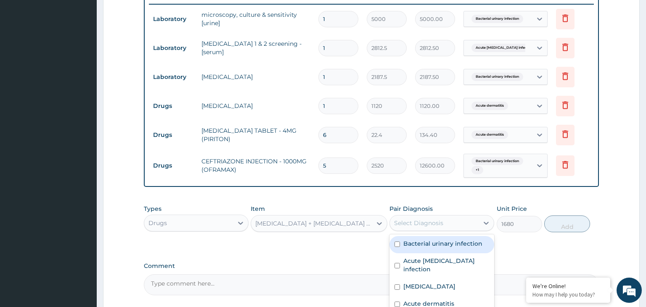
click at [456, 221] on div "Select Diagnosis" at bounding box center [434, 223] width 89 height 13
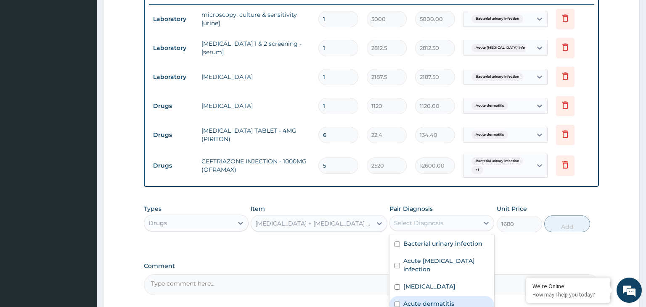
click at [449, 300] on label "Acute dermatitis" at bounding box center [428, 304] width 51 height 8
checkbox input "true"
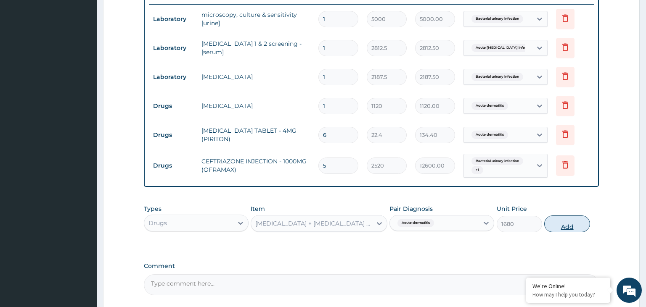
click at [572, 227] on button "Add" at bounding box center [566, 224] width 45 height 17
type input "0"
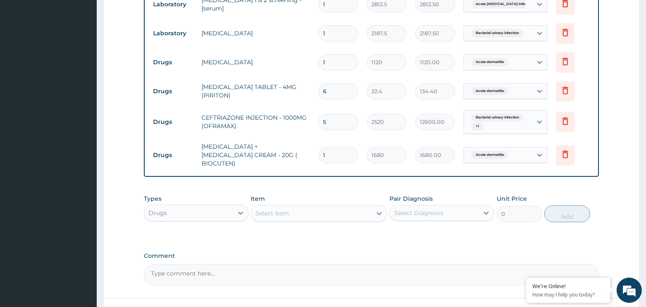
scroll to position [375, 0]
click at [212, 215] on div "Types Drugs" at bounding box center [196, 208] width 105 height 28
click at [215, 194] on div "Types Drugs" at bounding box center [196, 208] width 105 height 28
click at [214, 206] on div "Drugs" at bounding box center [188, 212] width 89 height 13
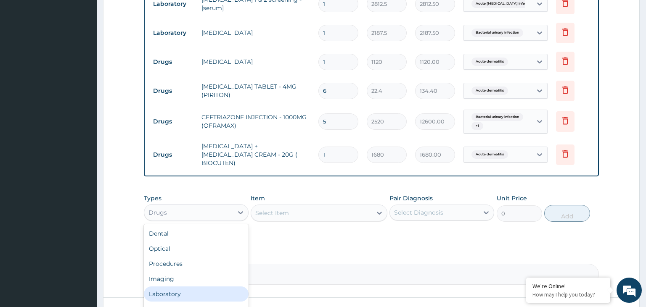
click at [201, 287] on div "Laboratory" at bounding box center [196, 294] width 105 height 15
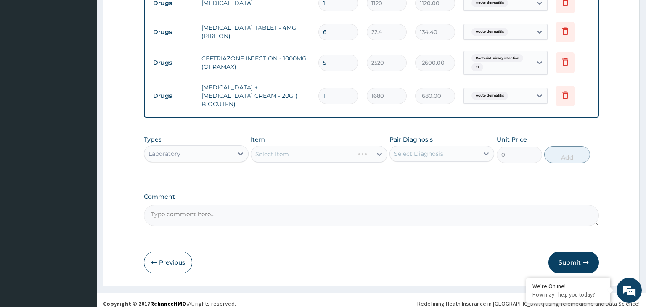
scroll to position [434, 0]
click at [348, 150] on div "Select Item" at bounding box center [311, 153] width 121 height 13
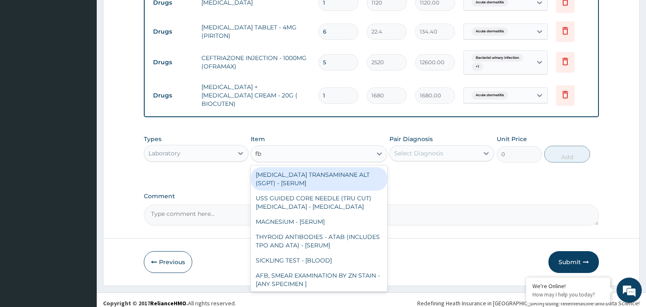
type input "fbc"
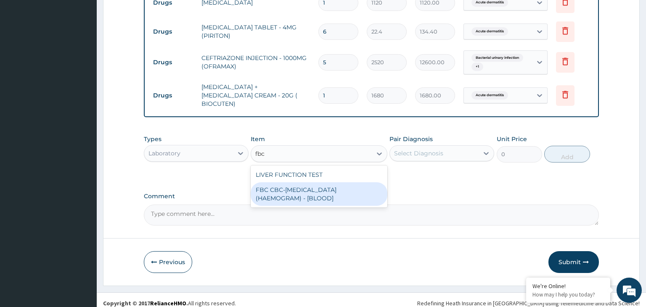
click at [332, 190] on div "FBC CBC-[MEDICAL_DATA] (HAEMOGRAM) - [BLOOD]" at bounding box center [319, 195] width 137 height 24
type input "5000"
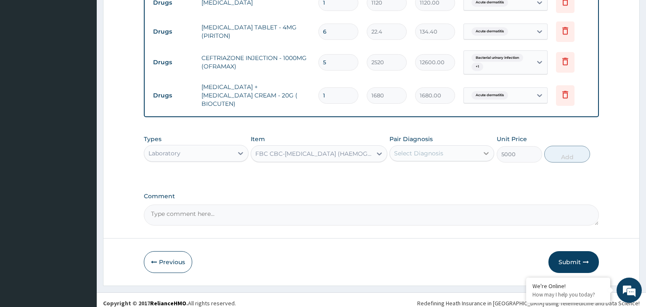
click at [483, 146] on div at bounding box center [486, 153] width 15 height 15
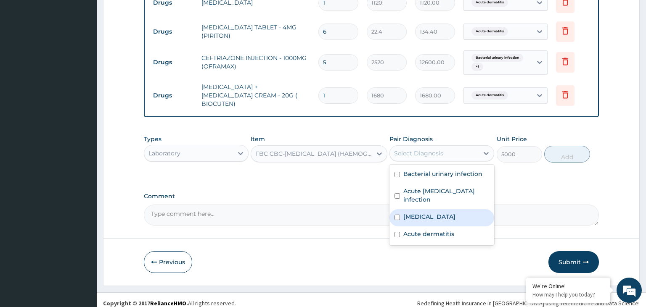
click at [433, 209] on div "Sepsis" at bounding box center [441, 217] width 105 height 17
checkbox input "true"
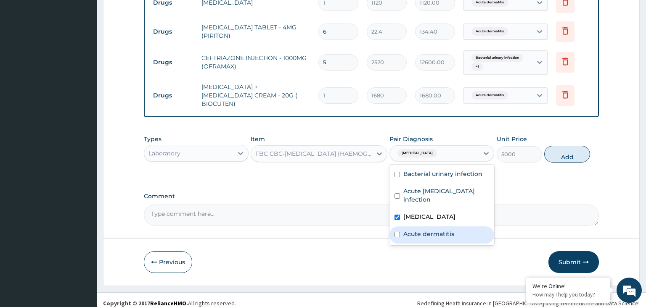
click at [433, 230] on label "Acute dermatitis" at bounding box center [428, 234] width 51 height 8
checkbox input "true"
click at [580, 151] on button "Add" at bounding box center [566, 154] width 45 height 17
type input "0"
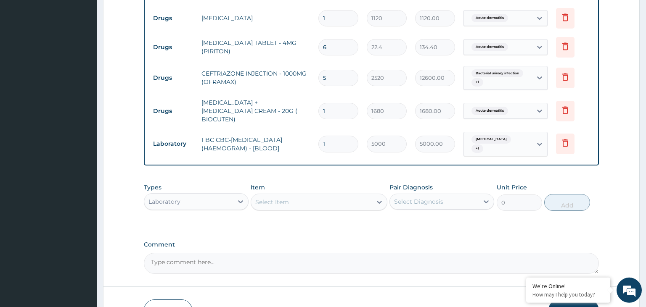
scroll to position [463, 0]
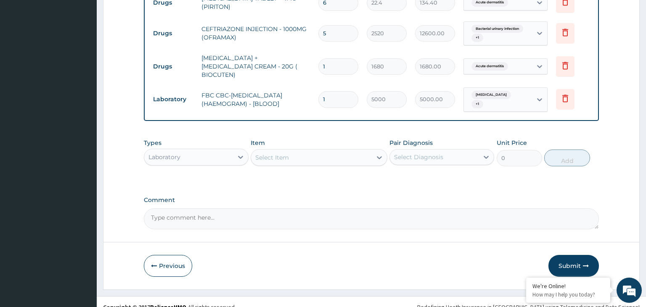
click at [208, 151] on div "Laboratory" at bounding box center [188, 157] width 89 height 13
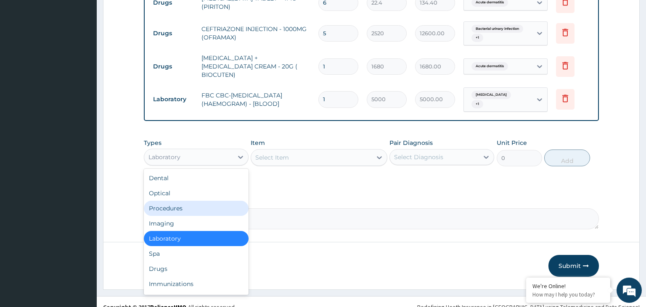
click at [199, 202] on div "Procedures" at bounding box center [196, 208] width 105 height 15
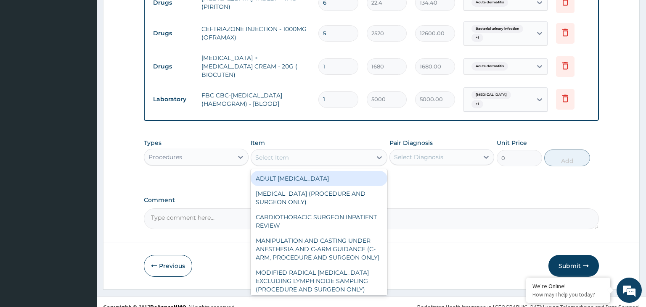
click at [347, 151] on div "Select Item" at bounding box center [311, 157] width 121 height 13
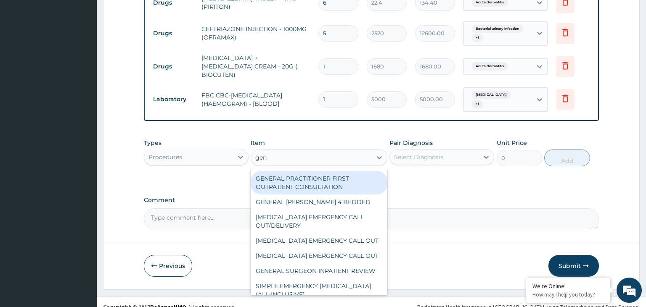
type input "gene"
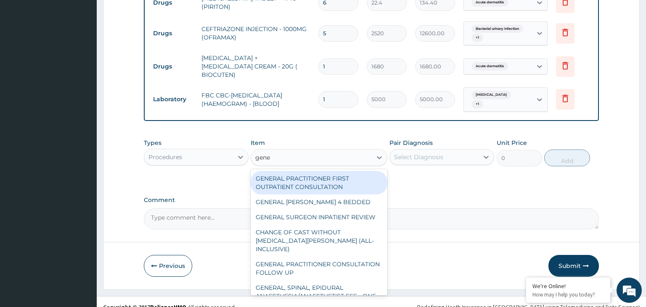
click at [349, 171] on div "GENERAL PRACTITIONER FIRST OUTPATIENT CONSULTATION" at bounding box center [319, 183] width 137 height 24
type input "3750"
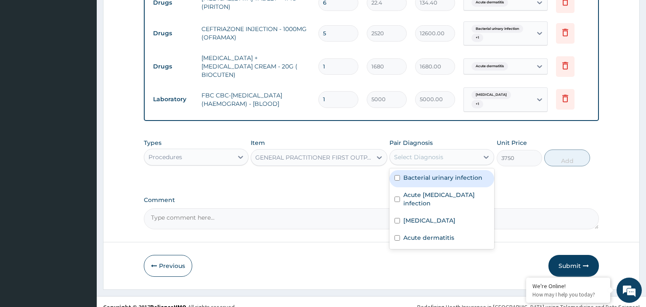
click at [460, 151] on div "Select Diagnosis" at bounding box center [434, 157] width 89 height 13
click at [435, 174] on label "Bacterial urinary infection" at bounding box center [442, 178] width 79 height 8
checkbox input "true"
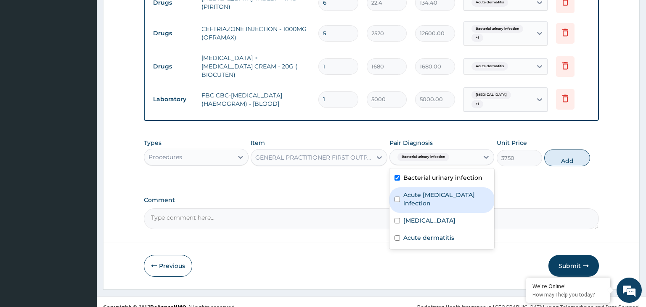
click at [426, 213] on div "Sepsis" at bounding box center [441, 221] width 105 height 17
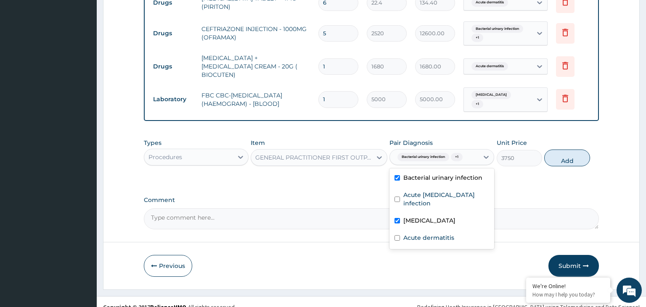
checkbox input "true"
click at [421, 234] on label "Acute dermatitis" at bounding box center [428, 238] width 51 height 8
checkbox input "true"
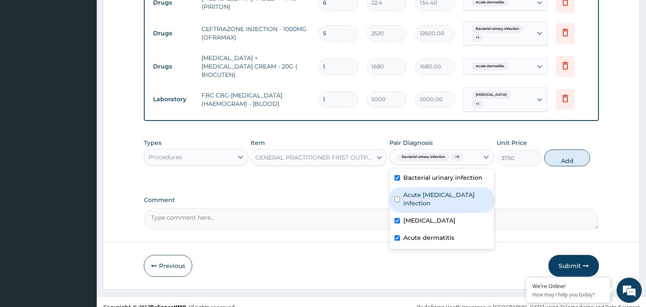
click at [450, 188] on div "Acute HIV infection" at bounding box center [441, 201] width 105 height 26
checkbox input "true"
click at [585, 150] on button "Add" at bounding box center [566, 158] width 45 height 17
type input "0"
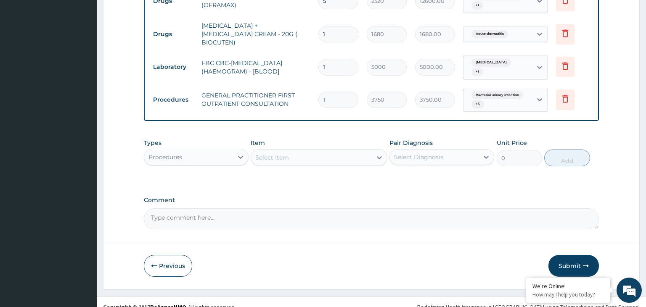
click at [570, 262] on button "Submit" at bounding box center [573, 266] width 50 height 22
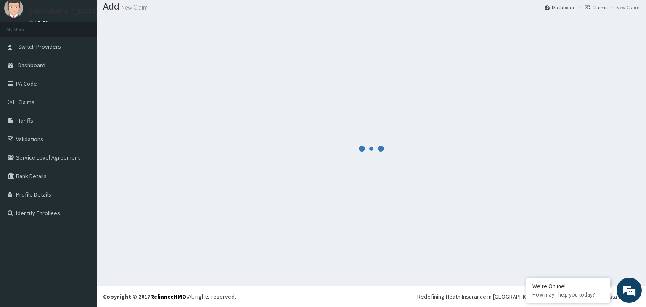
scroll to position [26, 0]
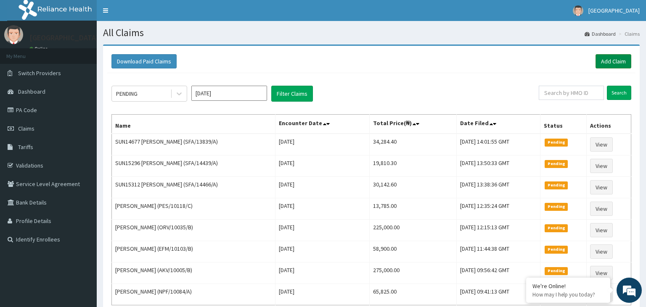
click at [606, 61] on link "Add Claim" at bounding box center [614, 61] width 36 height 14
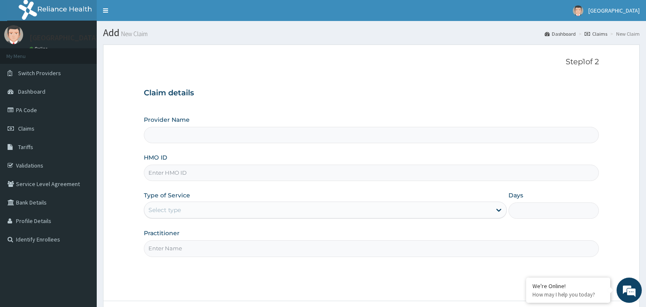
type input "[GEOGRAPHIC_DATA]-KADUNA"
paste input "IFP/10034/A"
type input "IFP/10034/A"
click at [188, 214] on div "Select type" at bounding box center [317, 210] width 347 height 13
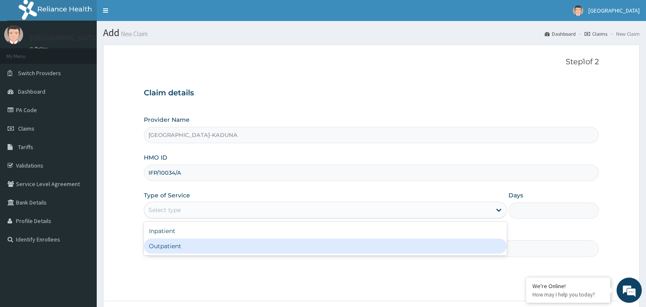
click at [189, 246] on div "Outpatient" at bounding box center [325, 246] width 363 height 15
type input "1"
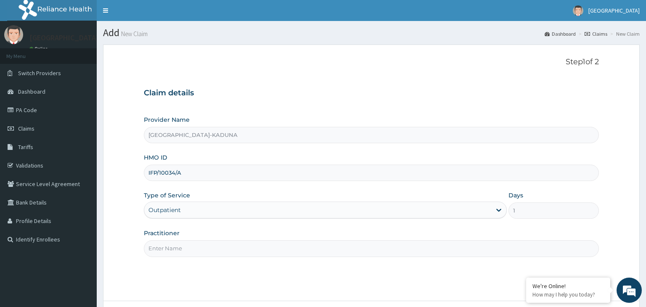
click at [191, 246] on input "Practitioner" at bounding box center [371, 249] width 455 height 16
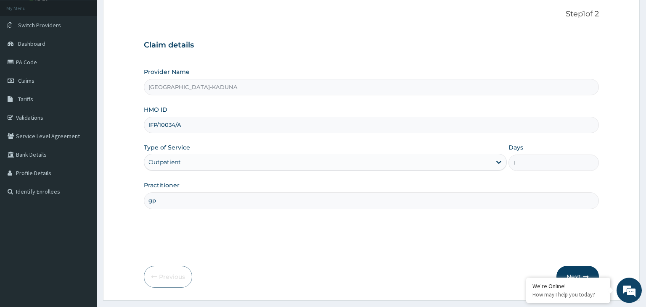
scroll to position [69, 0]
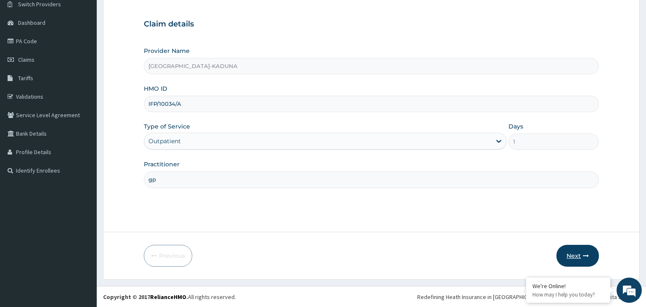
type input "gp"
click at [585, 254] on icon "button" at bounding box center [586, 256] width 6 height 6
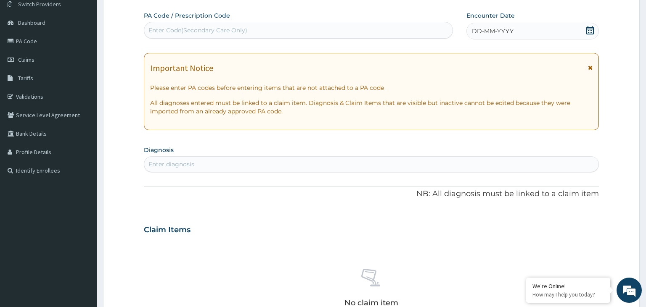
click at [587, 28] on div "DD-MM-YYYY" at bounding box center [532, 31] width 132 height 17
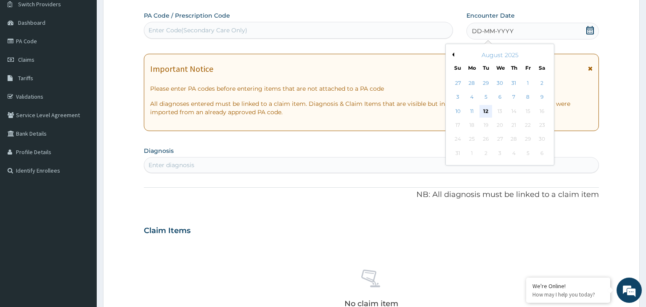
click at [481, 111] on div "12" at bounding box center [485, 111] width 13 height 13
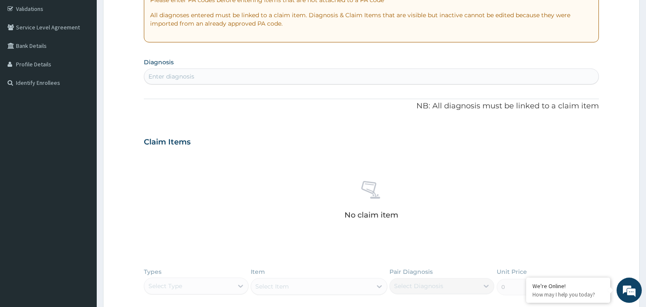
scroll to position [158, 0]
click at [212, 67] on section "Diagnosis Enter diagnosis" at bounding box center [371, 69] width 455 height 29
click at [212, 74] on div "Enter diagnosis" at bounding box center [371, 75] width 455 height 13
type input "malari"
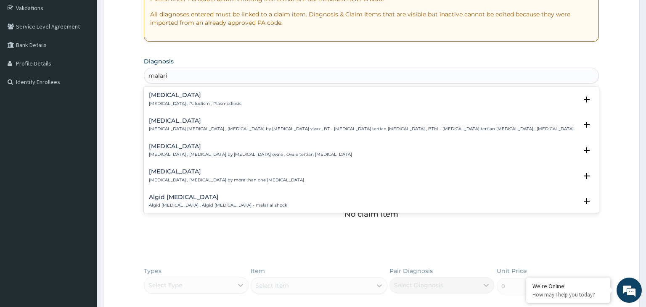
click at [182, 97] on h4 "[MEDICAL_DATA]" at bounding box center [195, 95] width 93 height 6
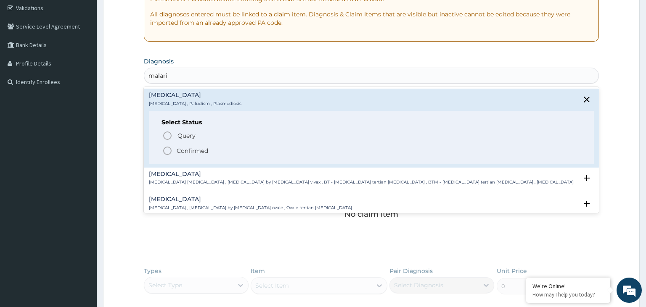
click at [198, 152] on p "Confirmed" at bounding box center [193, 151] width 32 height 8
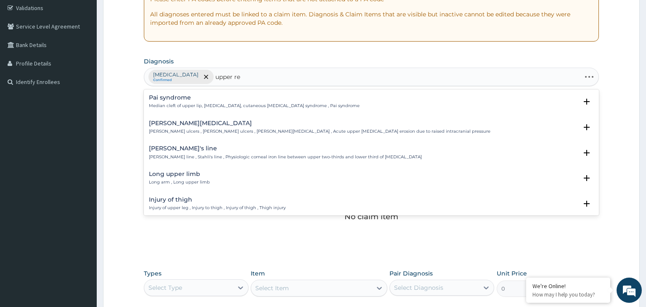
type input "upper res"
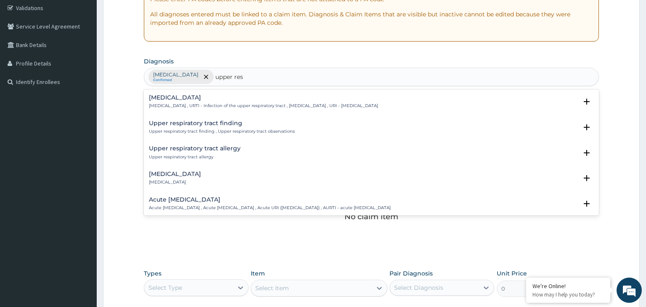
click at [198, 102] on div "[MEDICAL_DATA] [MEDICAL_DATA] , URTI - Infection of the upper respiratory tract…" at bounding box center [263, 102] width 229 height 15
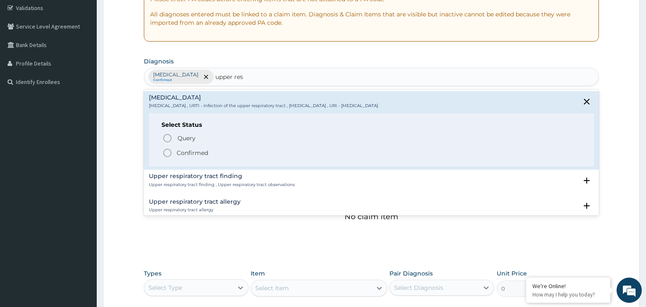
click at [191, 152] on p "Confirmed" at bounding box center [193, 153] width 32 height 8
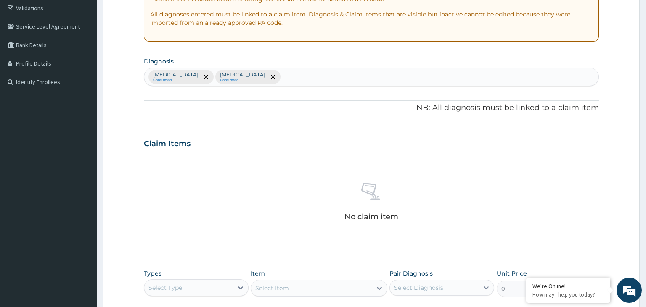
scroll to position [298, 0]
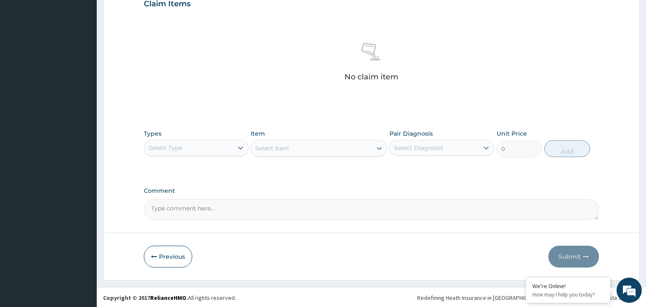
click at [206, 144] on div "Select Type" at bounding box center [188, 147] width 89 height 13
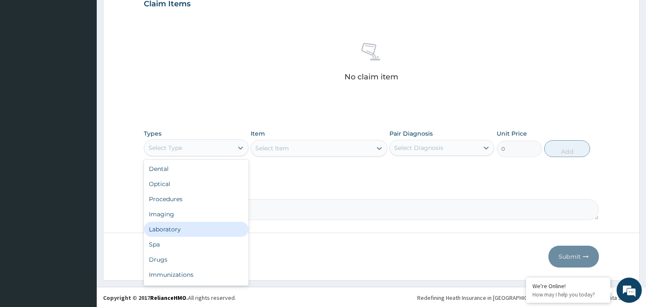
click at [194, 225] on div "Laboratory" at bounding box center [196, 229] width 105 height 15
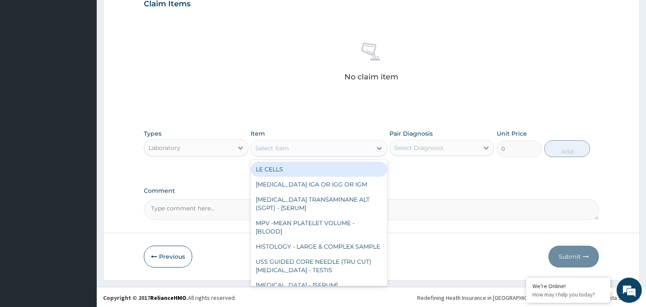
click at [329, 148] on div "Select Item" at bounding box center [311, 148] width 121 height 13
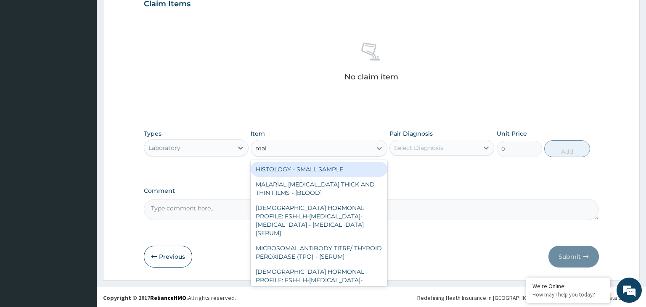
type input "mala"
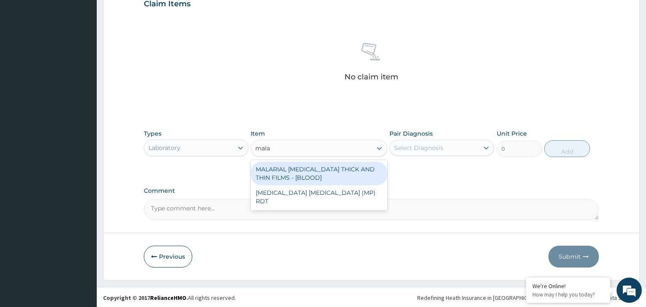
click at [325, 176] on div "MALARIAL [MEDICAL_DATA] THICK AND THIN FILMS - [BLOOD]" at bounding box center [319, 174] width 137 height 24
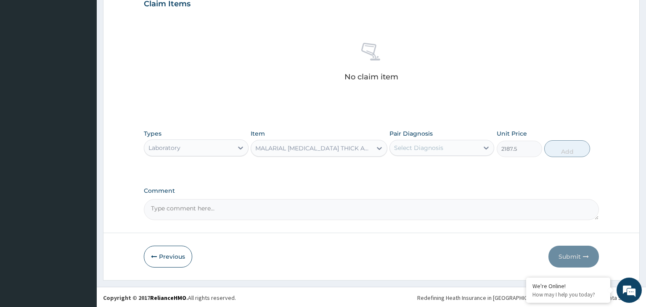
type input "2187.5"
click at [445, 152] on div "Select Diagnosis" at bounding box center [434, 147] width 89 height 13
click at [427, 172] on div "[MEDICAL_DATA]" at bounding box center [441, 169] width 105 height 17
checkbox input "true"
click at [561, 156] on div "Types Laboratory Item MALARIAL [MEDICAL_DATA] THICK AND THIN FILMS - [BLOOD] Pa…" at bounding box center [371, 143] width 455 height 36
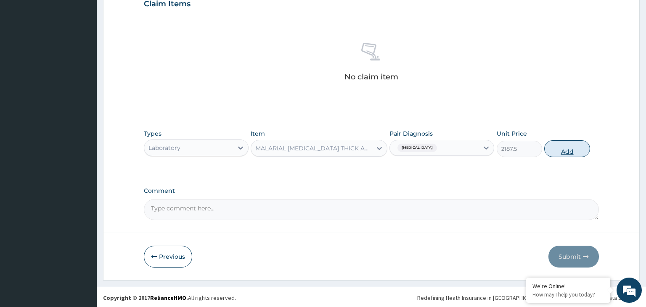
click at [569, 146] on button "Add" at bounding box center [566, 148] width 45 height 17
type input "0"
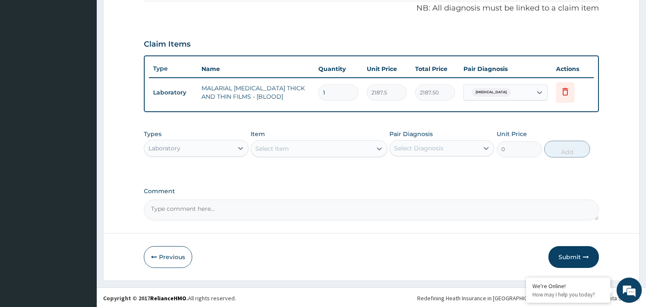
click at [305, 148] on div "Select Item" at bounding box center [311, 148] width 121 height 13
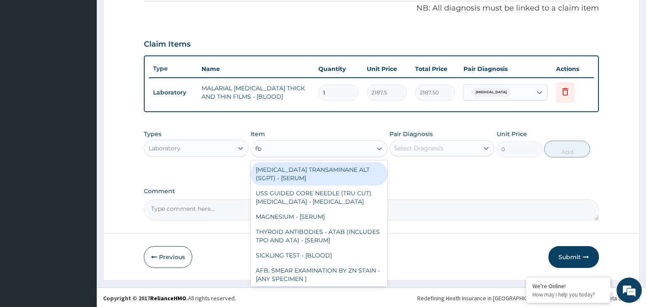
type input "fbc"
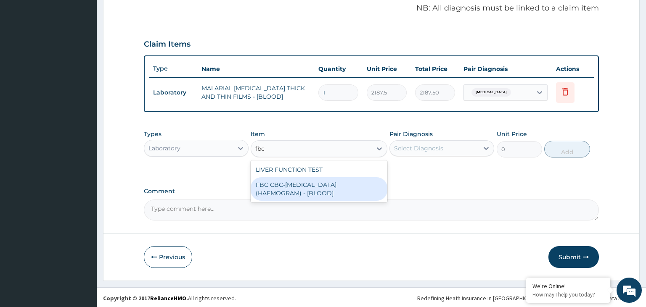
click at [301, 185] on div "FBC CBC-[MEDICAL_DATA] (HAEMOGRAM) - [BLOOD]" at bounding box center [319, 189] width 137 height 24
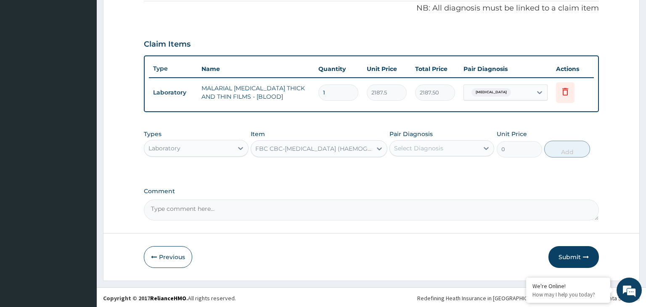
type input "5000"
click at [474, 147] on div "Select Diagnosis" at bounding box center [434, 148] width 89 height 13
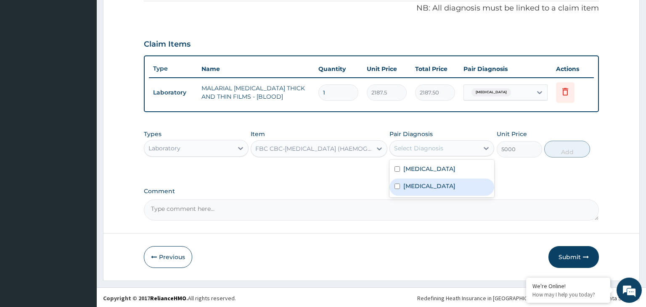
click at [434, 182] on label "[MEDICAL_DATA]" at bounding box center [429, 186] width 52 height 8
checkbox input "true"
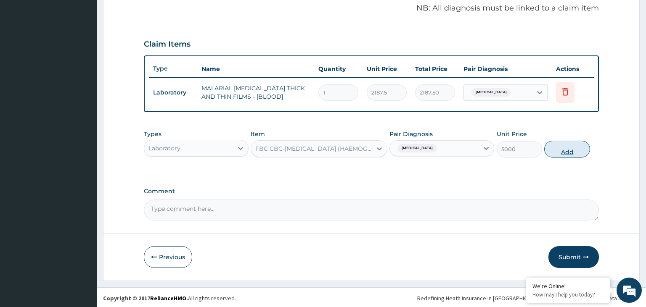
click at [586, 146] on button "Add" at bounding box center [566, 149] width 45 height 17
type input "0"
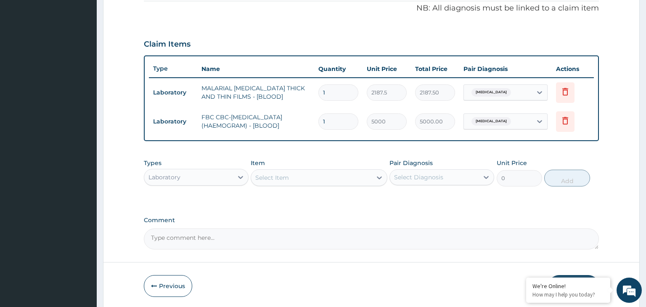
click at [197, 179] on div "Laboratory" at bounding box center [188, 177] width 89 height 13
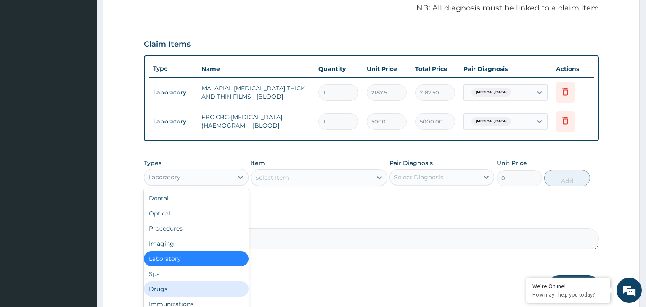
click at [182, 294] on div "Drugs" at bounding box center [196, 289] width 105 height 15
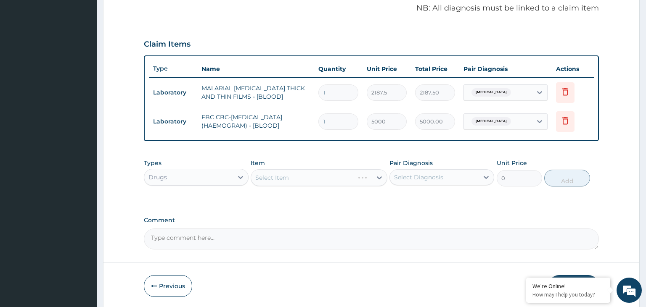
click at [347, 177] on div "Select Item" at bounding box center [319, 177] width 137 height 17
click at [347, 177] on div "Select Item" at bounding box center [311, 177] width 121 height 13
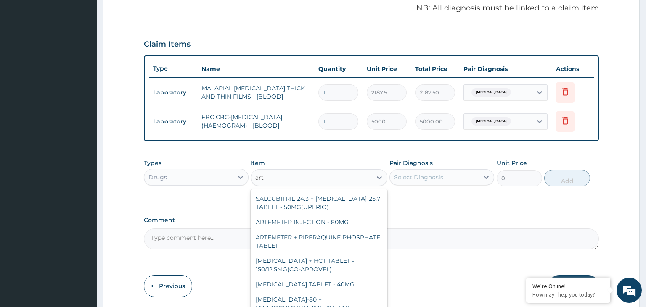
type input "arte"
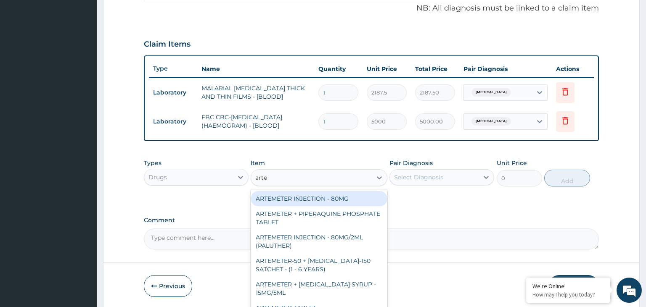
click at [318, 193] on div "ARTEMETER INJECTION - 80MG" at bounding box center [319, 198] width 137 height 15
type input "475.99999999999994"
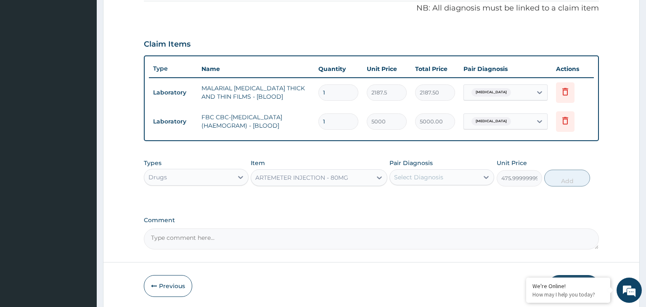
click at [322, 178] on div "ARTEMETER INJECTION - 80MG" at bounding box center [301, 178] width 93 height 8
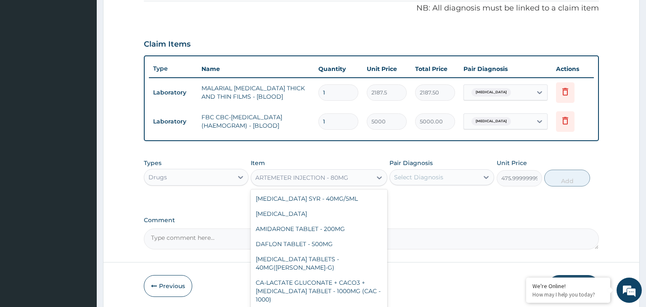
scroll to position [481, 0]
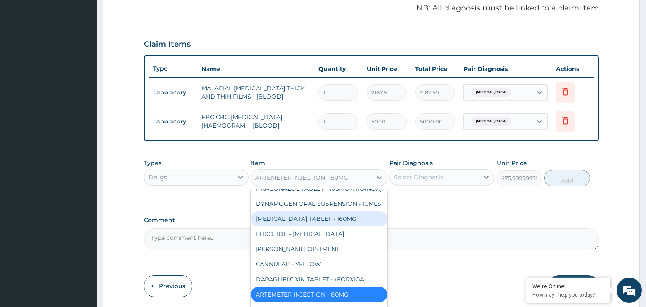
click at [425, 182] on div "Select Diagnosis" at bounding box center [434, 177] width 89 height 13
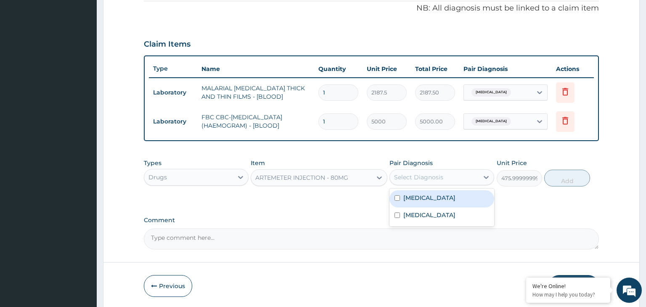
click at [334, 183] on div "ARTEMETER INJECTION - 80MG" at bounding box center [319, 177] width 137 height 17
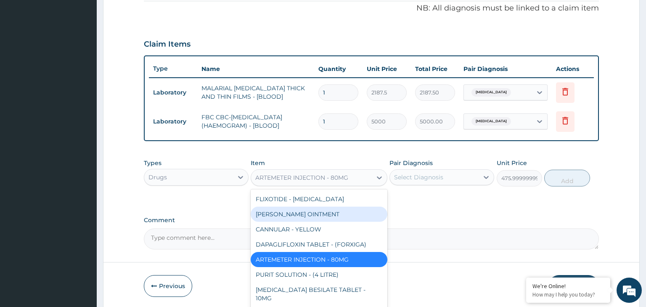
scroll to position [566, 0]
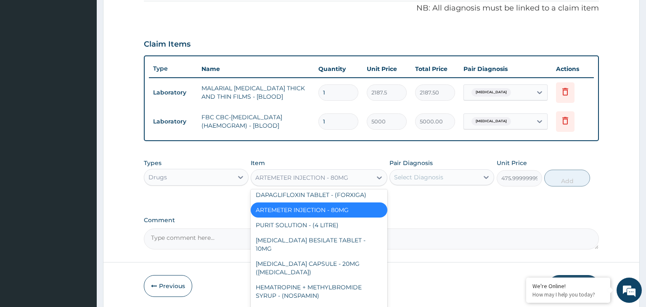
click at [315, 177] on div "ARTEMETER INJECTION - 80MG" at bounding box center [301, 178] width 93 height 8
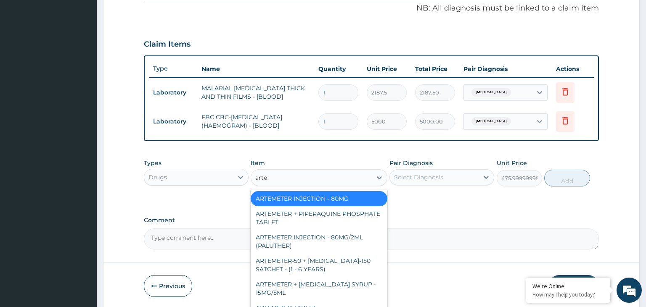
type input "artem"
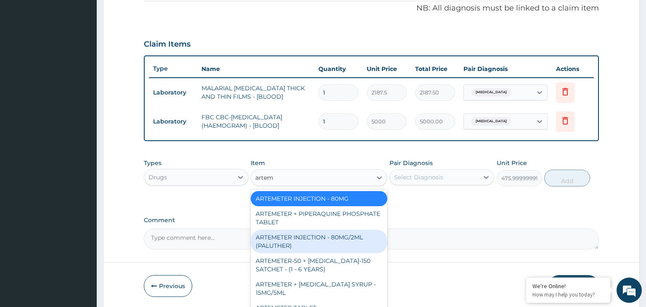
click at [362, 240] on div "ARTEMETER INJECTION - 80MG/2ML (PALUTHER)" at bounding box center [319, 242] width 137 height 24
type input "700"
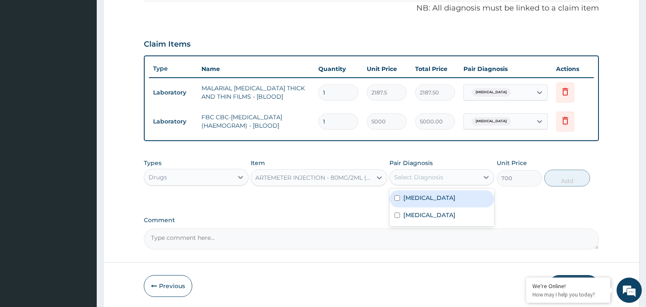
click at [453, 182] on div "Select Diagnosis" at bounding box center [434, 177] width 89 height 13
click at [442, 196] on div "[MEDICAL_DATA]" at bounding box center [441, 199] width 105 height 17
checkbox input "true"
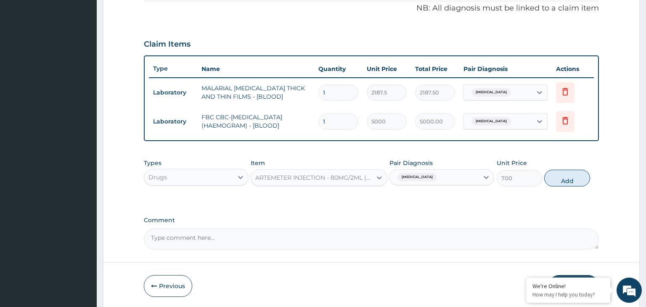
click at [600, 170] on form "Step 2 of 2 PA Code / Prescription Code Enter Code(Secondary Care Only) Encount…" at bounding box center [371, 48] width 537 height 523
click at [564, 181] on button "Add" at bounding box center [566, 178] width 45 height 17
type input "0"
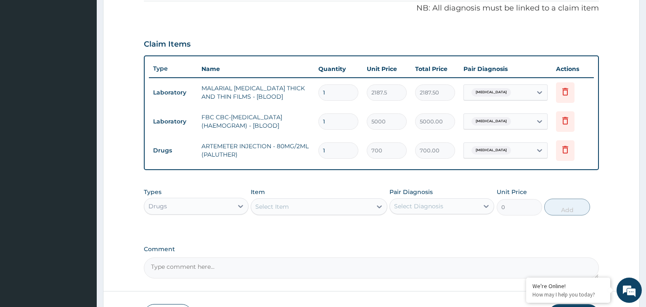
drag, startPoint x: 316, startPoint y: 158, endPoint x: 303, endPoint y: 161, distance: 13.5
click at [318, 159] on input "1" at bounding box center [338, 151] width 40 height 16
type input "6"
type input "4200.00"
type input "6"
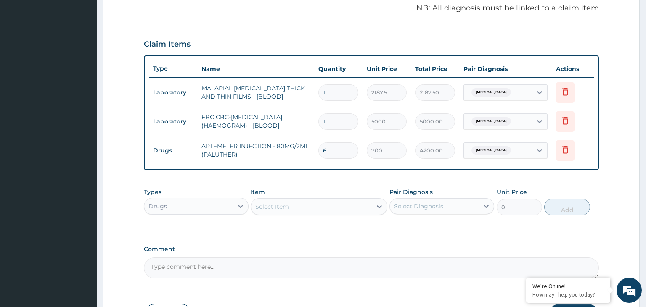
click at [300, 210] on div "Select Item" at bounding box center [311, 206] width 121 height 13
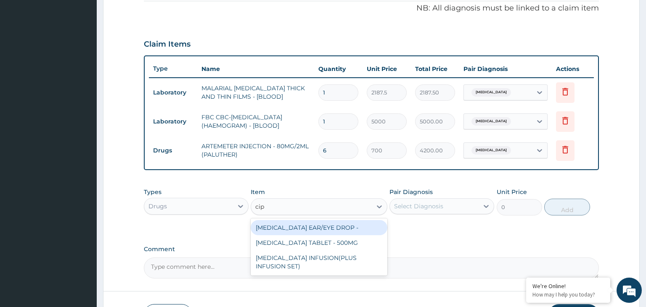
type input "cipr"
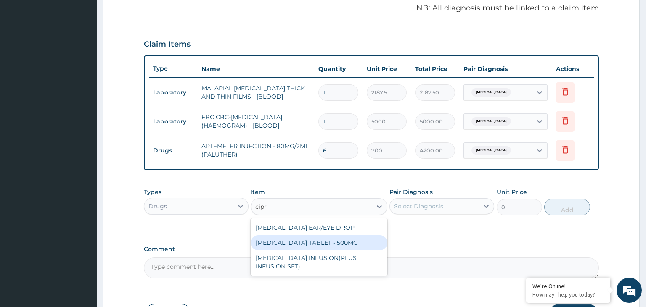
click at [323, 246] on div "[MEDICAL_DATA] TABLET - 500MG" at bounding box center [319, 243] width 137 height 15
type input "196"
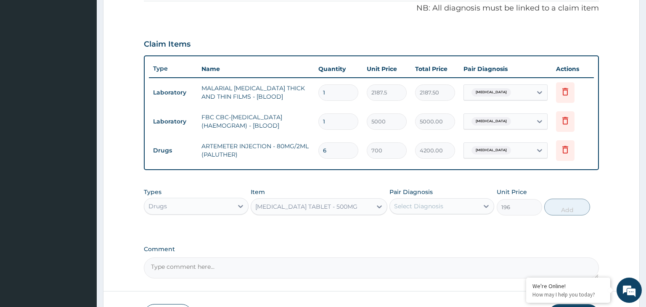
click at [418, 206] on div "Select Diagnosis" at bounding box center [418, 206] width 49 height 8
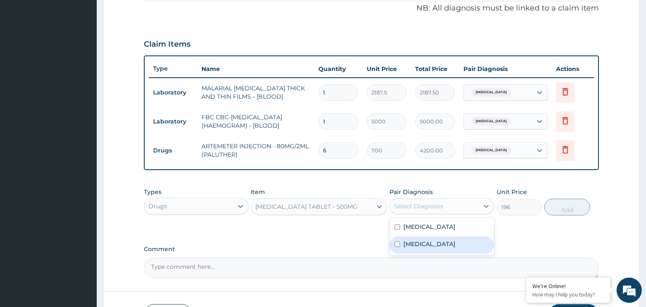
click at [418, 245] on label "[MEDICAL_DATA]" at bounding box center [429, 244] width 52 height 8
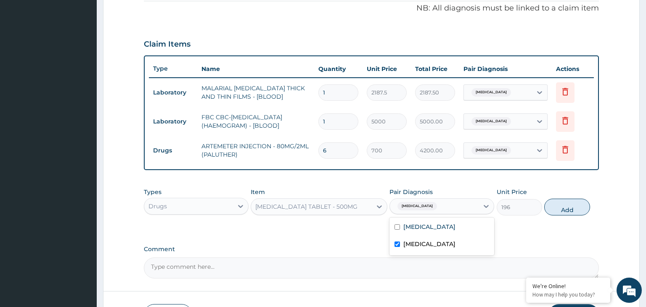
checkbox input "true"
click at [553, 207] on button "Add" at bounding box center [566, 207] width 45 height 17
type input "0"
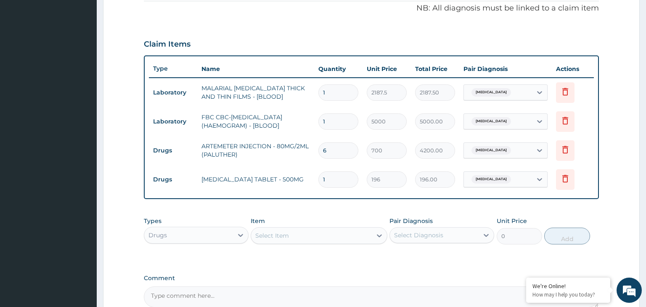
type input "14"
type input "2744.00"
type input "14"
click at [293, 235] on div "Select Item" at bounding box center [311, 235] width 121 height 13
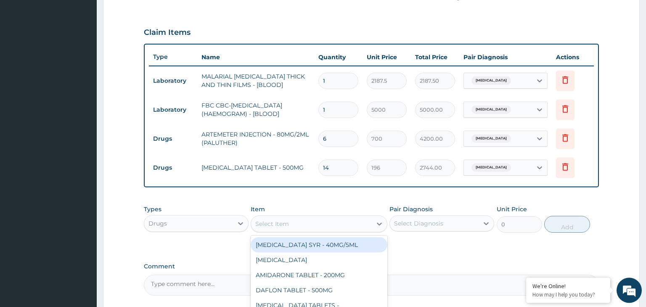
scroll to position [256, 0]
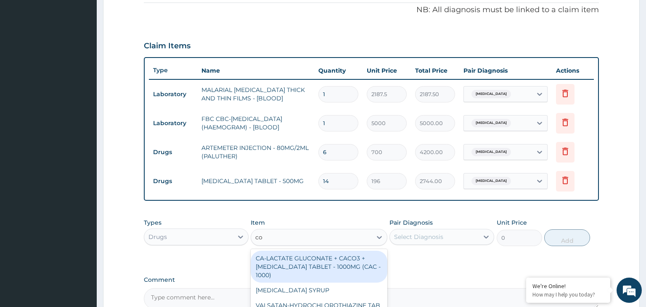
type input "cou"
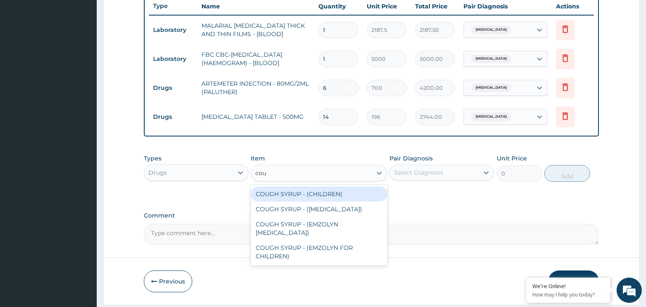
scroll to position [344, 0]
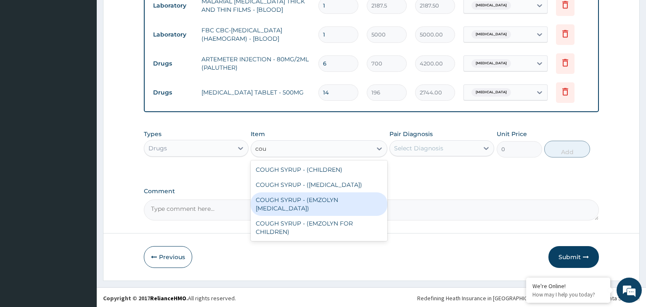
click at [339, 200] on div "COUGH SYRUP - (EMZOLYN [MEDICAL_DATA])" at bounding box center [319, 205] width 137 height 24
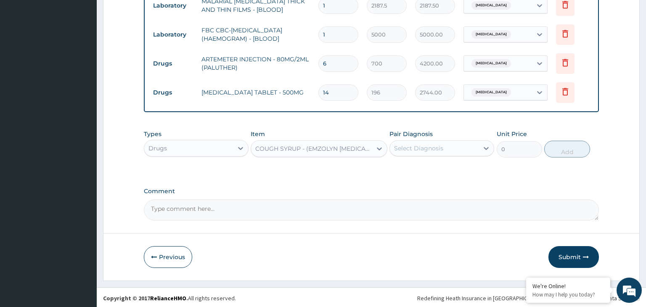
type input "1120"
click at [440, 150] on div "Select Diagnosis" at bounding box center [418, 148] width 49 height 8
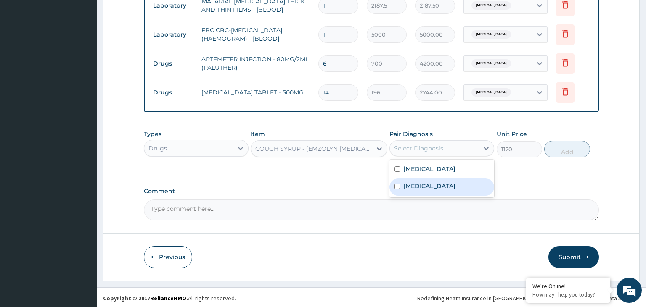
click at [433, 183] on label "[MEDICAL_DATA]" at bounding box center [429, 186] width 52 height 8
checkbox input "true"
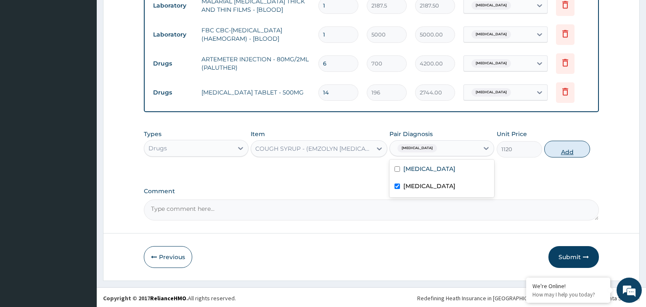
click at [582, 146] on button "Add" at bounding box center [566, 149] width 45 height 17
type input "0"
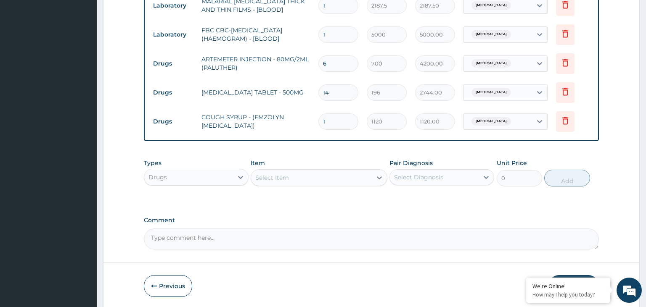
click at [302, 181] on div "Select Item" at bounding box center [311, 177] width 121 height 13
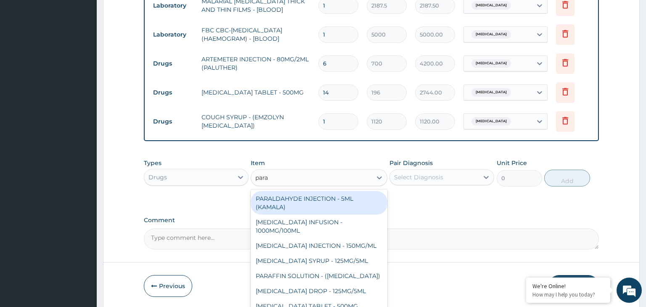
type input "parac"
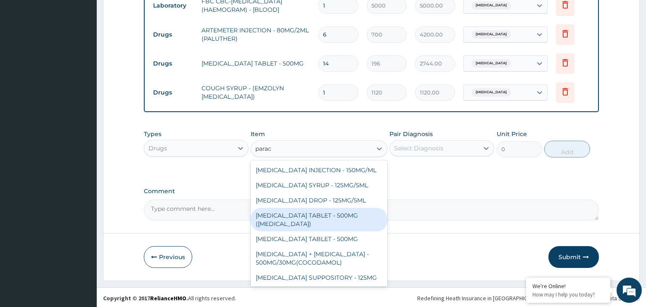
scroll to position [47, 0]
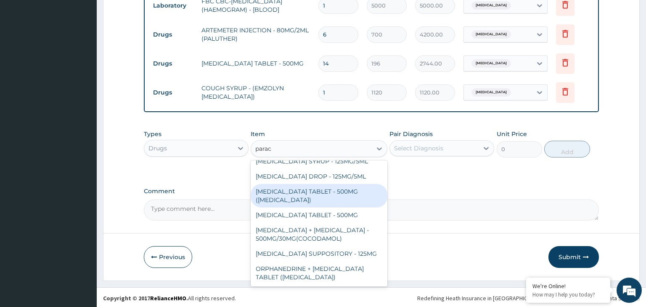
click at [305, 196] on div "[MEDICAL_DATA] TABLET - 500MG ([MEDICAL_DATA])" at bounding box center [319, 196] width 137 height 24
type input "42"
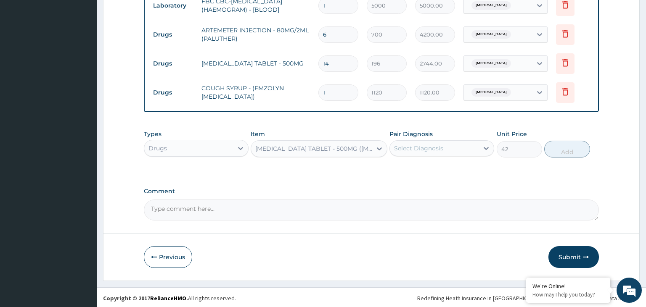
click at [484, 139] on div "Pair Diagnosis Select Diagnosis" at bounding box center [441, 144] width 105 height 28
click at [467, 148] on div "Select Diagnosis" at bounding box center [434, 148] width 89 height 13
click at [420, 169] on label "[MEDICAL_DATA]" at bounding box center [429, 169] width 52 height 8
checkbox input "true"
click at [552, 145] on button "Add" at bounding box center [566, 149] width 45 height 17
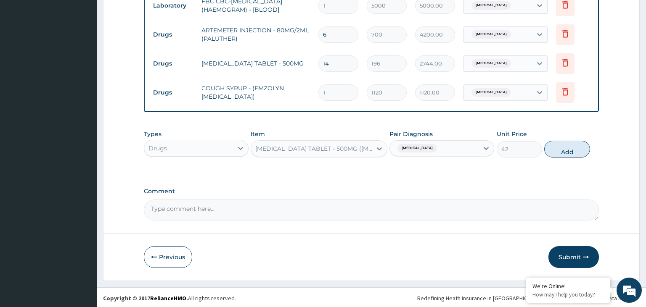
type input "0"
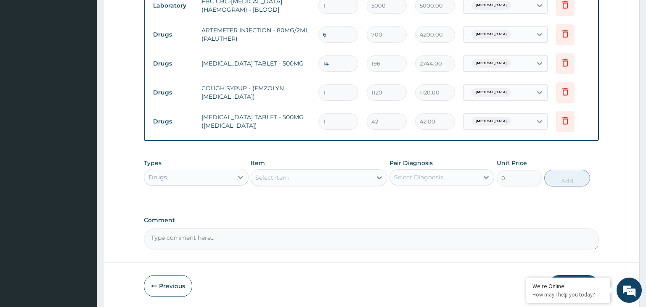
drag, startPoint x: 337, startPoint y: 125, endPoint x: 304, endPoint y: 128, distance: 33.4
click at [318, 128] on input "1" at bounding box center [338, 122] width 40 height 16
click at [326, 127] on input "1" at bounding box center [338, 122] width 40 height 16
type input "12"
type input "504.00"
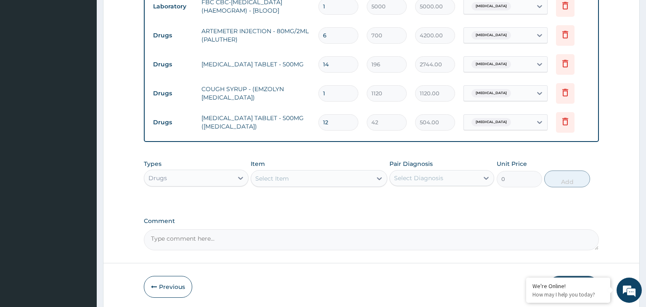
scroll to position [373, 0]
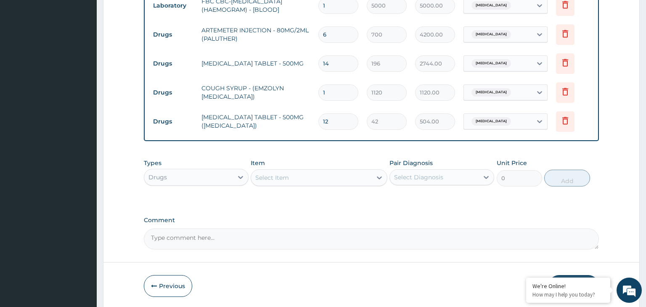
type input "12"
click at [218, 178] on div "Drugs" at bounding box center [188, 177] width 89 height 13
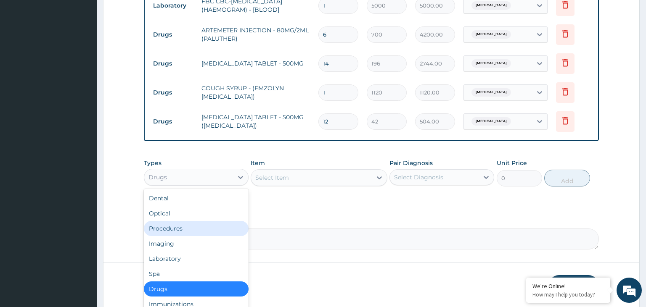
click at [199, 228] on div "Procedures" at bounding box center [196, 228] width 105 height 15
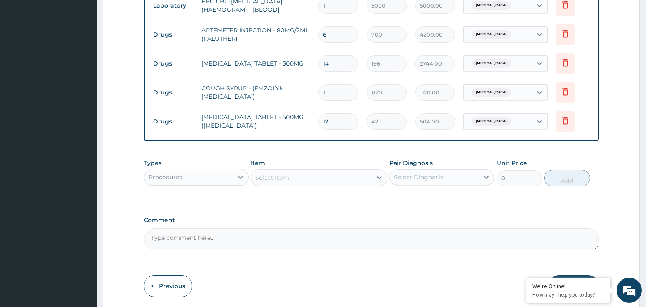
click at [340, 175] on div "Select Item" at bounding box center [311, 177] width 121 height 13
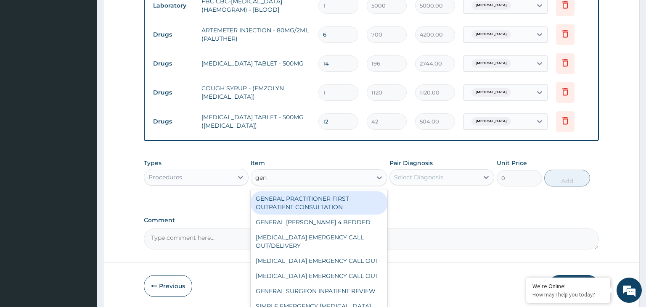
type input "gene"
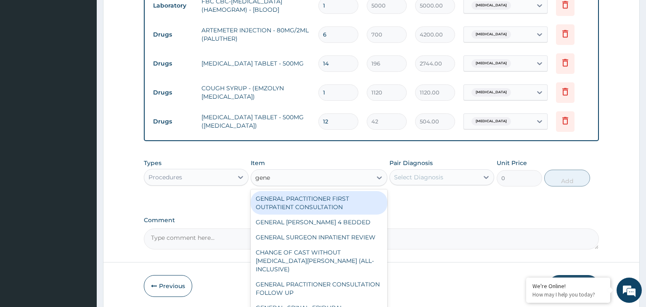
click at [347, 197] on div "GENERAL PRACTITIONER FIRST OUTPATIENT CONSULTATION" at bounding box center [319, 203] width 137 height 24
type input "3750"
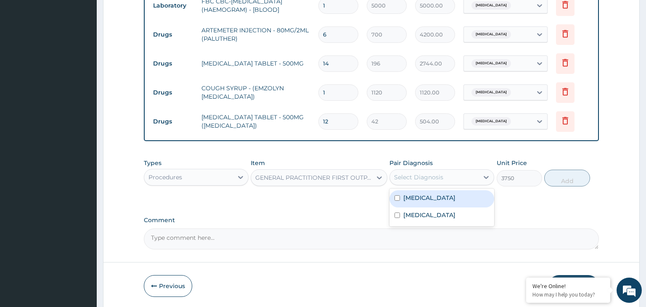
click at [474, 177] on div "Select Diagnosis" at bounding box center [434, 177] width 89 height 13
click at [458, 204] on div "[MEDICAL_DATA]" at bounding box center [441, 199] width 105 height 17
checkbox input "true"
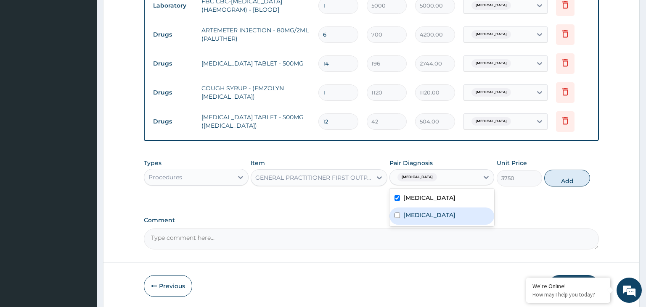
click at [452, 218] on div "[MEDICAL_DATA]" at bounding box center [441, 216] width 105 height 17
checkbox input "true"
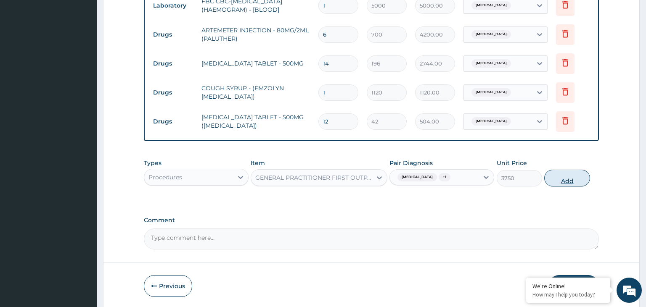
click at [567, 177] on button "Add" at bounding box center [566, 178] width 45 height 17
type input "0"
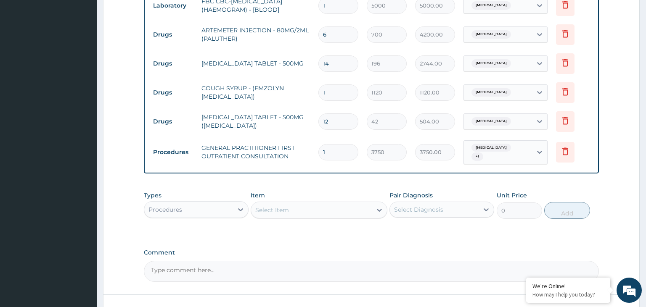
scroll to position [431, 0]
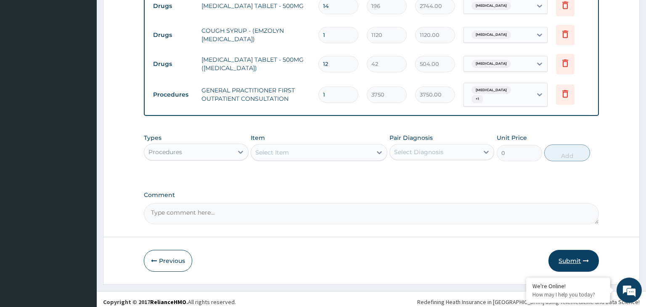
click at [566, 250] on button "Submit" at bounding box center [573, 261] width 50 height 22
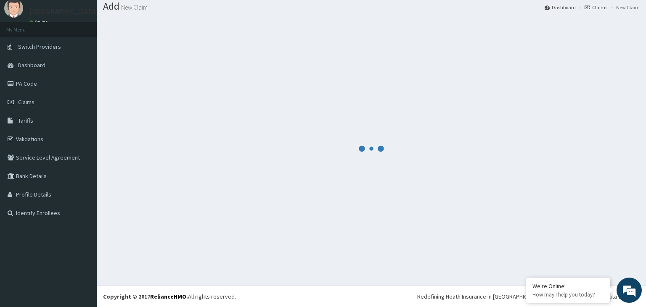
scroll to position [26, 0]
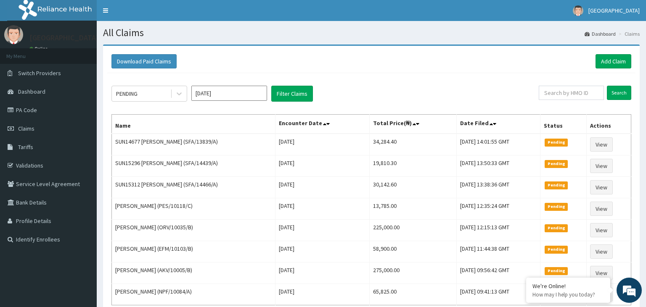
click at [225, 95] on input "[DATE]" at bounding box center [229, 93] width 76 height 15
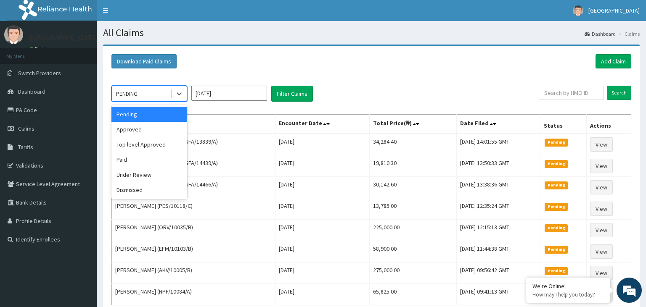
click at [154, 97] on div "PENDING" at bounding box center [141, 93] width 58 height 13
click at [148, 134] on div "Approved" at bounding box center [149, 129] width 76 height 15
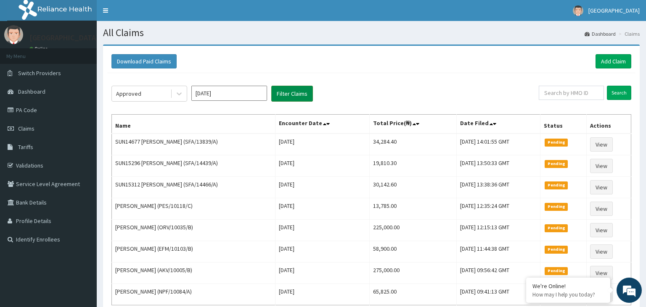
click at [297, 95] on button "Filter Claims" at bounding box center [292, 94] width 42 height 16
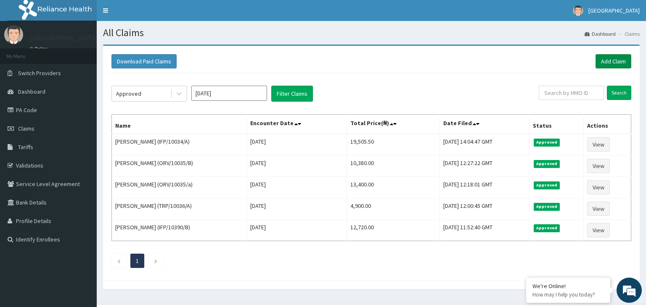
click at [613, 65] on link "Add Claim" at bounding box center [614, 61] width 36 height 14
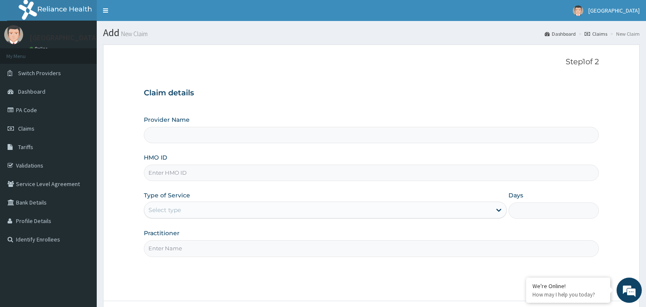
type input "[GEOGRAPHIC_DATA]-KADUNA"
paste input "IFP/10034/B"
click at [161, 173] on input "IFP/10034/B" at bounding box center [371, 173] width 455 height 16
click at [161, 172] on input "IFP/10034/B" at bounding box center [371, 173] width 455 height 16
type input "IFP/10034/B"
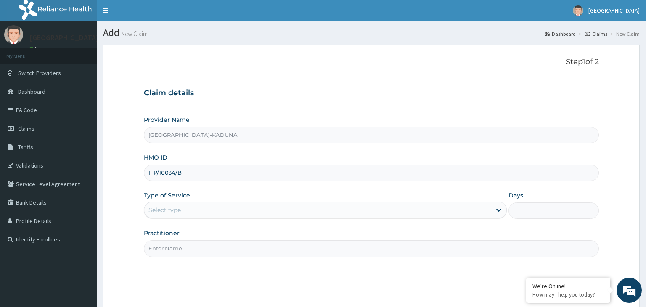
click at [161, 217] on div "Select type" at bounding box center [317, 210] width 347 height 13
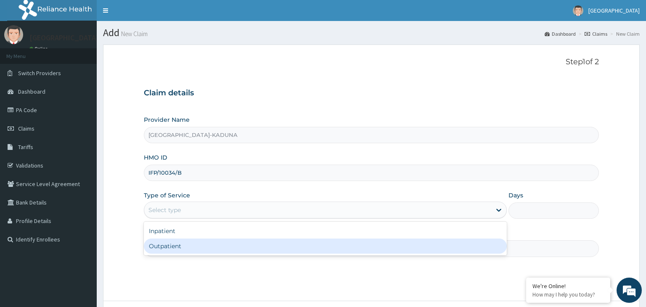
click at [156, 254] on div "Inpatient Outpatient" at bounding box center [325, 239] width 363 height 34
click at [171, 248] on div "Outpatient" at bounding box center [325, 246] width 363 height 15
type input "1"
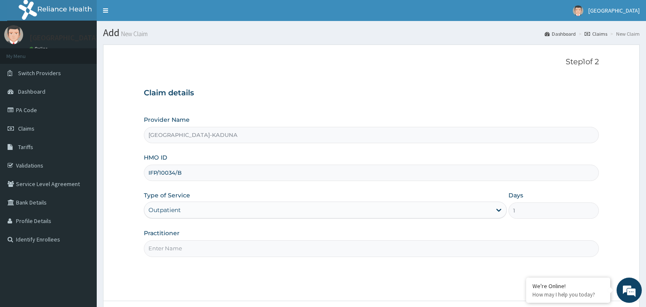
click at [171, 248] on input "Practitioner" at bounding box center [371, 249] width 455 height 16
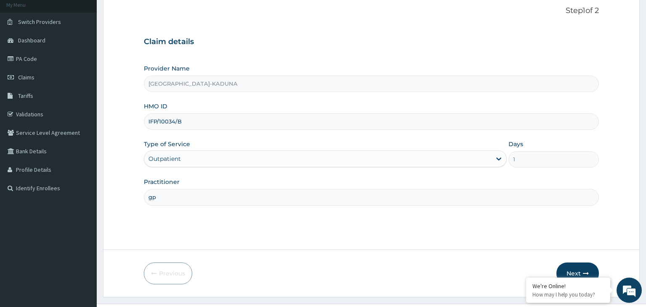
scroll to position [69, 0]
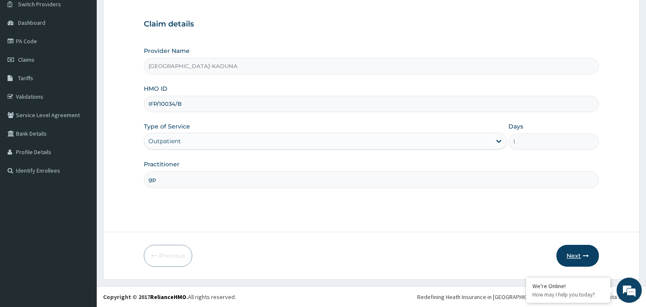
type input "gp"
click at [583, 253] on button "Next" at bounding box center [577, 256] width 42 height 22
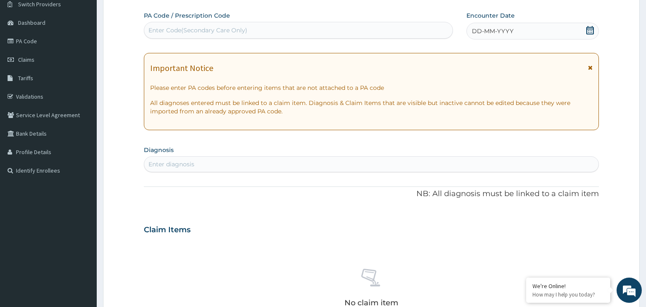
click at [598, 29] on div "DD-MM-YYYY" at bounding box center [532, 31] width 132 height 17
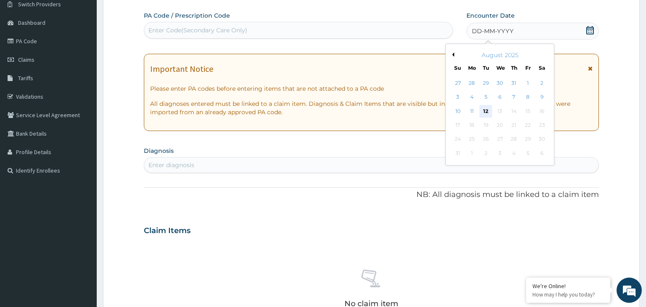
click at [488, 114] on div "12" at bounding box center [485, 111] width 13 height 13
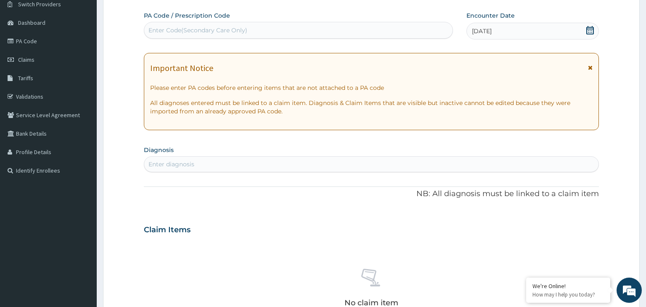
drag, startPoint x: 288, startPoint y: 175, endPoint x: 283, endPoint y: 175, distance: 4.2
click at [286, 175] on div "PA Code / Prescription Code Enter Code(Secondary Care Only) Encounter Date 12-0…" at bounding box center [371, 228] width 455 height 435
click at [281, 173] on div "PA Code / Prescription Code Enter Code(Secondary Care Only) Encounter Date 12-0…" at bounding box center [371, 228] width 455 height 435
click at [268, 162] on div "Enter diagnosis" at bounding box center [371, 164] width 455 height 13
type input "malaria"
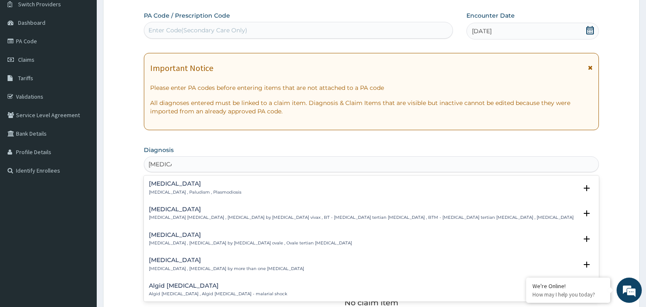
click at [164, 183] on h4 "Malaria" at bounding box center [195, 184] width 93 height 6
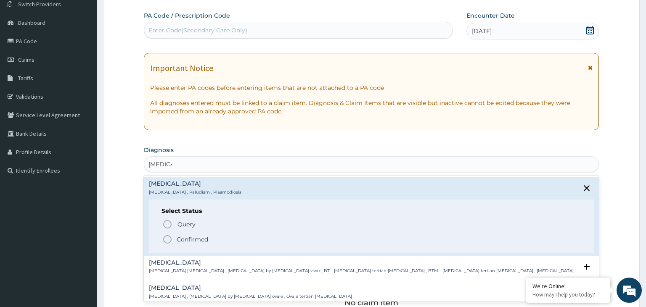
click at [186, 238] on p "Confirmed" at bounding box center [193, 240] width 32 height 8
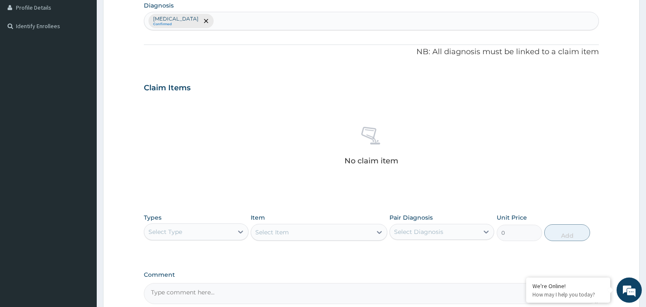
scroll to position [246, 0]
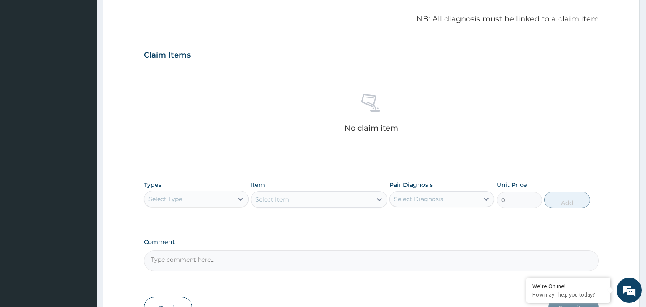
click at [222, 186] on div "Types Select Type" at bounding box center [196, 195] width 105 height 28
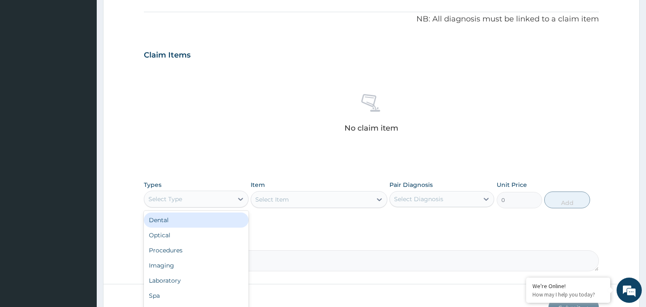
click at [215, 200] on div "Select Type" at bounding box center [188, 199] width 89 height 13
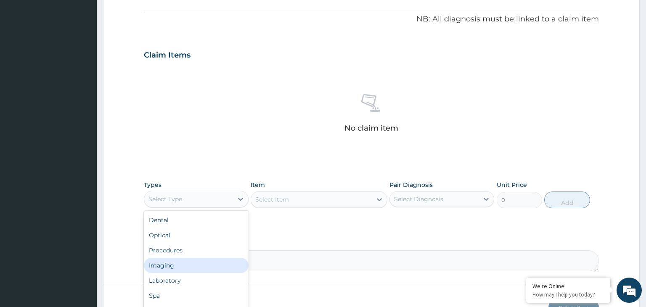
click at [199, 257] on div "Procedures" at bounding box center [196, 250] width 105 height 15
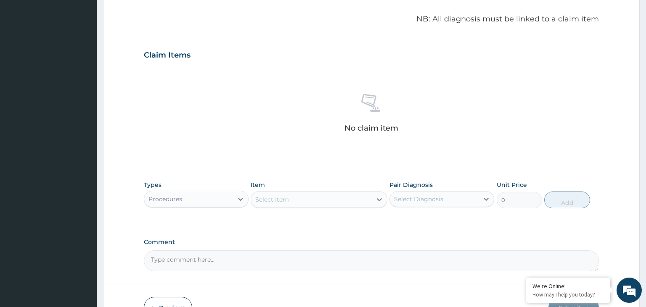
scroll to position [291, 0]
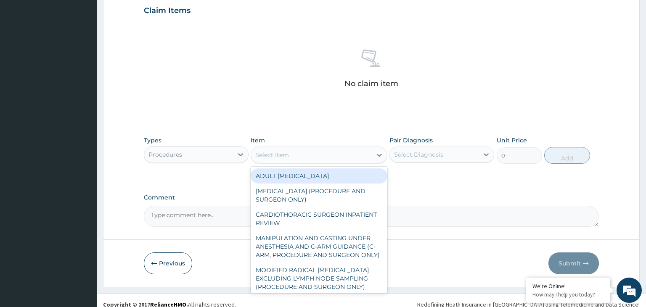
click at [302, 163] on div "Select Item" at bounding box center [319, 155] width 137 height 17
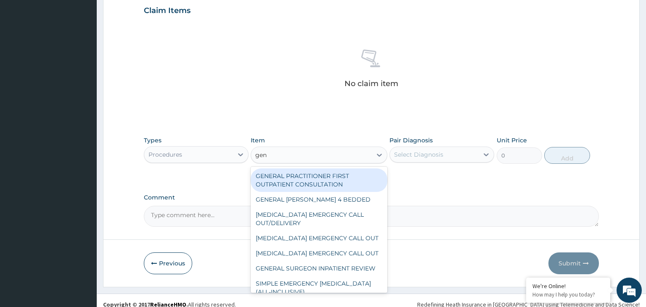
type input "gene"
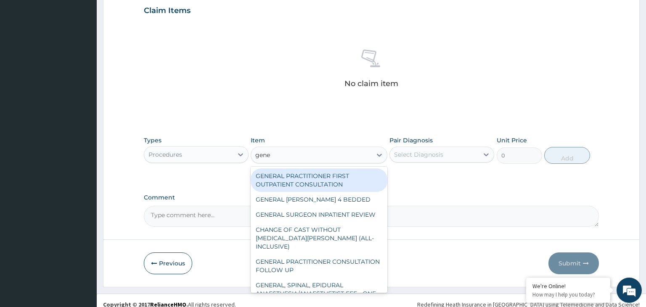
click at [316, 184] on div "GENERAL PRACTITIONER FIRST OUTPATIENT CONSULTATION" at bounding box center [319, 181] width 137 height 24
type input "3750"
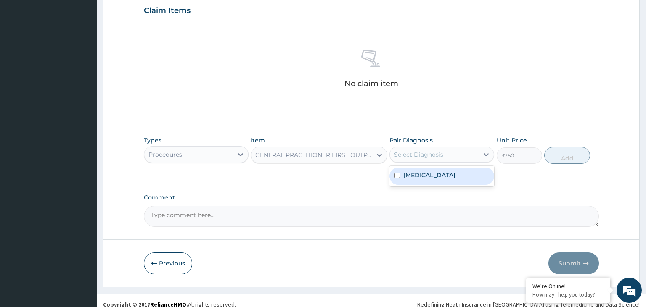
click at [402, 153] on div "Select Diagnosis" at bounding box center [418, 155] width 49 height 8
drag, startPoint x: 400, startPoint y: 176, endPoint x: 440, endPoint y: 177, distance: 40.4
click at [400, 177] on input "checkbox" at bounding box center [397, 175] width 5 height 5
checkbox input "true"
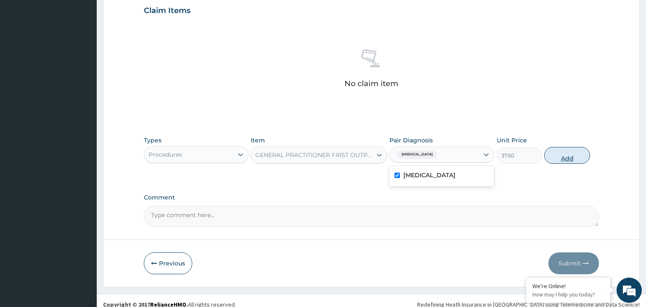
click at [570, 159] on button "Add" at bounding box center [566, 155] width 45 height 17
type input "0"
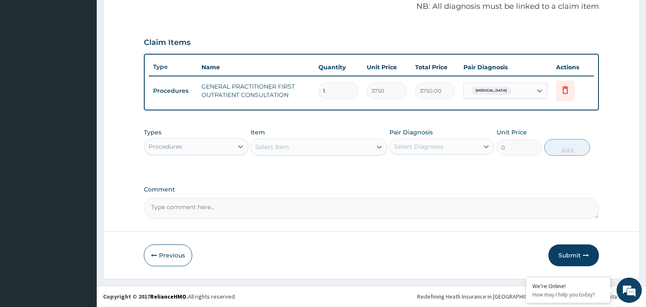
scroll to position [257, 0]
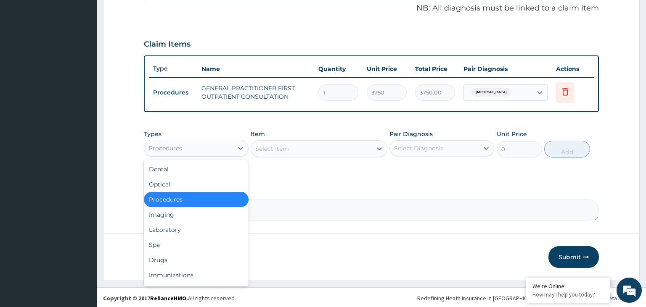
drag, startPoint x: 221, startPoint y: 147, endPoint x: 225, endPoint y: 152, distance: 6.8
click at [221, 147] on div "Procedures" at bounding box center [188, 148] width 89 height 13
click at [208, 230] on div "Laboratory" at bounding box center [196, 229] width 105 height 15
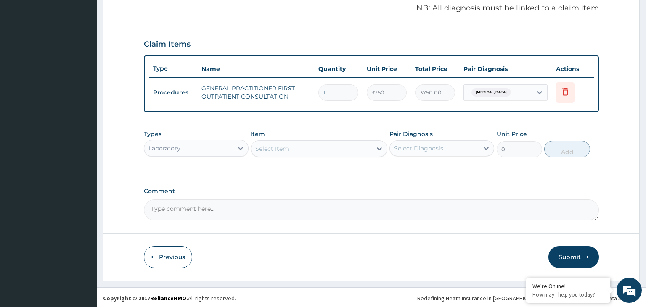
click at [369, 147] on div "Select Item" at bounding box center [311, 148] width 121 height 13
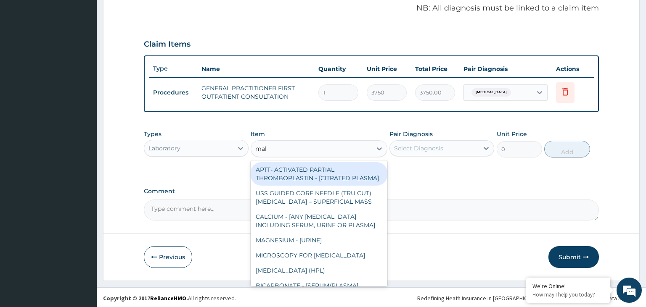
type input "mala"
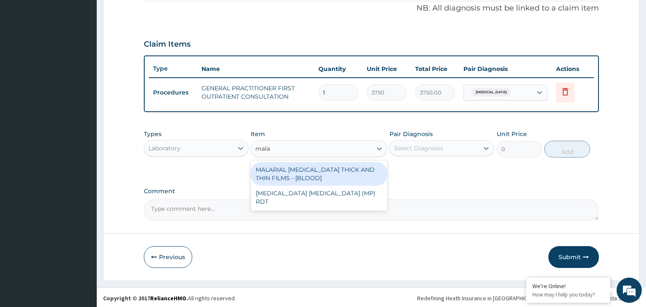
click at [360, 168] on div "MALARIAL PARASITE THICK AND THIN FILMS - [BLOOD]" at bounding box center [319, 174] width 137 height 24
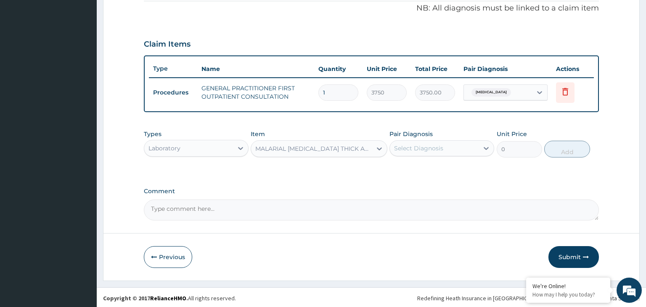
type input "2187.5"
click at [426, 156] on div "Types Laboratory Item option MALARIAL PARASITE THICK AND THIN FILMS - [BLOOD], …" at bounding box center [371, 144] width 455 height 36
click at [426, 147] on div "Select Diagnosis" at bounding box center [418, 148] width 49 height 8
click at [418, 162] on div "Malaria" at bounding box center [441, 170] width 105 height 17
checkbox input "true"
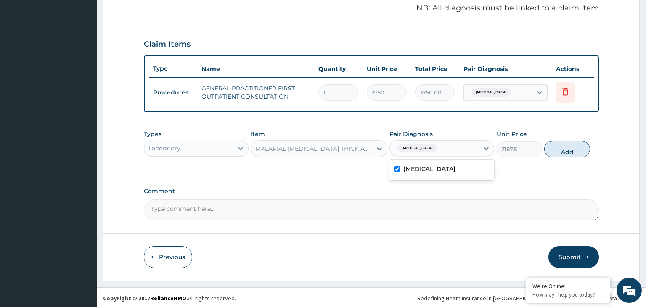
click at [578, 150] on button "Add" at bounding box center [566, 149] width 45 height 17
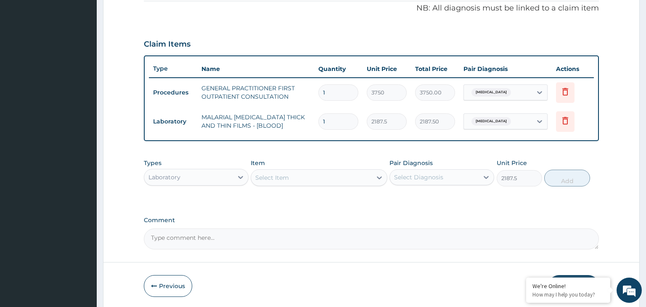
type input "0"
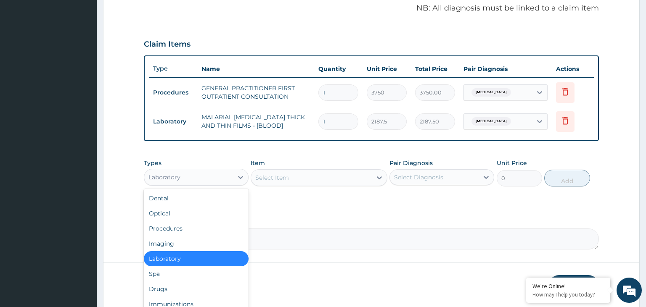
click at [196, 184] on div "Laboratory" at bounding box center [196, 177] width 105 height 17
click at [172, 290] on div "Drugs" at bounding box center [196, 289] width 105 height 15
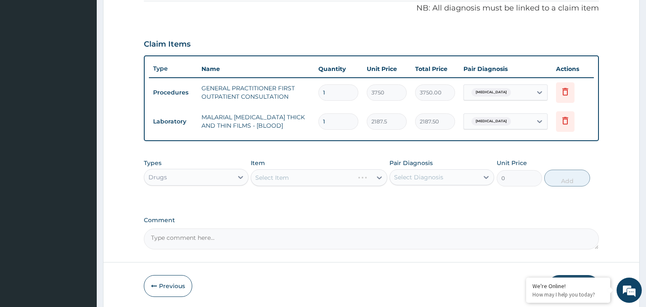
click at [345, 176] on div "Select Item" at bounding box center [319, 177] width 137 height 17
click at [345, 176] on div "Select Item" at bounding box center [311, 177] width 121 height 13
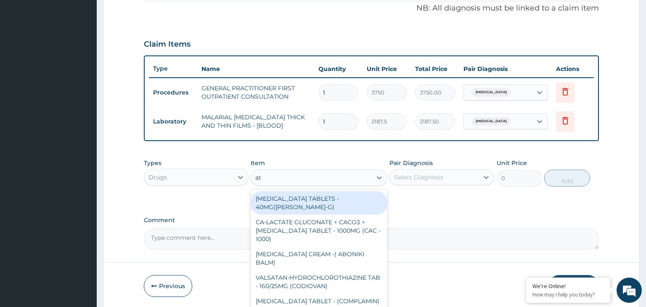
type input "a"
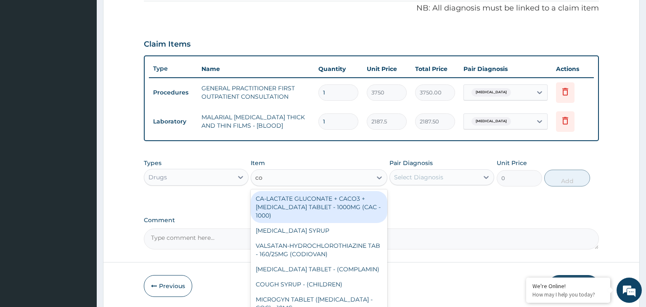
type input "coa"
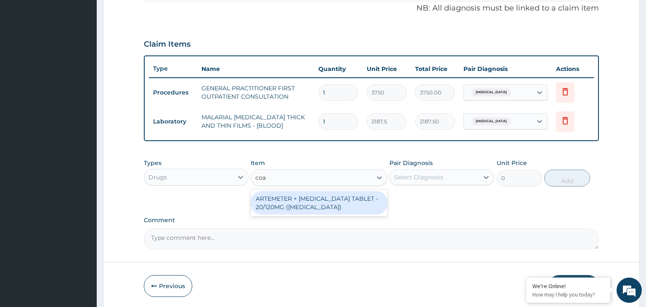
click at [338, 204] on div "ARTEMETER + LUMEFANTRINE TABLET - 20/120MG (COARTEM)" at bounding box center [319, 203] width 137 height 24
type input "210"
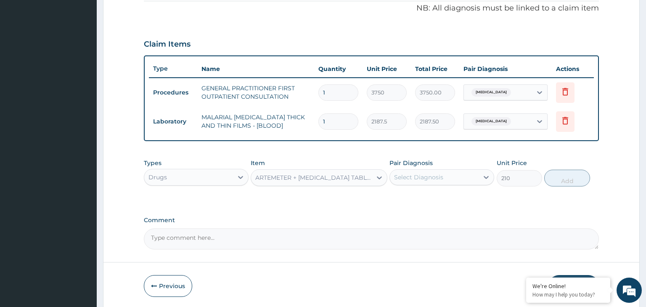
click at [425, 177] on div "Select Diagnosis" at bounding box center [418, 177] width 49 height 8
click at [417, 199] on label "Malaria" at bounding box center [429, 198] width 52 height 8
checkbox input "true"
click at [553, 175] on button "Add" at bounding box center [566, 178] width 45 height 17
type input "0"
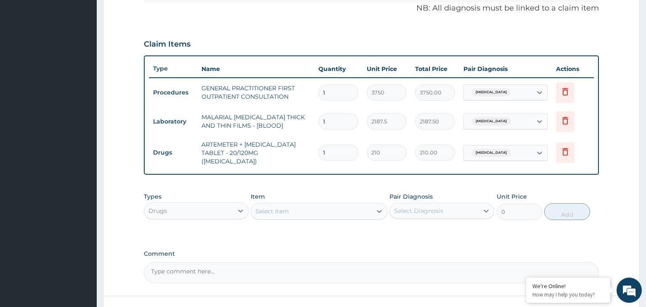
drag, startPoint x: 330, startPoint y: 151, endPoint x: 300, endPoint y: 151, distance: 29.4
click at [318, 151] on input "1" at bounding box center [338, 153] width 40 height 16
type input "2"
type input "420.00"
type input "24"
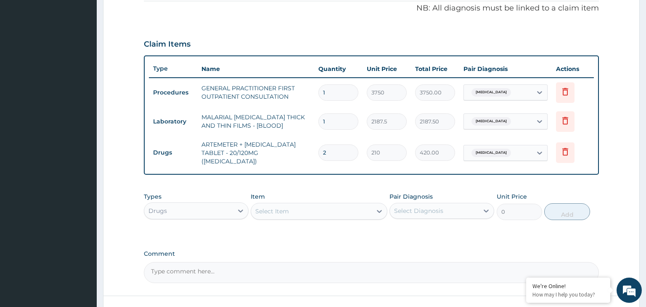
type input "5040.00"
type input "24"
click at [278, 209] on div "Select Item" at bounding box center [272, 211] width 34 height 8
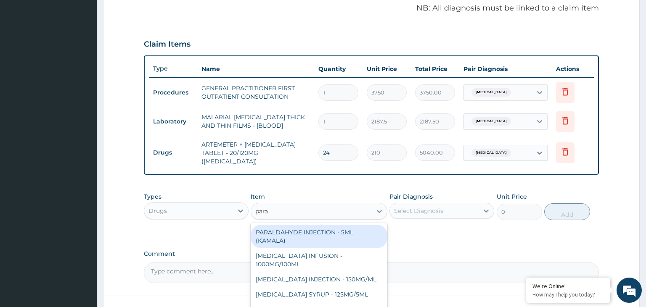
type input "parac"
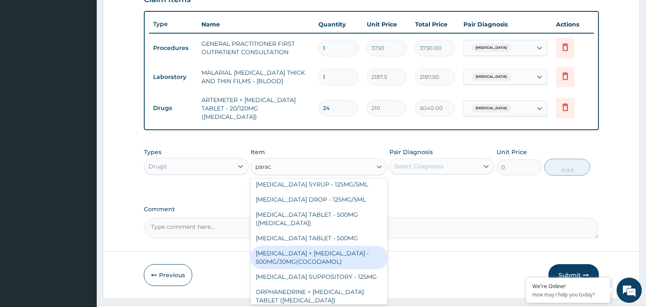
scroll to position [0, 0]
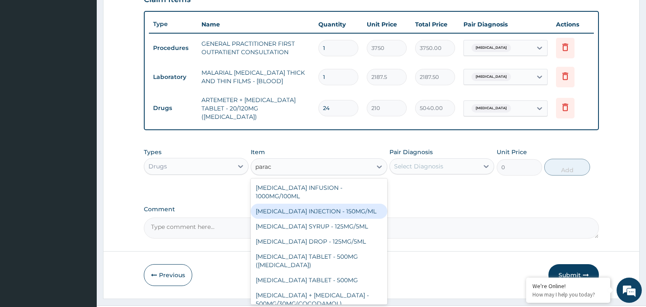
click at [324, 208] on div "PARACETAMOL INJECTION - 150MG/ML" at bounding box center [319, 211] width 137 height 15
type input "560"
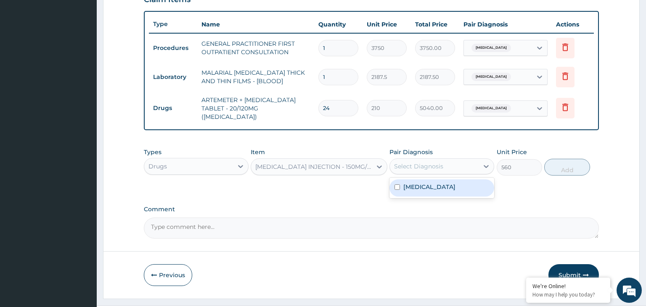
click at [430, 162] on div "Select Diagnosis" at bounding box center [418, 166] width 49 height 8
click at [417, 183] on label "Malaria" at bounding box center [429, 187] width 52 height 8
checkbox input "true"
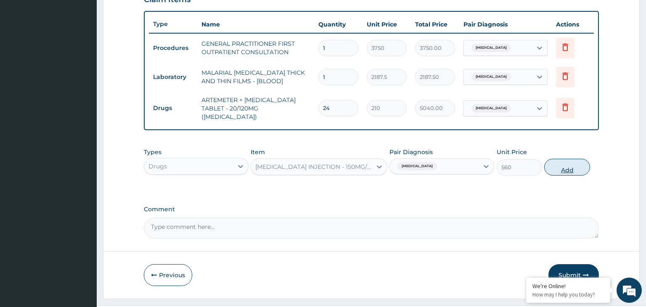
click at [569, 162] on button "Add" at bounding box center [566, 167] width 45 height 17
type input "0"
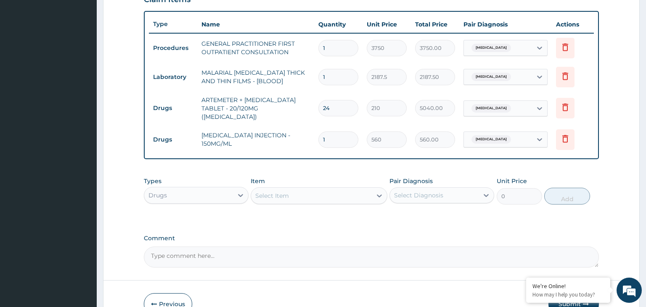
drag, startPoint x: 333, startPoint y: 134, endPoint x: 315, endPoint y: 136, distance: 17.4
click at [318, 136] on input "1" at bounding box center [338, 140] width 40 height 16
type input "4"
type input "2240.00"
type input "4"
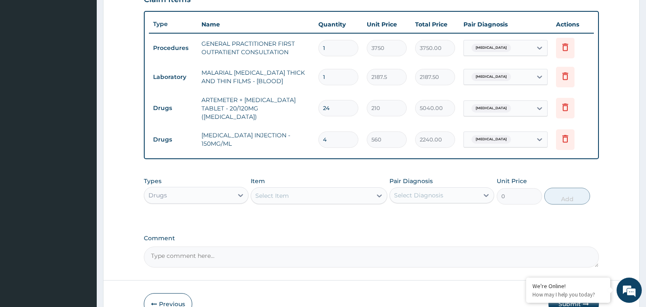
click at [288, 129] on td "PARACETAMOL INJECTION - 150MG/ML" at bounding box center [255, 139] width 117 height 25
click at [304, 177] on div "Item Select Item" at bounding box center [319, 191] width 137 height 28
click at [305, 189] on div "Select Item" at bounding box center [311, 195] width 121 height 13
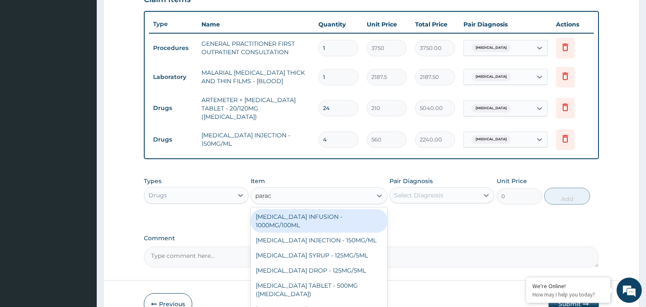
type input "parace"
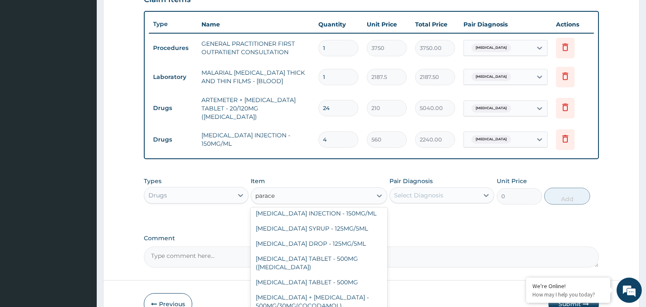
scroll to position [42, 0]
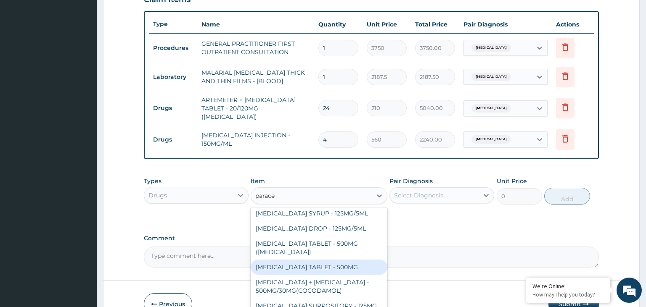
click at [328, 260] on div "PARACETAMOL TABLET - 500MG" at bounding box center [319, 267] width 137 height 15
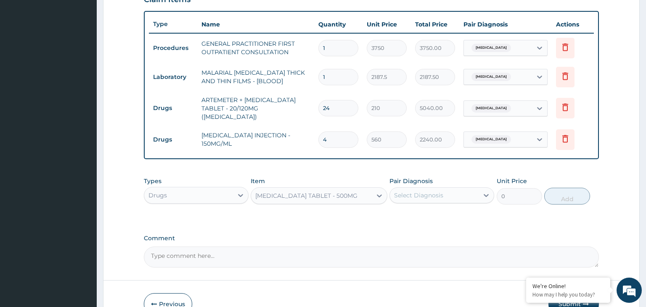
type input "33.599999999999994"
click at [465, 190] on div "Select Diagnosis" at bounding box center [434, 195] width 89 height 13
click at [420, 212] on label "Malaria" at bounding box center [429, 216] width 52 height 8
checkbox input "true"
click at [558, 193] on button "Add" at bounding box center [566, 196] width 45 height 17
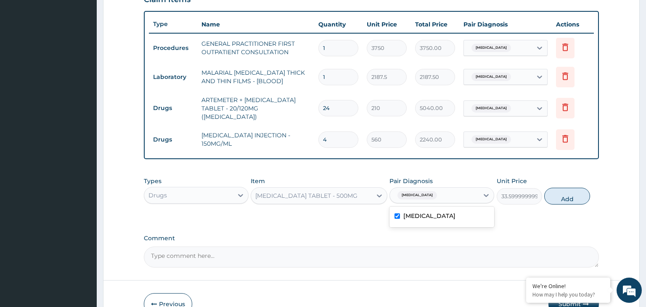
type input "0"
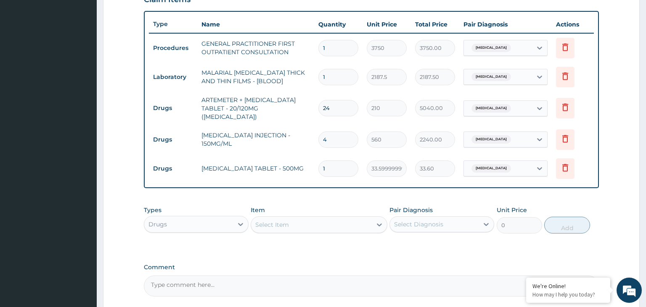
click at [328, 163] on input "1" at bounding box center [338, 169] width 40 height 16
type input "12"
type input "403.20"
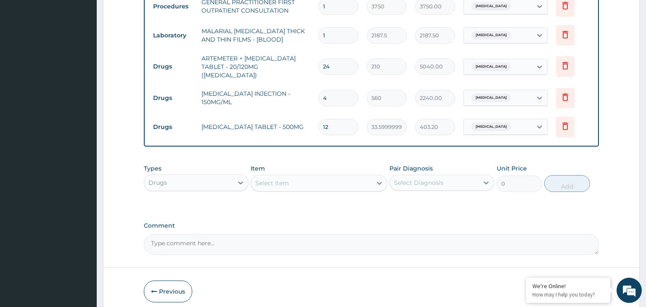
scroll to position [373, 0]
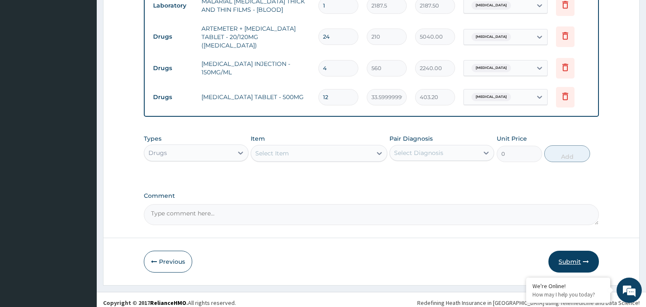
type input "12"
click at [561, 257] on button "Submit" at bounding box center [573, 262] width 50 height 22
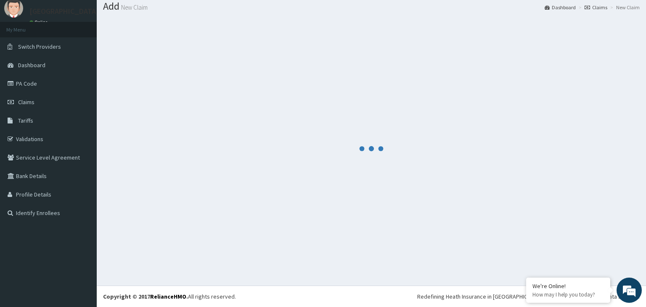
scroll to position [26, 0]
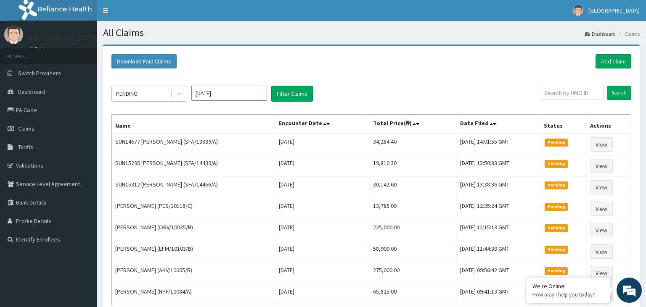
click at [172, 95] on span at bounding box center [171, 94] width 0 height 8
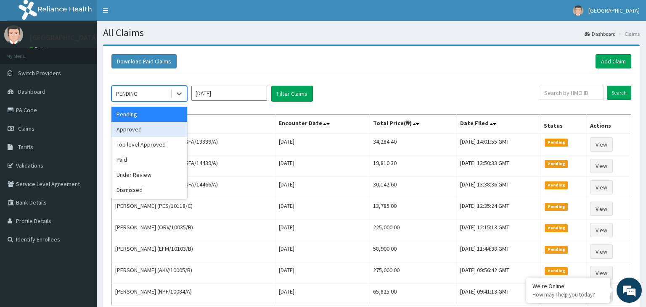
click at [129, 128] on div "Approved" at bounding box center [149, 129] width 76 height 15
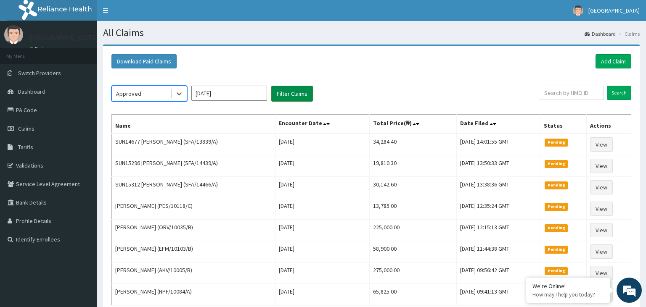
click at [296, 93] on button "Filter Claims" at bounding box center [292, 94] width 42 height 16
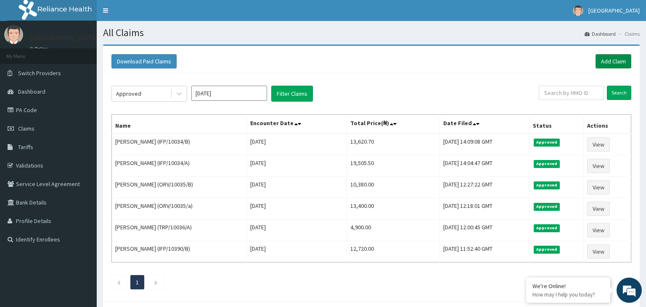
click at [612, 62] on link "Add Claim" at bounding box center [614, 61] width 36 height 14
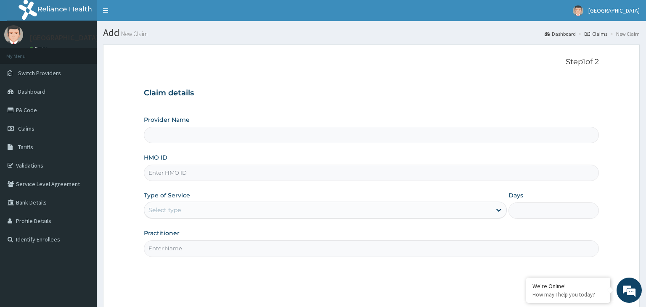
type input "SFA/14439/A"
type input "[GEOGRAPHIC_DATA]-KADUNA"
type input "SFA/14439/A"
click at [294, 209] on div "Select type" at bounding box center [317, 210] width 347 height 13
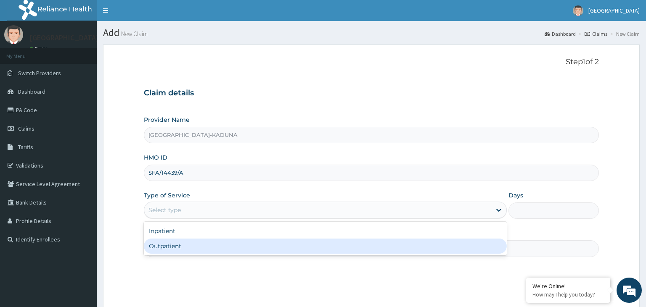
click at [245, 248] on div "Outpatient" at bounding box center [325, 246] width 363 height 15
type input "1"
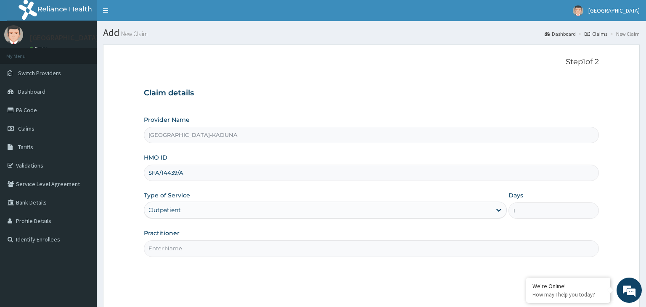
click at [245, 248] on input "Practitioner" at bounding box center [371, 249] width 455 height 16
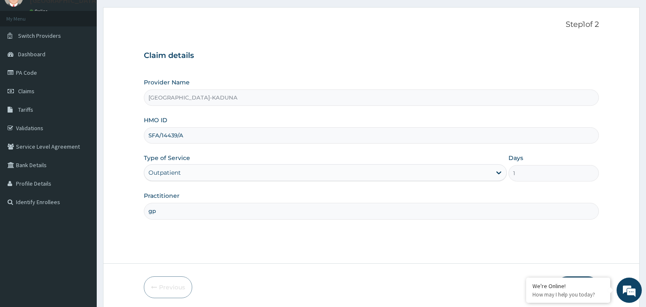
scroll to position [69, 0]
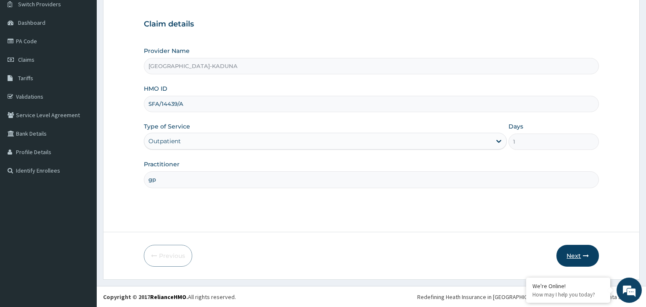
type input "gp"
click at [575, 258] on button "Next" at bounding box center [577, 256] width 42 height 22
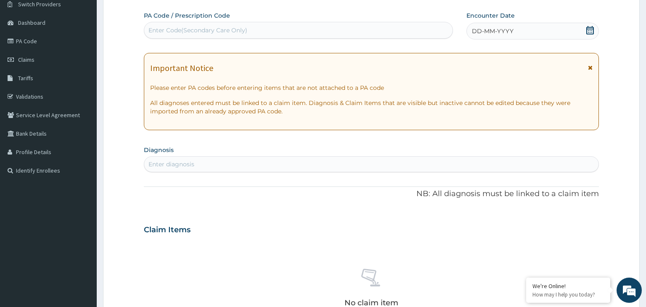
click at [592, 29] on icon at bounding box center [590, 30] width 8 height 8
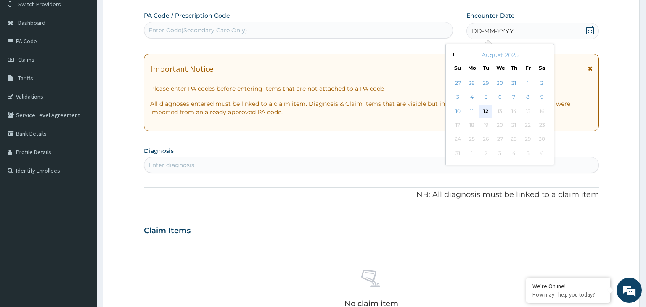
click at [484, 114] on div "12" at bounding box center [485, 111] width 13 height 13
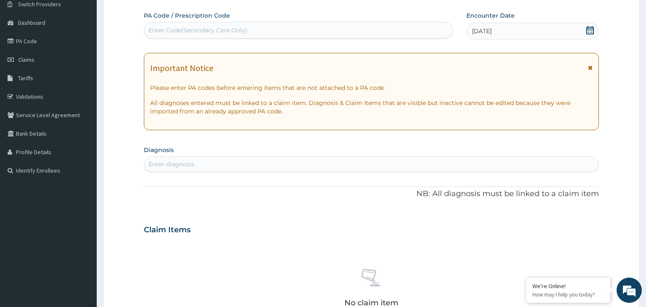
click at [228, 164] on div "Enter diagnosis" at bounding box center [371, 164] width 455 height 13
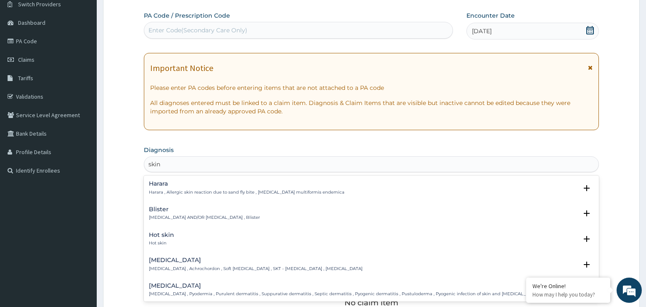
type input "skin l"
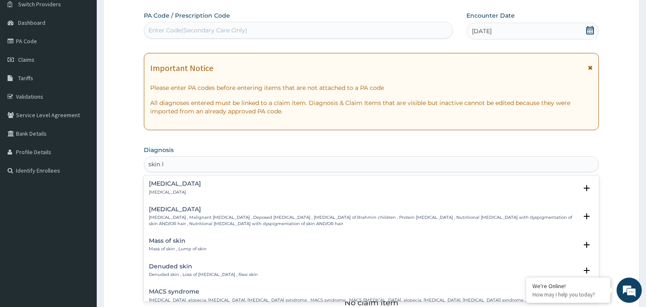
click at [223, 183] on div "Skin lesion Skin lesion" at bounding box center [371, 188] width 445 height 15
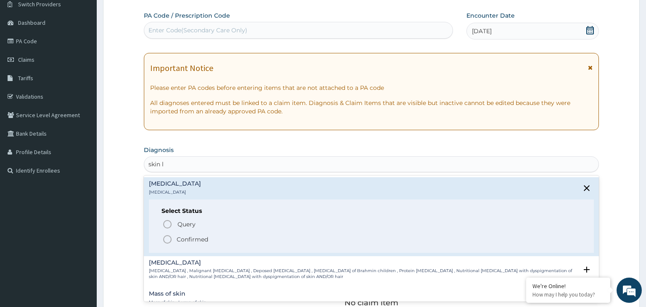
click at [195, 238] on p "Confirmed" at bounding box center [193, 240] width 32 height 8
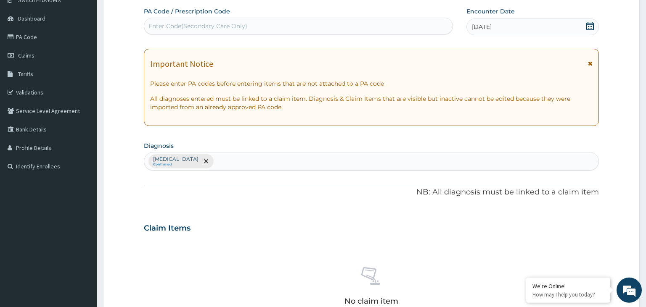
scroll to position [291, 0]
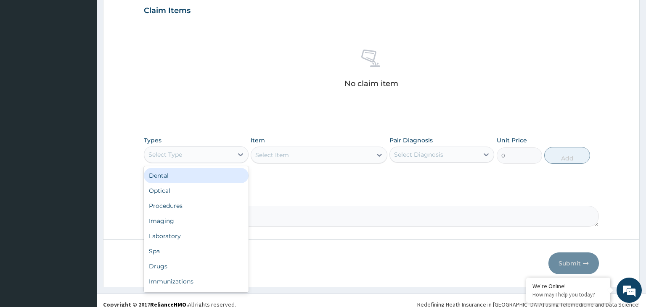
click at [199, 146] on div "Select Type" at bounding box center [196, 154] width 105 height 17
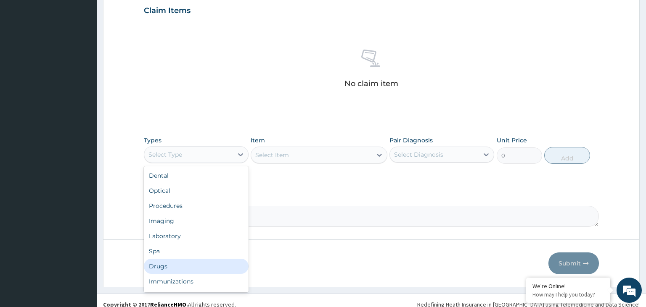
click at [175, 264] on div "Drugs" at bounding box center [196, 266] width 105 height 15
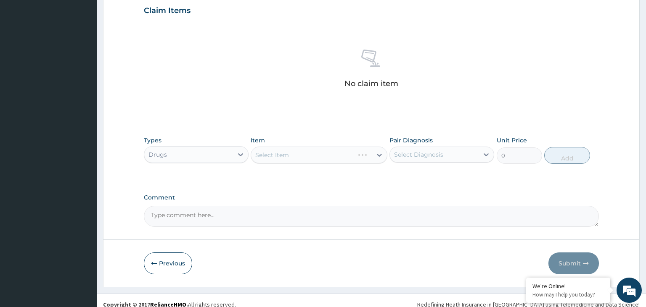
click at [324, 158] on div "Select Item" at bounding box center [319, 155] width 137 height 17
click at [324, 158] on div "Select Item" at bounding box center [311, 154] width 121 height 13
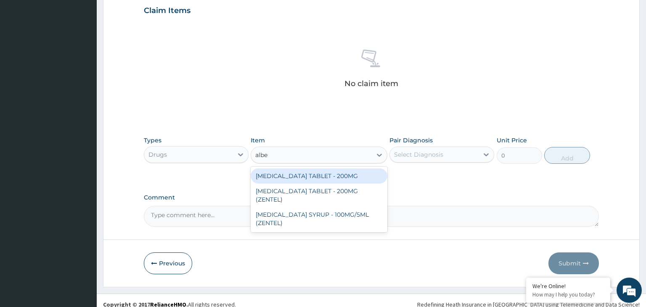
type input "albe"
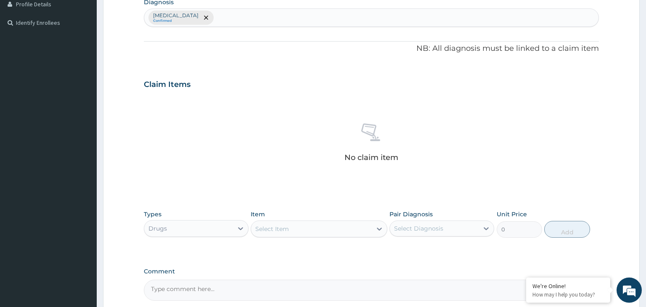
scroll to position [158, 0]
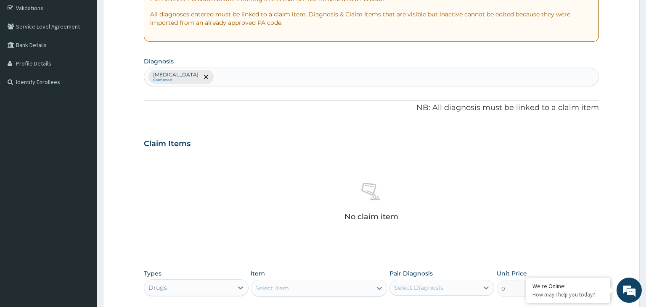
click at [239, 80] on div "Skin lesion Confirmed" at bounding box center [371, 77] width 455 height 18
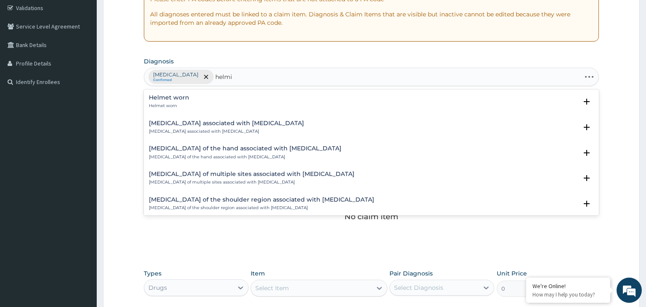
type input "helmin"
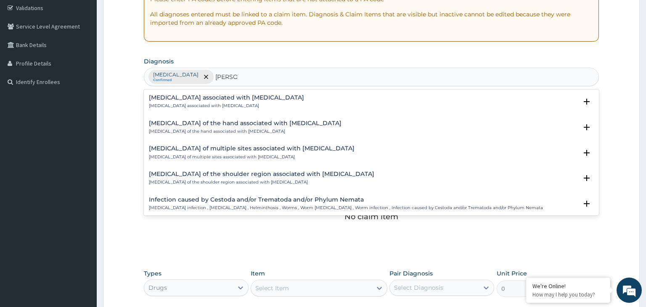
click at [207, 98] on h4 "Arthropathy associated with helminthiasis" at bounding box center [226, 98] width 155 height 6
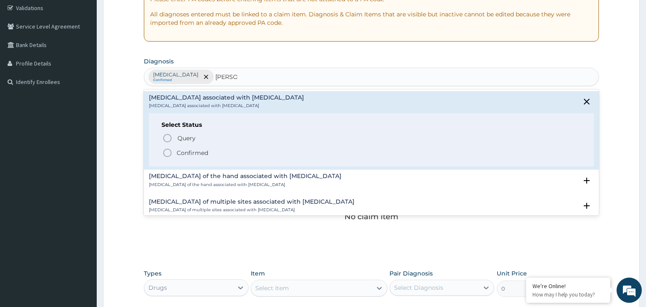
click at [209, 151] on span "Confirmed" at bounding box center [371, 153] width 419 height 10
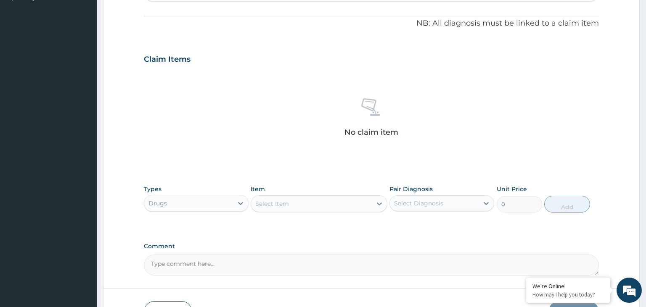
scroll to position [298, 0]
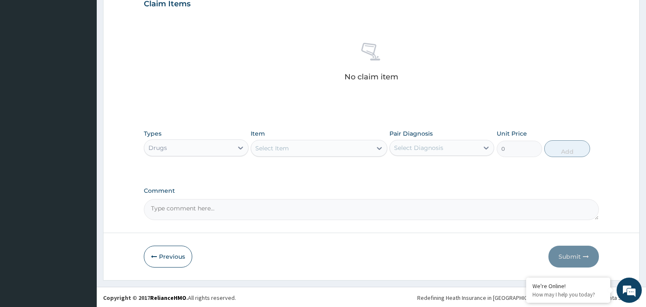
click at [291, 149] on div "Select Item" at bounding box center [311, 148] width 121 height 13
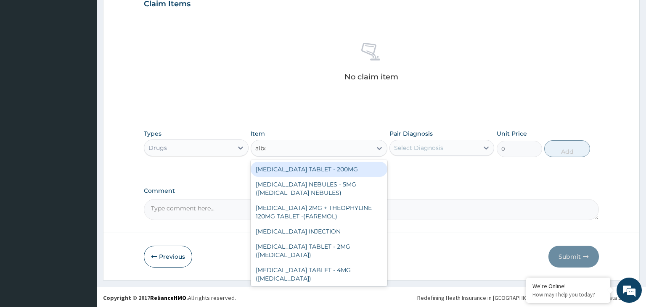
type input "alben"
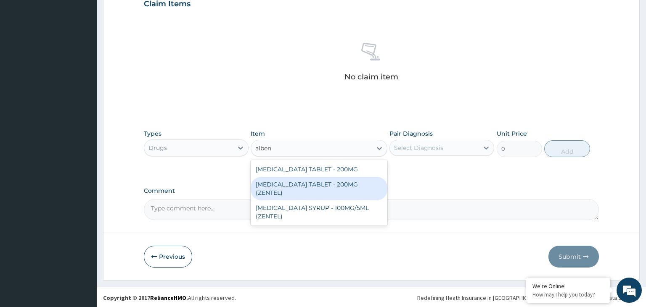
drag, startPoint x: 341, startPoint y: 182, endPoint x: 405, endPoint y: 182, distance: 63.9
click at [342, 183] on div "ALBENDAZOLE TABLET - 200MG (ZENTEL)" at bounding box center [319, 189] width 137 height 24
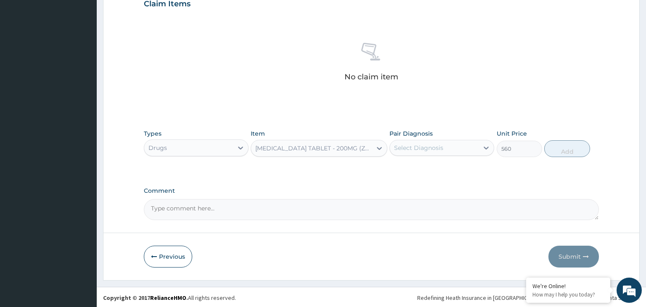
type input "560"
click at [466, 149] on div "Select Diagnosis" at bounding box center [434, 147] width 89 height 13
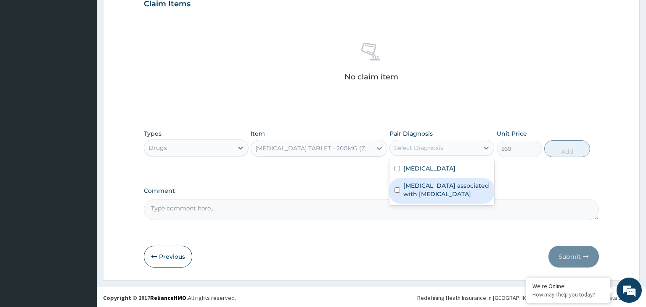
click at [449, 183] on label "Arthropathy associated with helminthiasis" at bounding box center [446, 190] width 86 height 17
checkbox input "true"
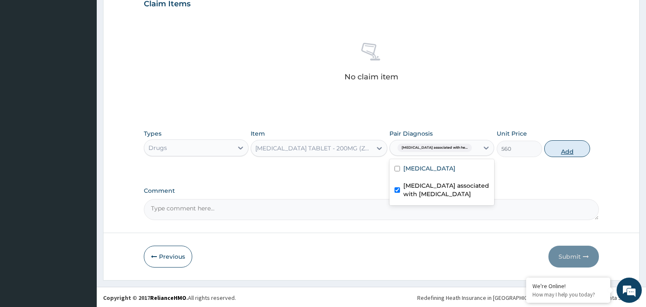
click at [579, 152] on button "Add" at bounding box center [566, 148] width 45 height 17
type input "0"
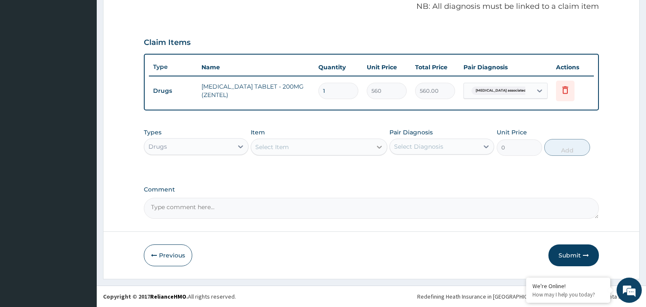
scroll to position [257, 0]
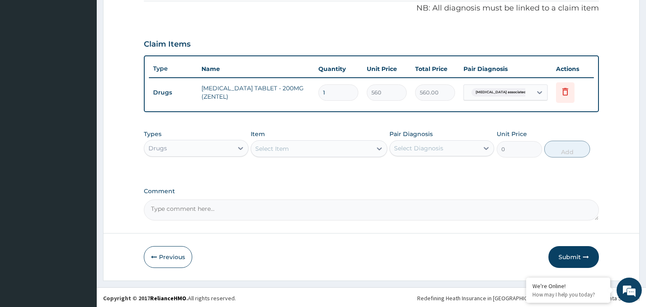
click at [320, 96] on input "1" at bounding box center [338, 93] width 40 height 16
drag, startPoint x: 326, startPoint y: 97, endPoint x: 331, endPoint y: 101, distance: 6.6
click at [331, 100] on td "1" at bounding box center [338, 92] width 48 height 25
type input "2"
type input "1120.00"
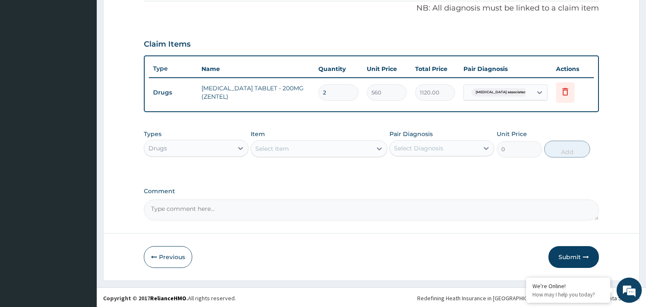
type input "2"
click at [277, 143] on div "Select Item" at bounding box center [311, 148] width 121 height 13
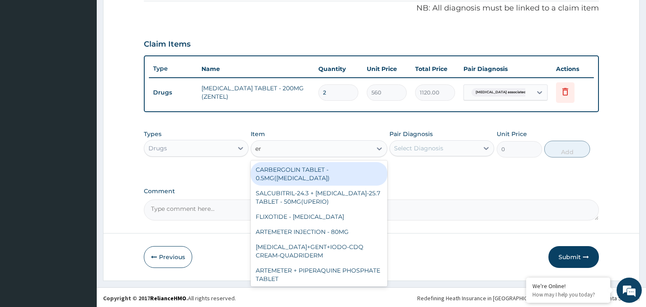
type input "ery"
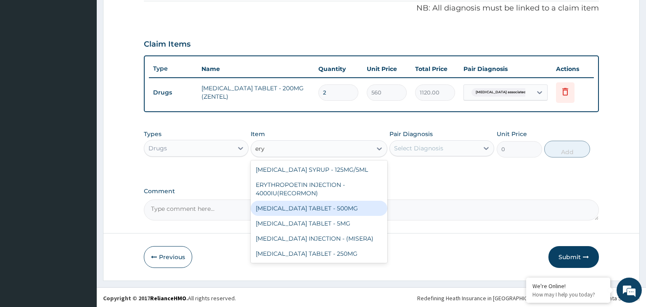
click at [334, 208] on div "ERYTHROMYCIN TABLET - 500MG" at bounding box center [319, 208] width 137 height 15
type input "140"
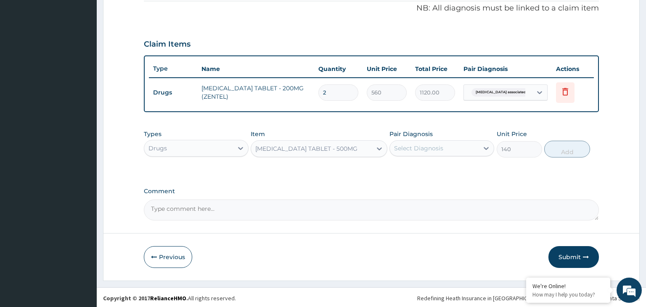
click at [440, 149] on div "Select Diagnosis" at bounding box center [418, 148] width 49 height 8
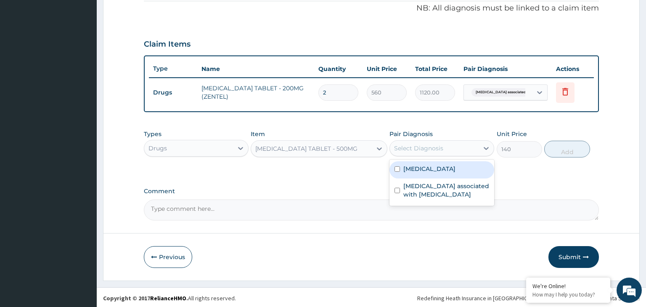
click at [426, 172] on div "Skin lesion" at bounding box center [441, 170] width 105 height 17
checkbox input "true"
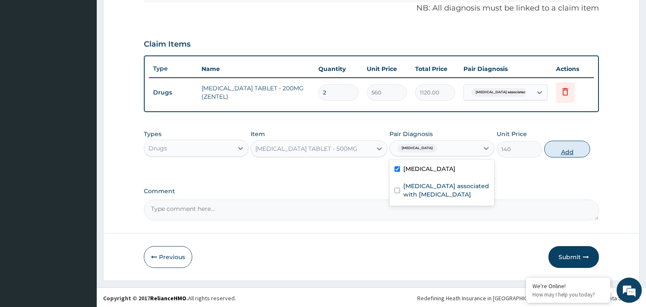
click at [564, 150] on button "Add" at bounding box center [566, 149] width 45 height 17
type input "0"
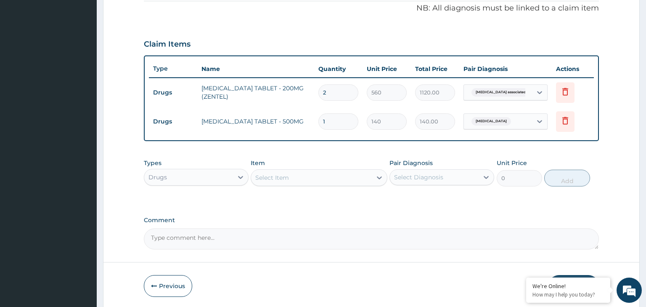
type input "15"
type input "2100.00"
type input "15"
click at [312, 181] on div "Select Item" at bounding box center [311, 177] width 121 height 13
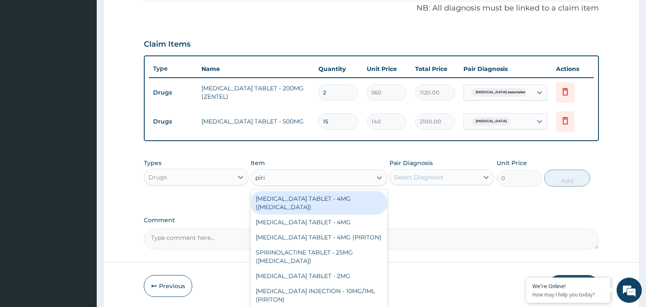
type input "pirit"
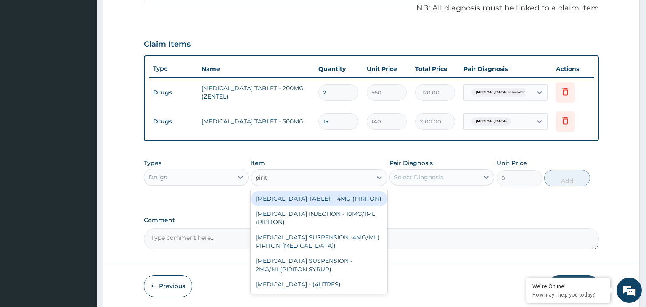
click at [319, 196] on div "CHLORPHENIRAMINE TABLET - 4MG (PIRITON)" at bounding box center [319, 198] width 137 height 15
type input "22.4"
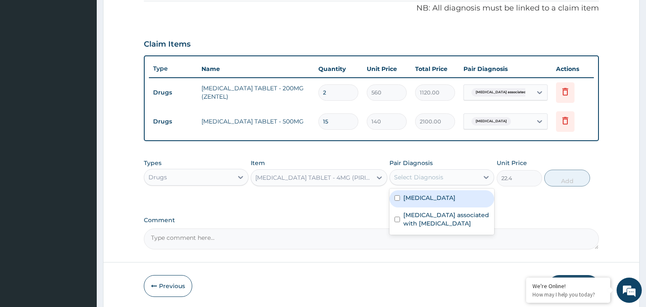
click at [437, 174] on div "Select Diagnosis" at bounding box center [418, 177] width 49 height 8
click at [434, 194] on label "Skin lesion" at bounding box center [429, 198] width 52 height 8
checkbox input "true"
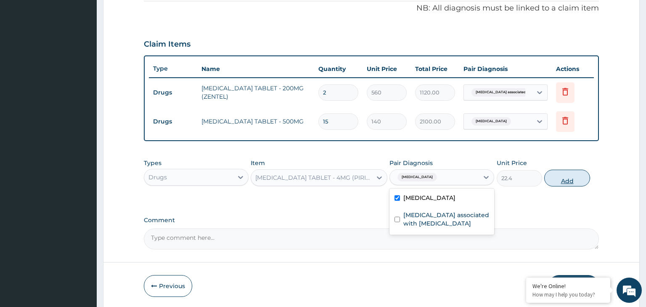
click at [551, 182] on button "Add" at bounding box center [566, 178] width 45 height 17
type input "0"
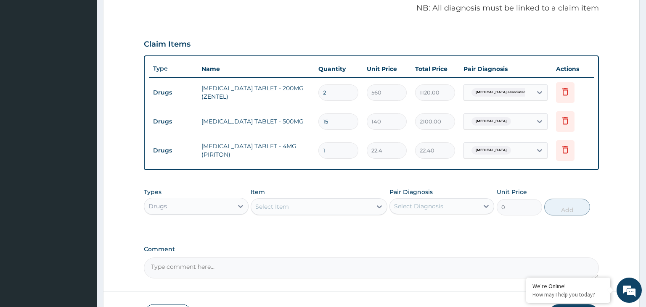
drag, startPoint x: 329, startPoint y: 151, endPoint x: 308, endPoint y: 157, distance: 21.3
click at [318, 156] on input "1" at bounding box center [338, 151] width 40 height 16
type input "9"
type input "201.60"
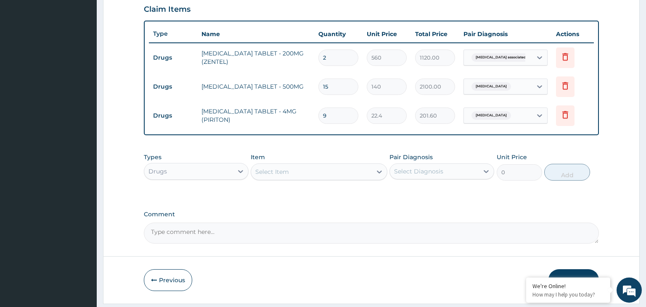
scroll to position [302, 0]
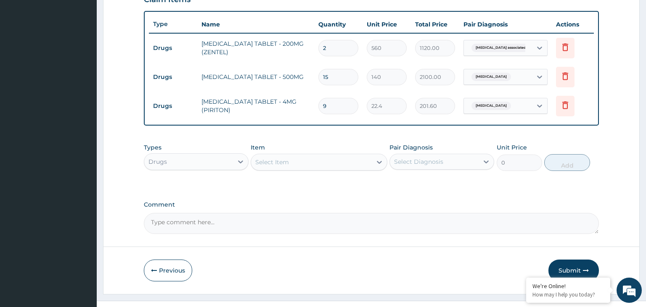
type input "9"
click at [210, 151] on div "Types Drugs" at bounding box center [196, 157] width 105 height 28
click at [208, 164] on div "Drugs" at bounding box center [188, 161] width 89 height 13
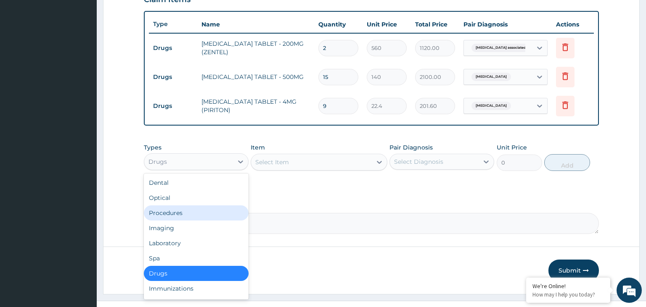
click at [177, 216] on div "Procedures" at bounding box center [196, 213] width 105 height 15
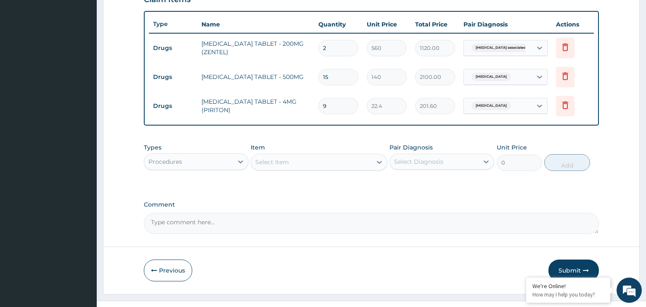
click at [320, 163] on div "Select Item" at bounding box center [311, 162] width 121 height 13
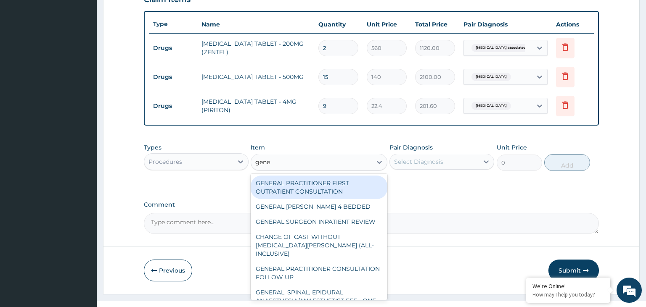
type input "gener"
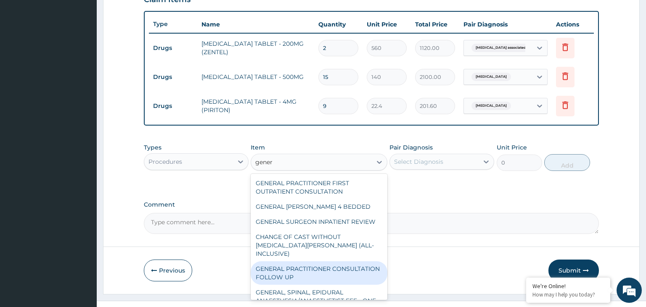
click at [361, 262] on div "GENERAL PRACTITIONER CONSULTATION FOLLOW UP" at bounding box center [319, 274] width 137 height 24
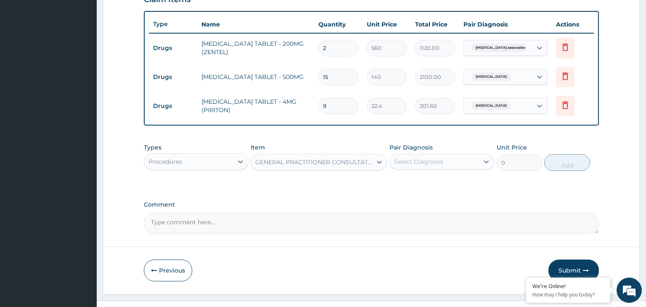
type input "1875"
click at [440, 158] on div "Select Diagnosis" at bounding box center [418, 162] width 49 height 8
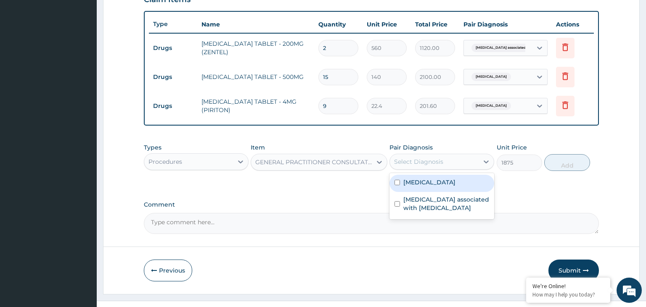
drag, startPoint x: 427, startPoint y: 186, endPoint x: 427, endPoint y: 201, distance: 15.1
click at [426, 186] on div "Skin lesion" at bounding box center [441, 183] width 105 height 17
checkbox input "true"
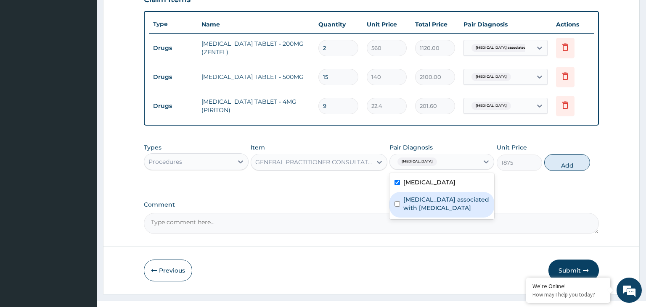
click at [427, 203] on label "Arthropathy associated with helminthiasis" at bounding box center [446, 204] width 86 height 17
checkbox input "true"
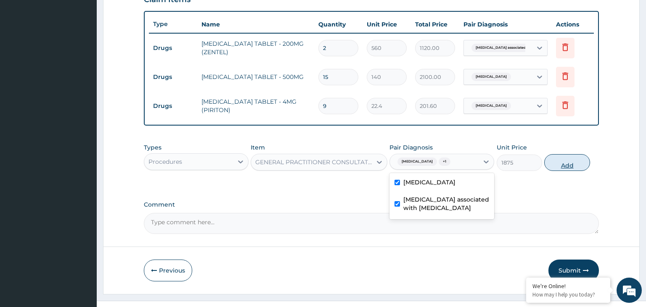
click at [563, 168] on button "Add" at bounding box center [566, 162] width 45 height 17
type input "0"
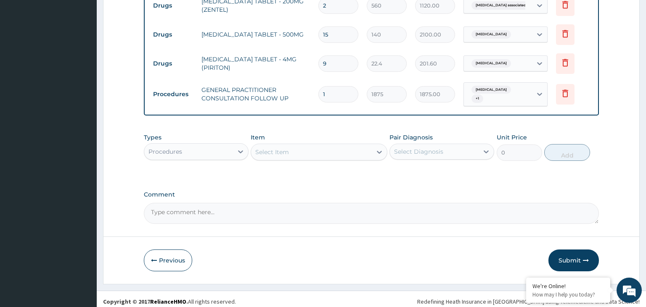
click at [567, 260] on button "Submit" at bounding box center [573, 261] width 50 height 22
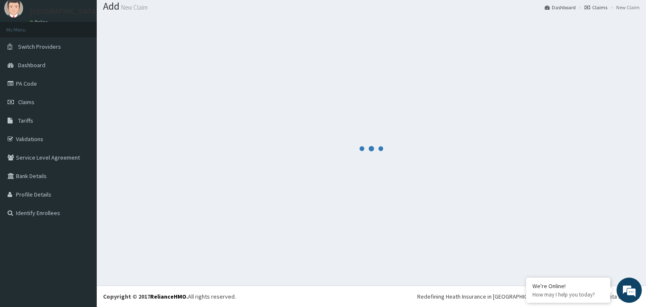
scroll to position [26, 0]
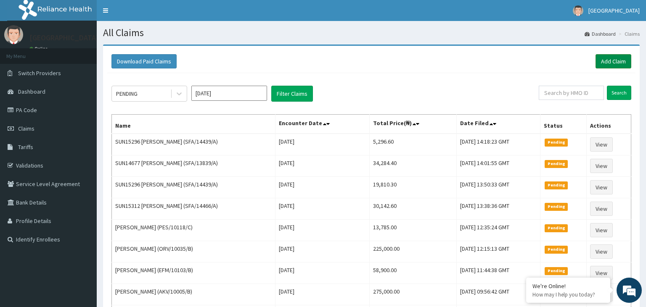
click at [617, 64] on link "Add Claim" at bounding box center [614, 61] width 36 height 14
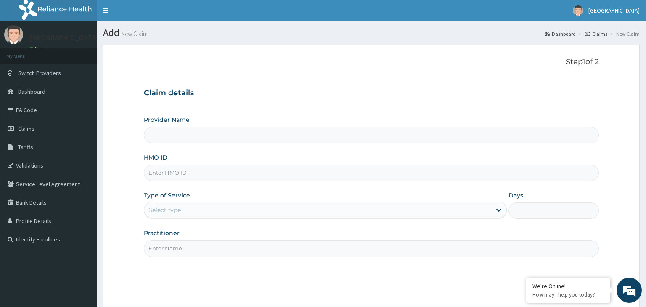
type input "IFP/10390/B"
click at [158, 177] on input "IFP/10390/B" at bounding box center [371, 173] width 455 height 16
type input "[GEOGRAPHIC_DATA]-KADUNA"
click at [161, 176] on input "IFP/10390/B" at bounding box center [371, 173] width 455 height 16
click at [162, 175] on input "IFP/10390/B" at bounding box center [371, 173] width 455 height 16
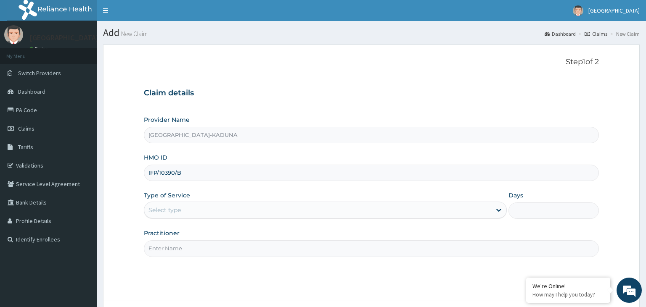
type input "IFP/10390/B"
click at [181, 214] on div "Select type" at bounding box center [317, 210] width 347 height 13
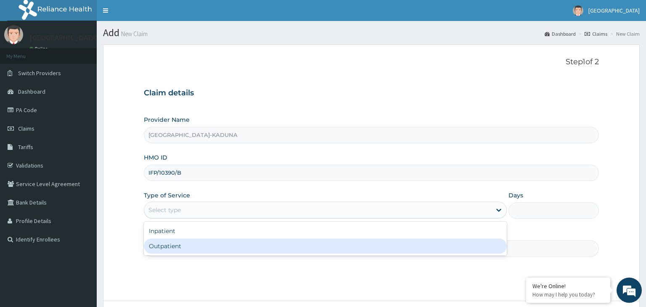
click at [180, 240] on div "Outpatient" at bounding box center [325, 246] width 363 height 15
type input "1"
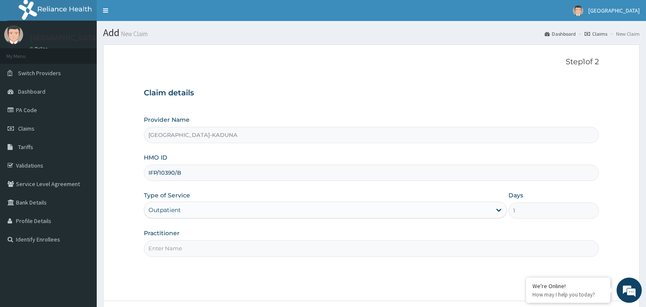
click at [188, 245] on input "Practitioner" at bounding box center [371, 249] width 455 height 16
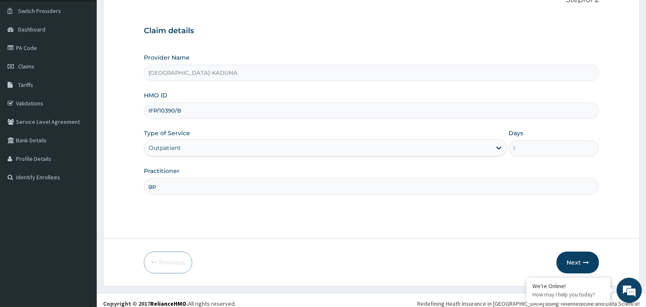
scroll to position [69, 0]
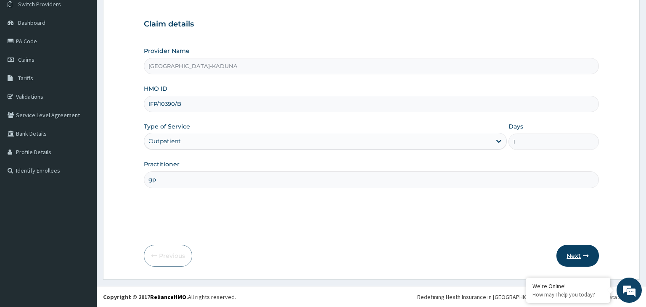
type input "gp"
click at [570, 256] on button "Next" at bounding box center [577, 256] width 42 height 22
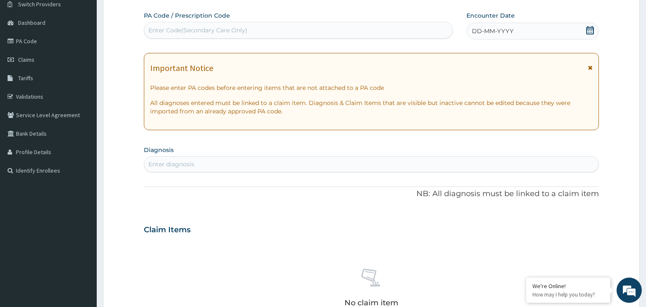
scroll to position [0, 0]
click at [589, 35] on span at bounding box center [590, 31] width 8 height 11
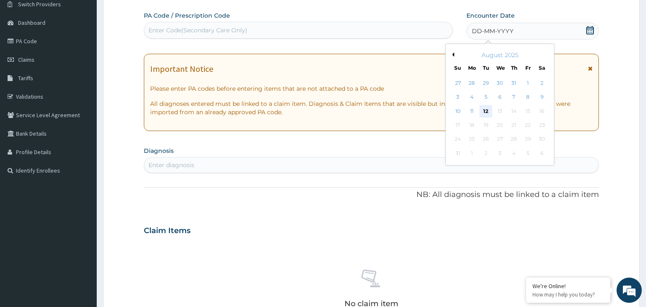
click at [489, 115] on div "12" at bounding box center [485, 111] width 13 height 13
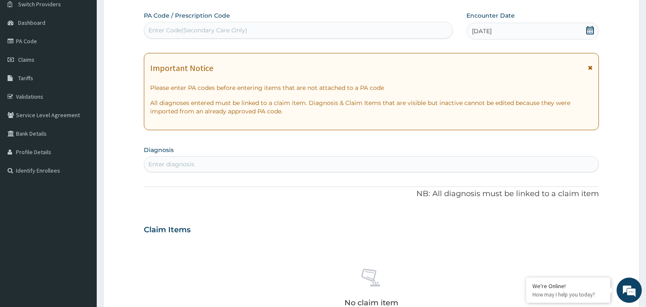
click at [204, 164] on div "Enter diagnosis" at bounding box center [371, 164] width 455 height 13
type input "malaria"
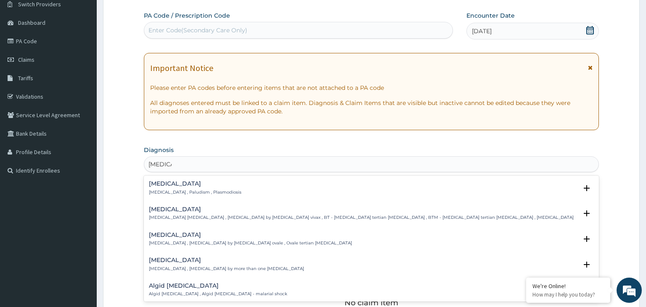
click at [180, 190] on p "Malaria , Paludism , Plasmodiosis" at bounding box center [195, 193] width 93 height 6
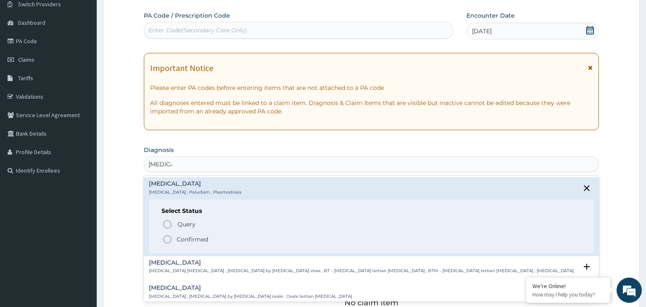
click at [191, 244] on span "Confirmed" at bounding box center [371, 240] width 419 height 10
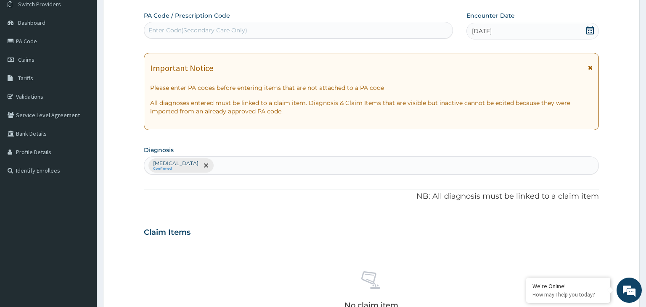
scroll to position [291, 0]
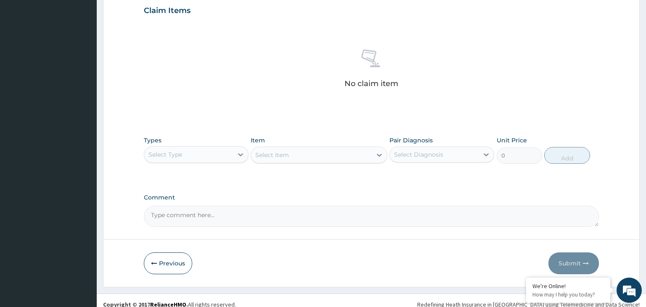
click at [209, 151] on div "Select Type" at bounding box center [188, 154] width 89 height 13
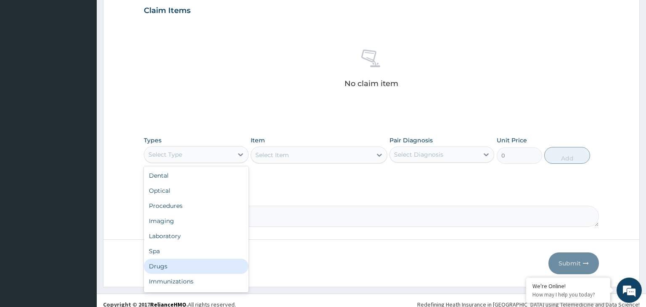
click at [182, 267] on div "Drugs" at bounding box center [196, 266] width 105 height 15
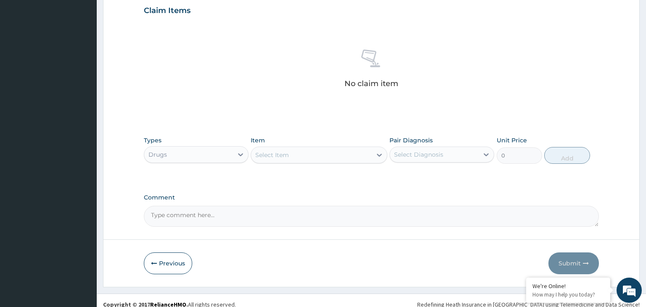
click at [338, 157] on div "Select Item" at bounding box center [311, 154] width 121 height 13
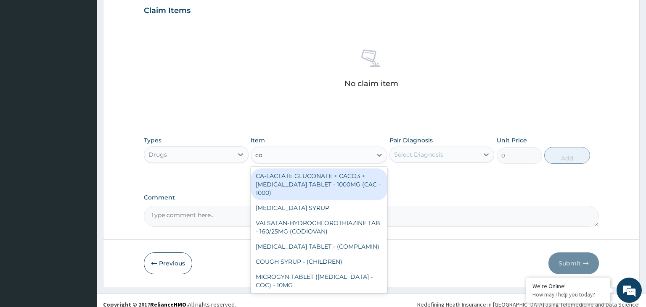
type input "coa"
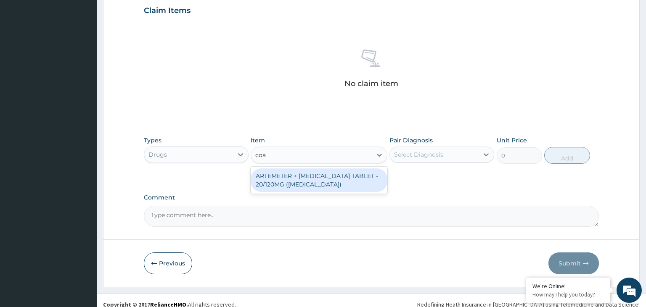
click at [349, 175] on div "ARTEMETER + LUMEFANTRINE TABLET - 20/120MG (COARTEM)" at bounding box center [319, 181] width 137 height 24
type input "210"
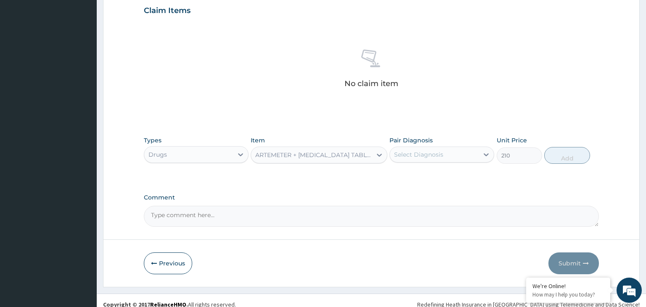
click at [457, 151] on div "Select Diagnosis" at bounding box center [434, 154] width 89 height 13
click at [452, 173] on div "Malaria" at bounding box center [441, 176] width 105 height 17
checkbox input "true"
click at [567, 156] on button "Add" at bounding box center [566, 155] width 45 height 17
type input "0"
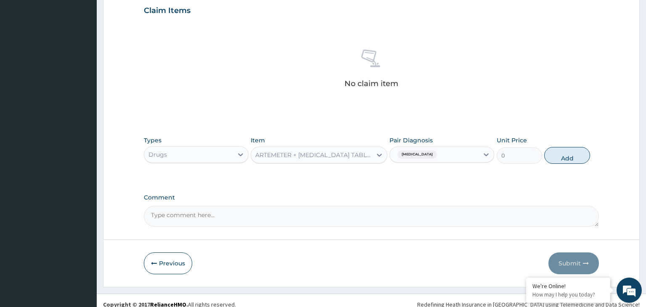
scroll to position [257, 0]
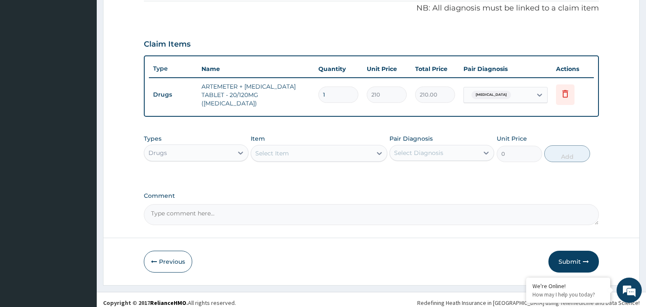
drag, startPoint x: 326, startPoint y: 93, endPoint x: 321, endPoint y: 94, distance: 5.6
click at [321, 94] on input "1" at bounding box center [338, 95] width 40 height 16
type input "2"
type input "420.00"
type input "24"
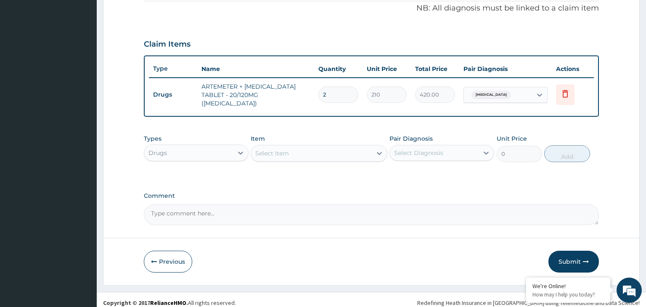
type input "5040.00"
type input "24"
click at [240, 138] on div "Types Drugs" at bounding box center [196, 149] width 105 height 28
click at [218, 146] on div "Drugs" at bounding box center [188, 152] width 89 height 13
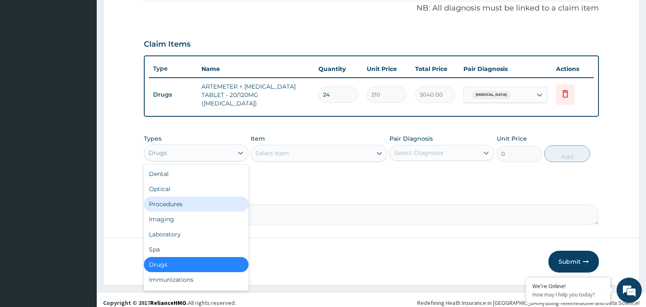
click at [193, 202] on div "Procedures" at bounding box center [196, 204] width 105 height 15
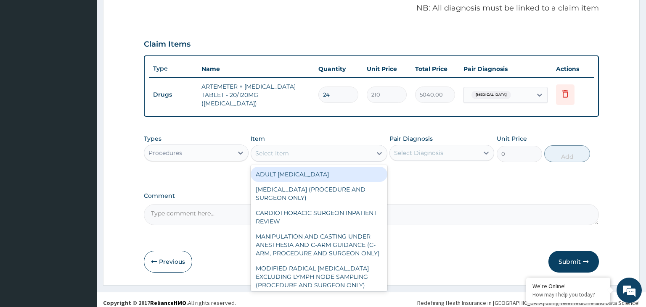
click at [325, 151] on div "Select Item" at bounding box center [311, 153] width 121 height 13
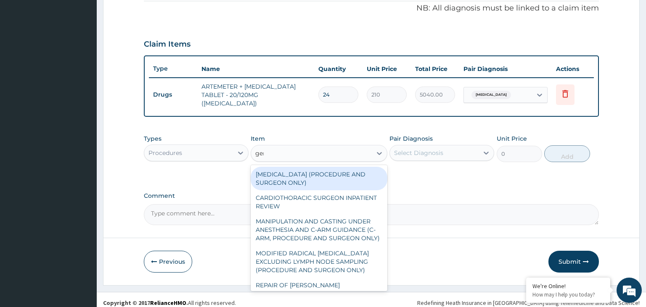
type input "gene"
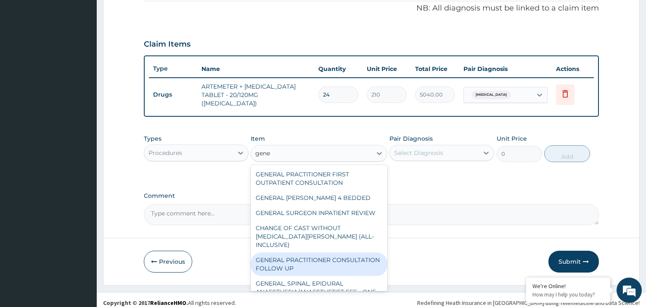
click at [323, 253] on div "GENERAL PRACTITIONER CONSULTATION FOLLOW UP" at bounding box center [319, 265] width 137 height 24
type input "1875"
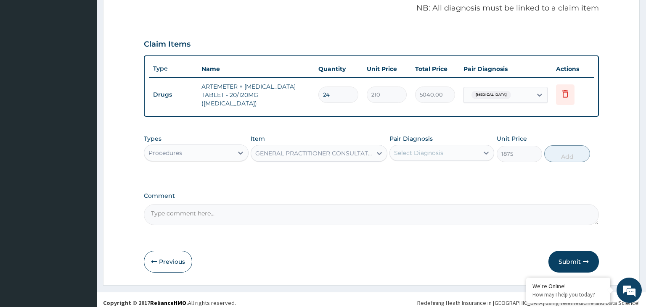
click at [429, 149] on div "Select Diagnosis" at bounding box center [418, 153] width 49 height 8
click at [426, 169] on div "Malaria" at bounding box center [441, 174] width 105 height 17
checkbox input "true"
drag, startPoint x: 585, startPoint y: 133, endPoint x: 574, endPoint y: 145, distance: 16.4
click at [584, 133] on div "Types Procedures Item GENERAL PRACTITIONER CONSULTATION FOLLOW UP Pair Diagnosi…" at bounding box center [371, 148] width 455 height 36
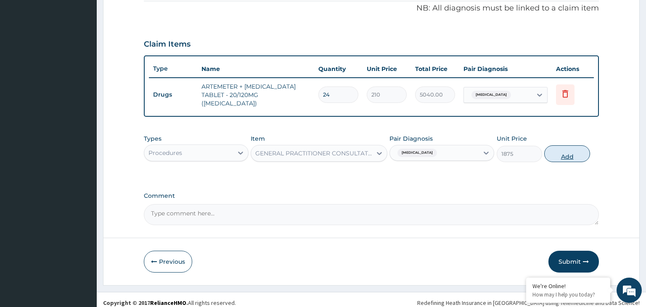
click at [574, 146] on button "Add" at bounding box center [566, 154] width 45 height 17
type input "0"
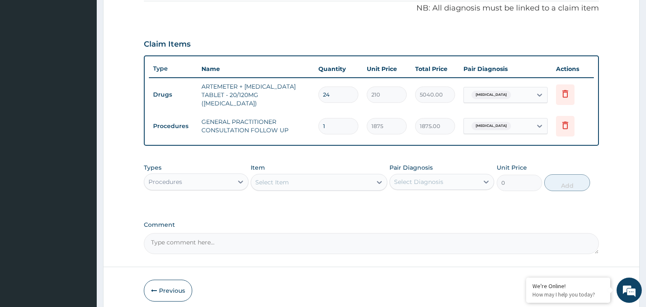
scroll to position [286, 0]
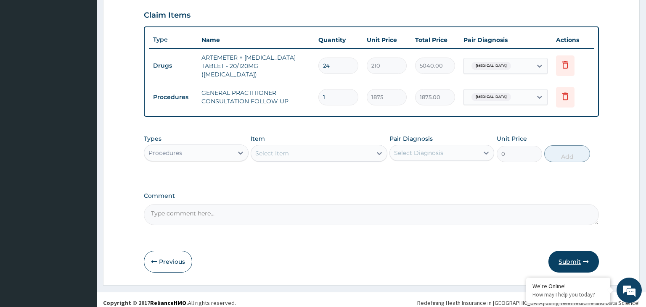
click at [578, 253] on button "Submit" at bounding box center [573, 262] width 50 height 22
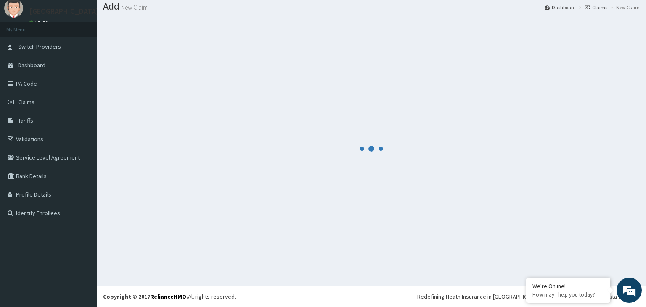
scroll to position [26, 0]
